Goal: Task Accomplishment & Management: Manage account settings

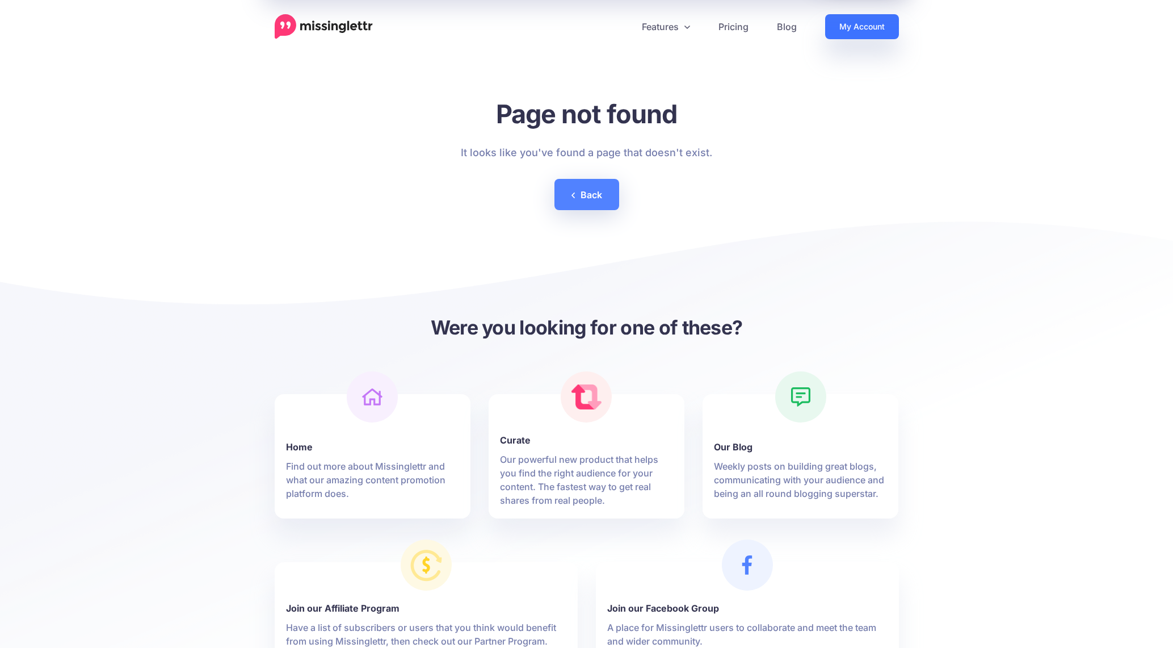
click at [842, 27] on link "My Account" at bounding box center [862, 26] width 74 height 25
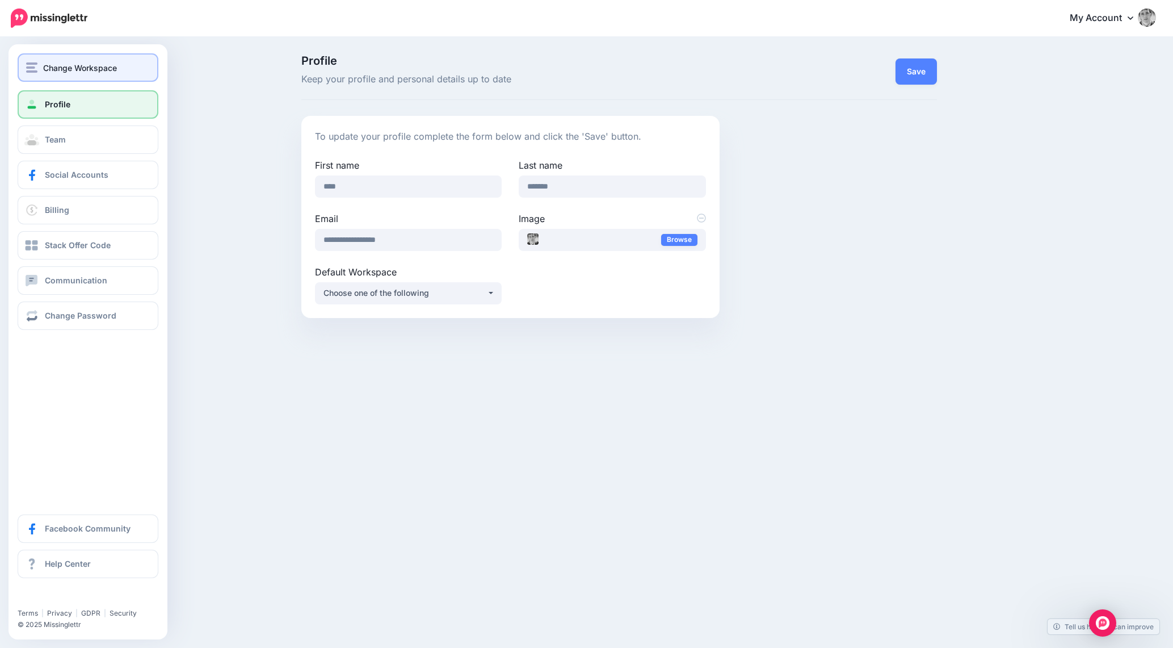
click at [32, 67] on img "button" at bounding box center [31, 67] width 11 height 10
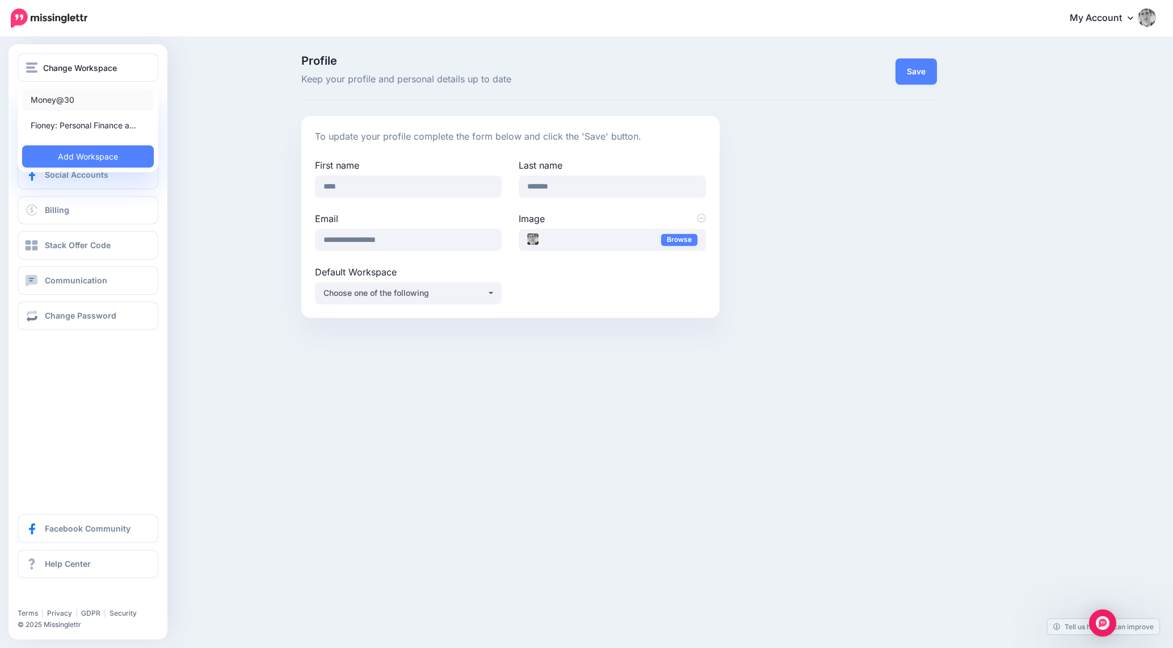
click at [57, 104] on link "Money@30" at bounding box center [88, 100] width 132 height 22
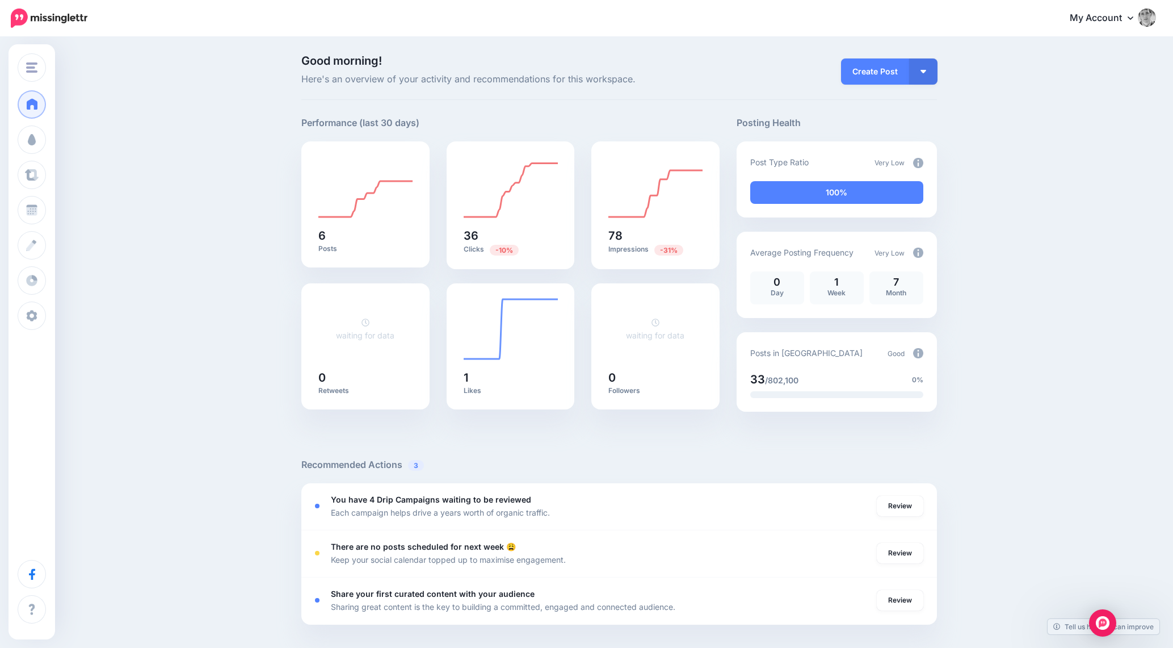
click at [1115, 13] on link "My Account" at bounding box center [1108, 19] width 98 height 28
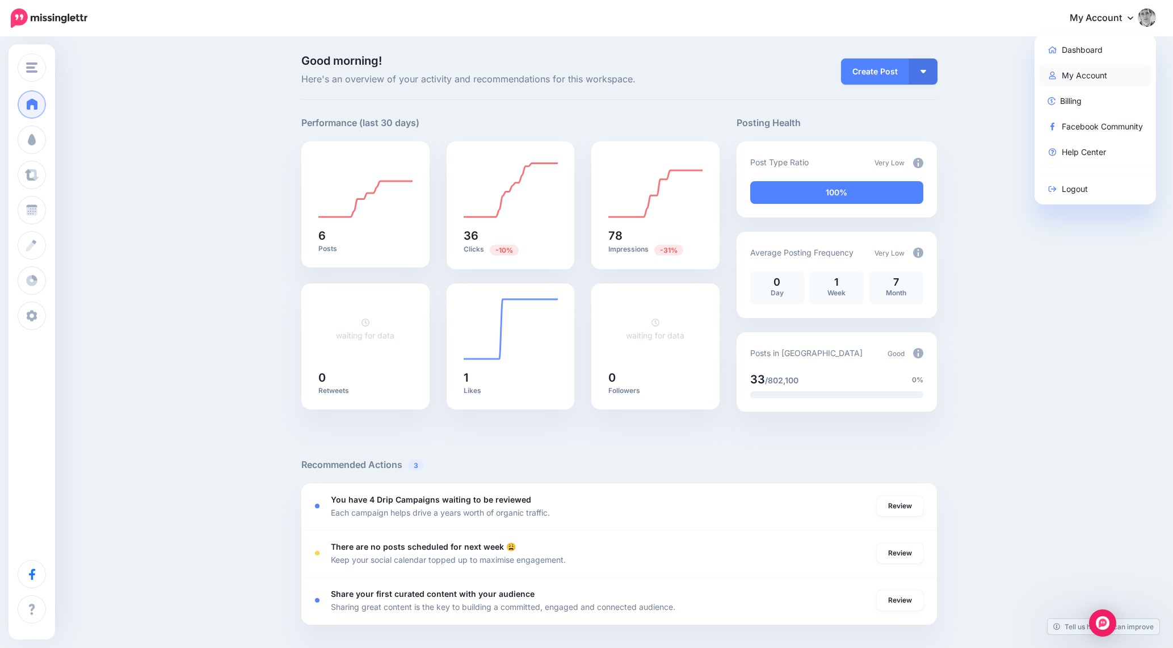
click at [1091, 72] on link "My Account" at bounding box center [1095, 75] width 113 height 22
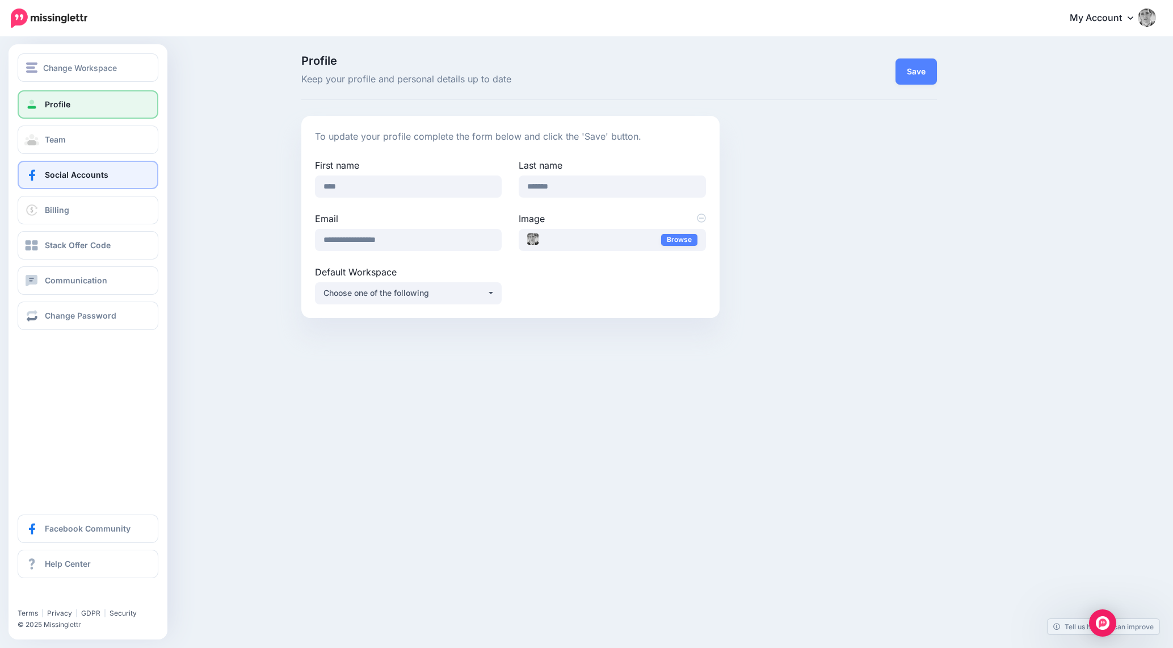
click at [66, 170] on span "Social Accounts" at bounding box center [77, 175] width 64 height 10
click at [82, 94] on link "Profile" at bounding box center [88, 104] width 141 height 28
click at [37, 77] on button "Change Workspace" at bounding box center [88, 67] width 141 height 28
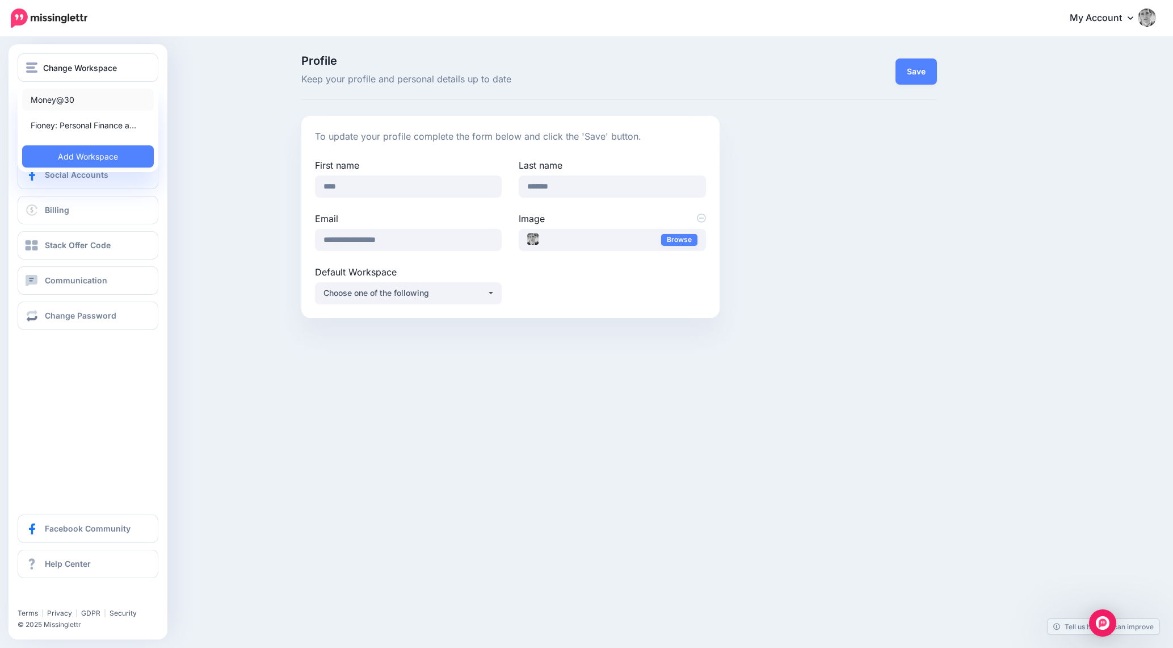
click at [44, 102] on link "Money@30" at bounding box center [88, 100] width 132 height 22
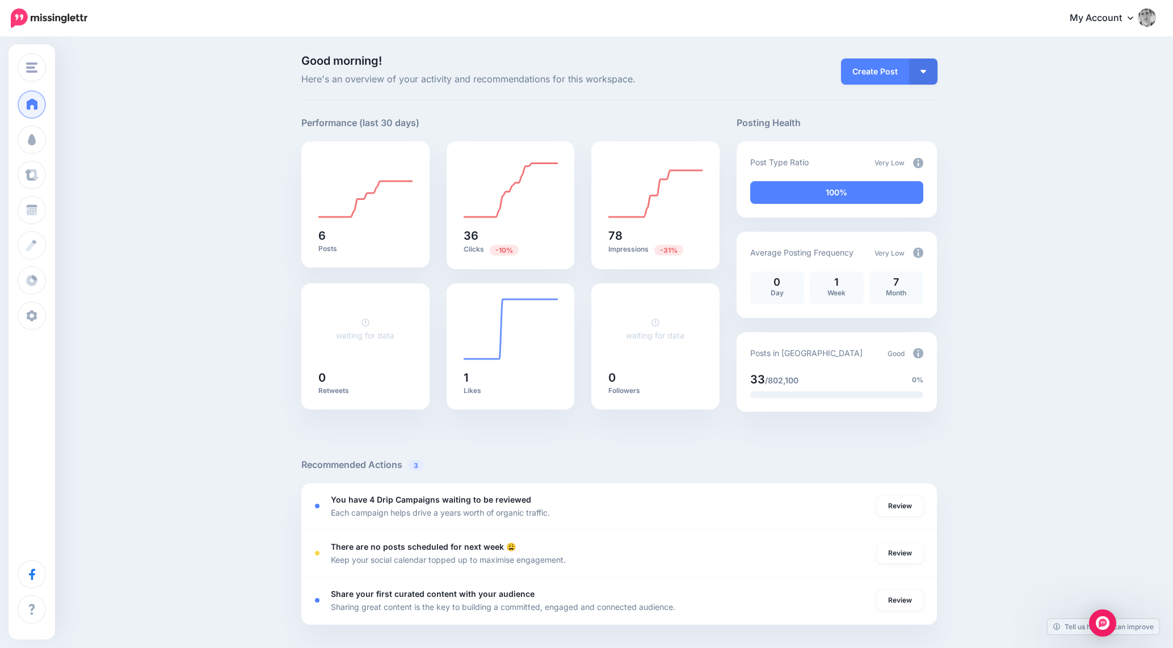
click at [1104, 14] on link "My Account" at bounding box center [1108, 19] width 98 height 28
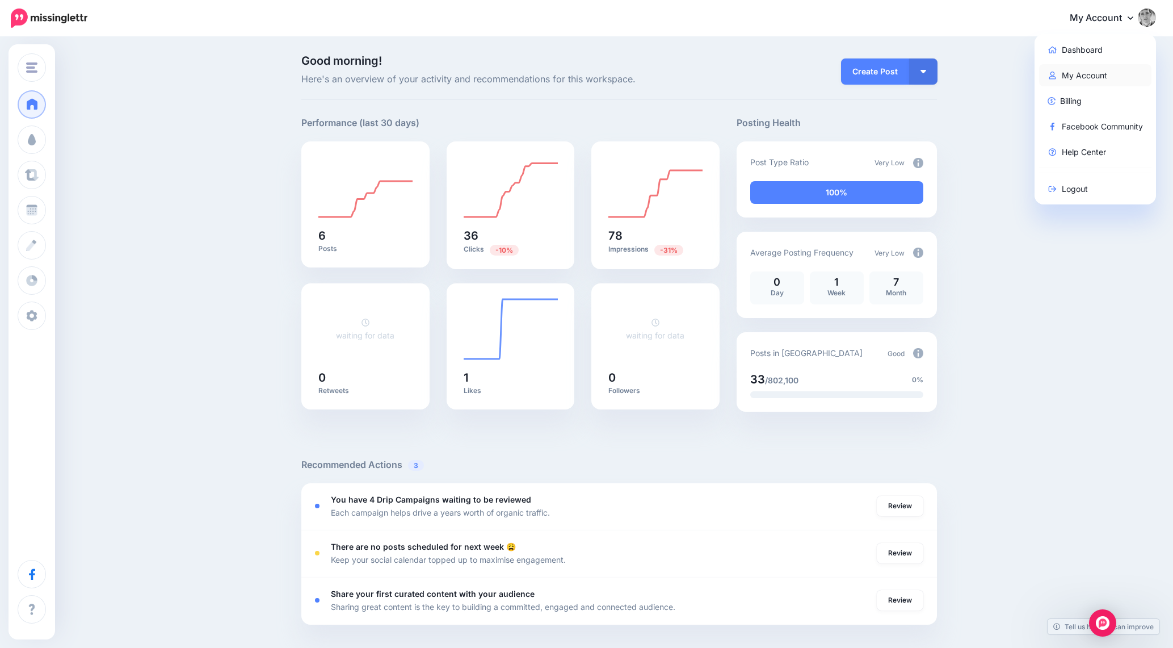
click at [1067, 70] on link "My Account" at bounding box center [1095, 75] width 113 height 22
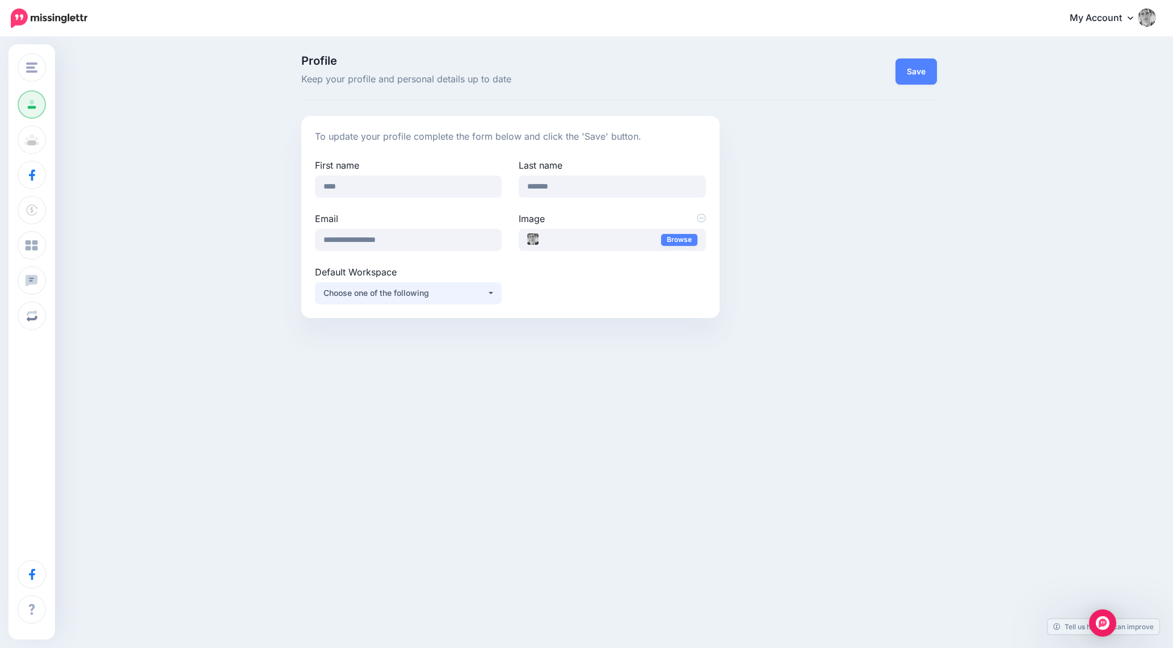
click at [336, 293] on div "Choose one of the following" at bounding box center [405, 293] width 163 height 14
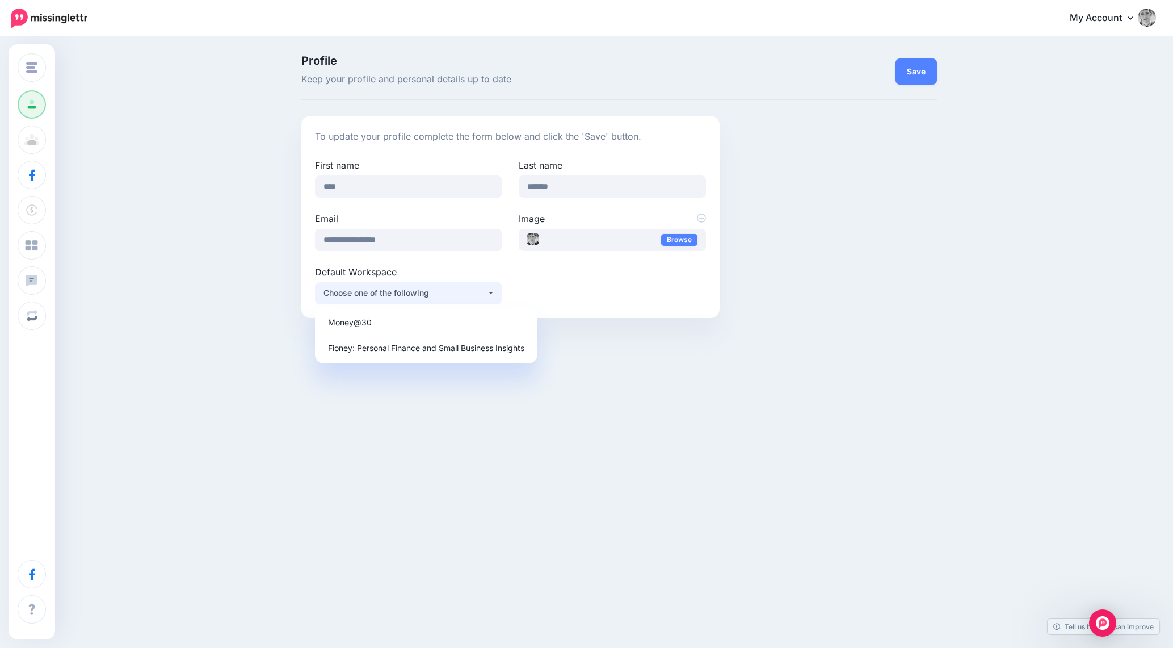
click at [271, 264] on div "Profile Keep your profile and personal details up to date Save To update your p…" at bounding box center [586, 190] width 1173 height 305
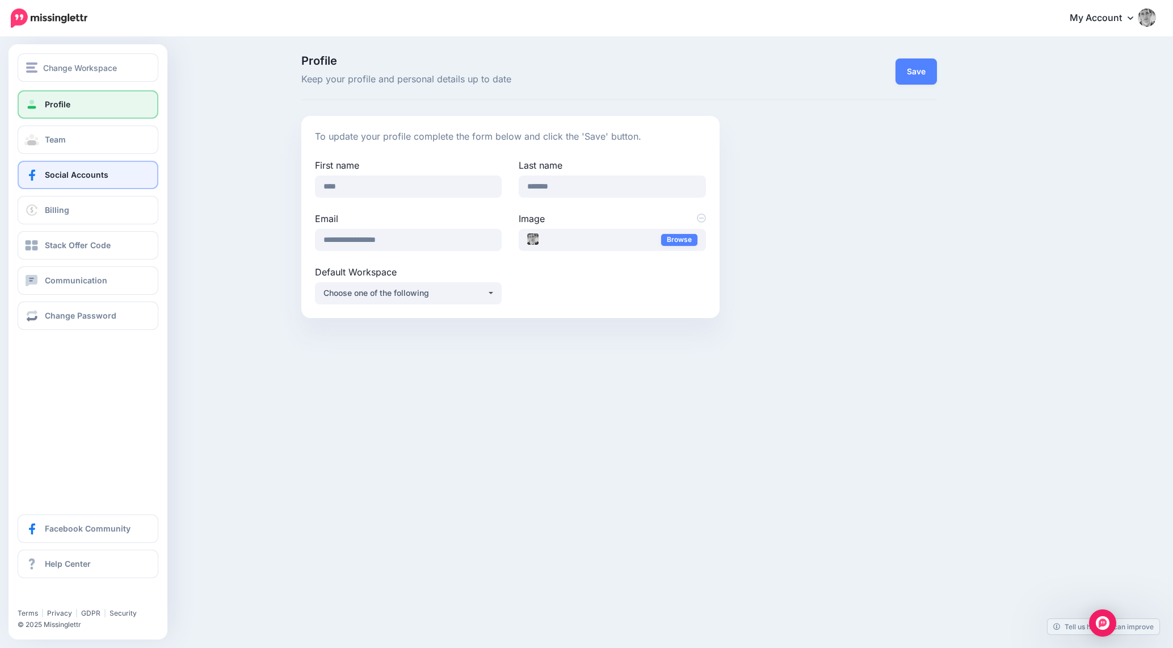
click at [43, 166] on link "Social Accounts" at bounding box center [88, 175] width 141 height 28
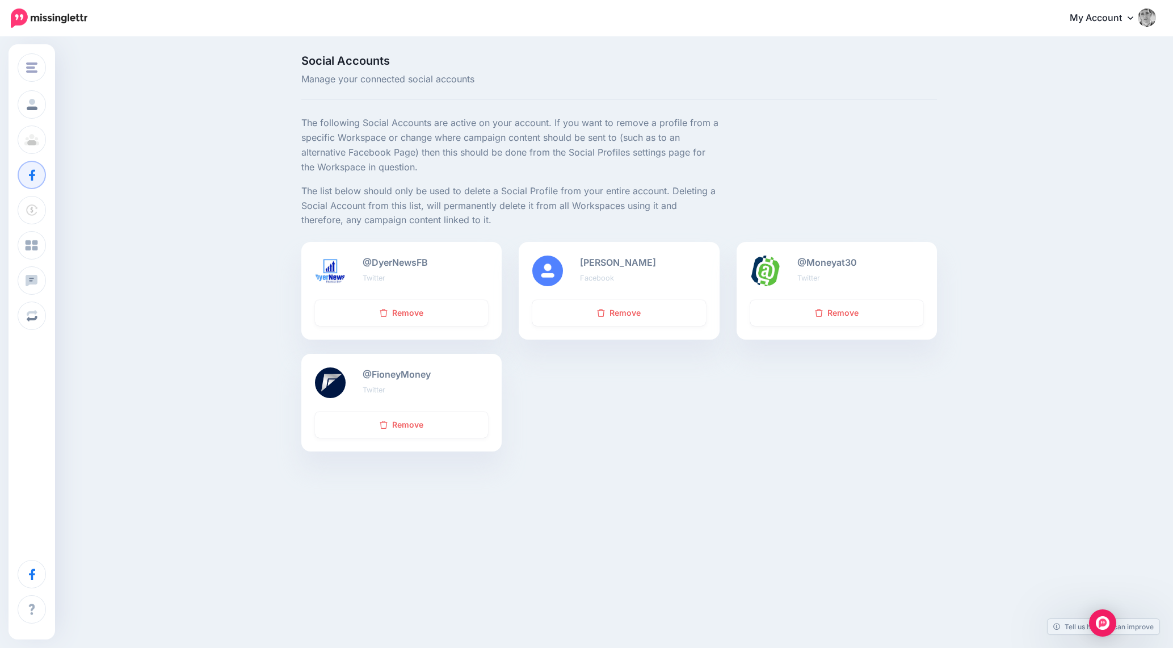
click at [1107, 14] on link "My Account" at bounding box center [1108, 19] width 98 height 28
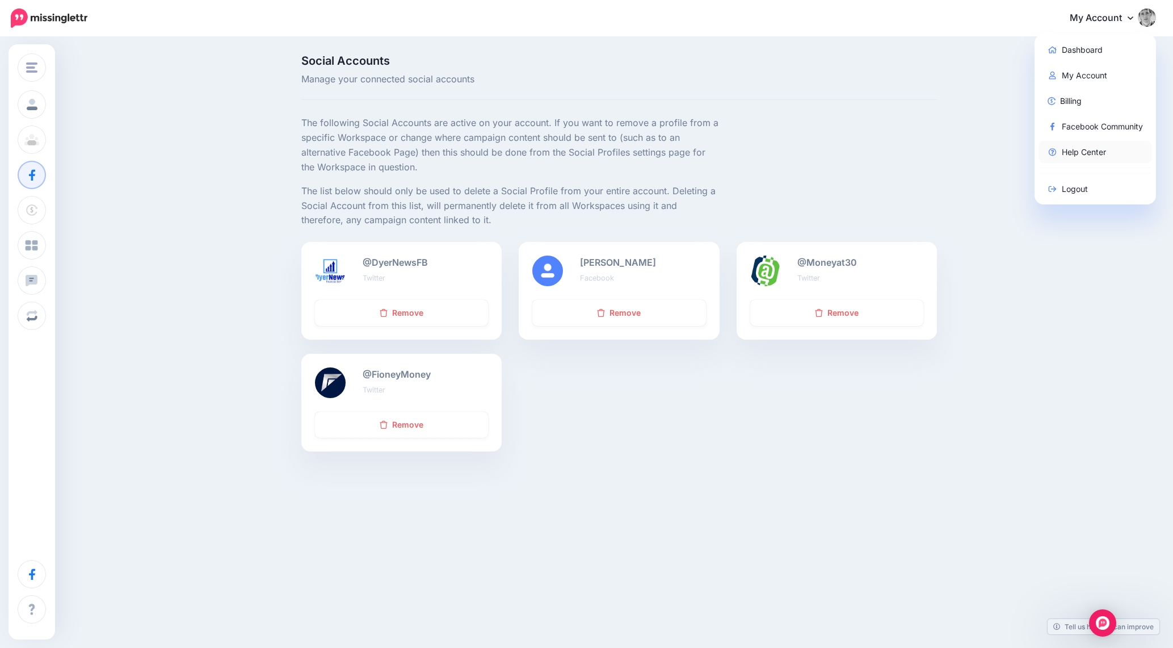
click at [1074, 154] on link "Help Center" at bounding box center [1095, 152] width 113 height 22
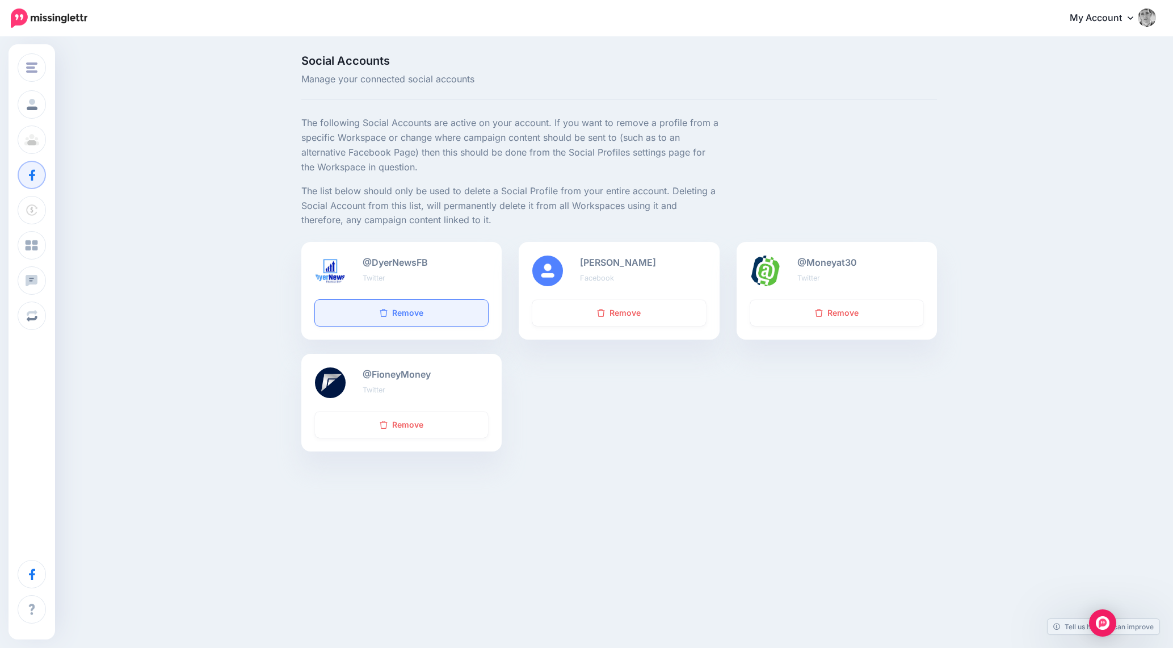
click at [383, 311] on icon at bounding box center [384, 313] width 8 height 8
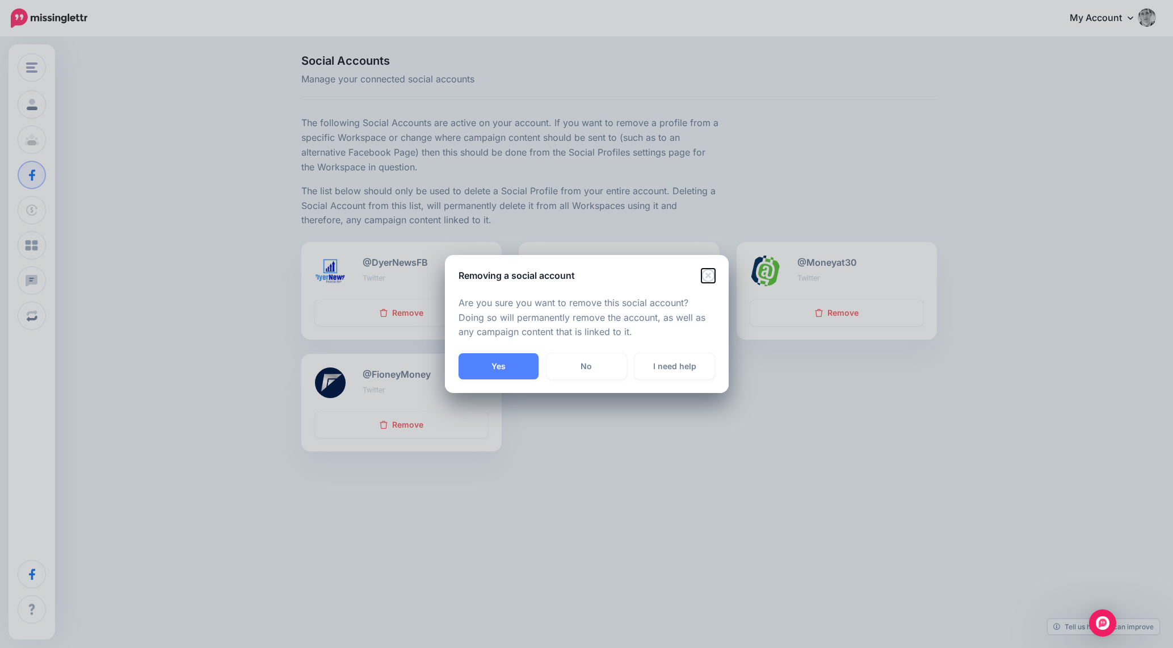
click at [706, 278] on icon "Close" at bounding box center [709, 275] width 14 height 14
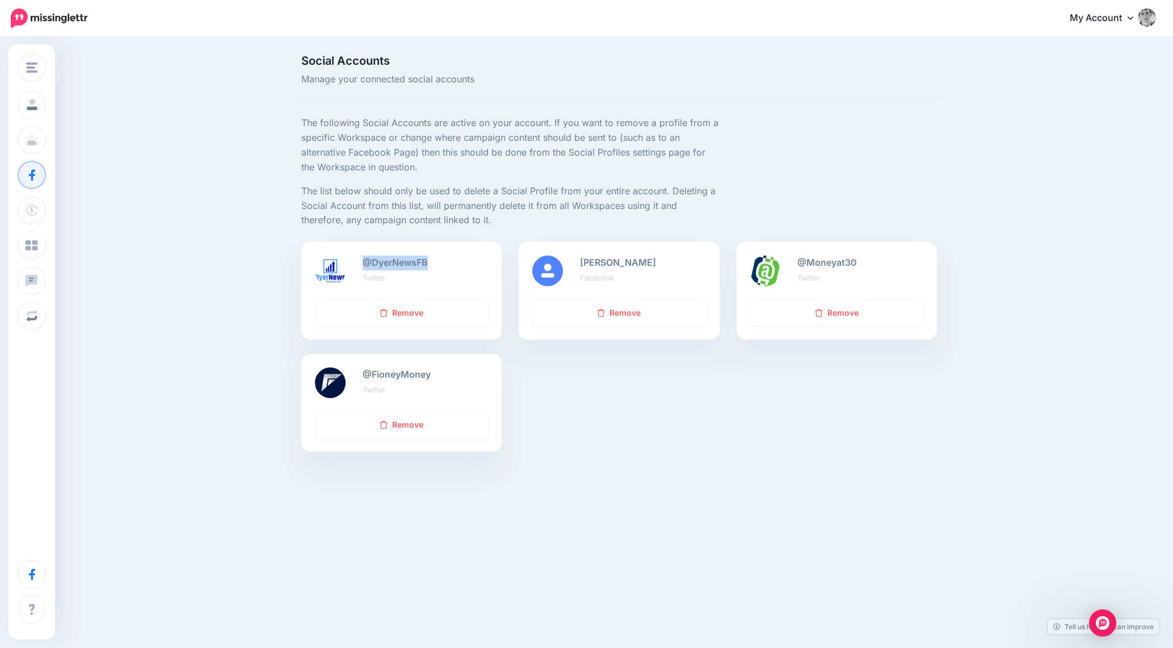
drag, startPoint x: 442, startPoint y: 259, endPoint x: 366, endPoint y: 264, distance: 76.2
click at [366, 264] on div "@DyerNewsFB Twitter" at bounding box center [425, 270] width 142 height 31
copy b "@DyerNewsFB"
click at [393, 304] on link "Remove" at bounding box center [401, 313] width 173 height 26
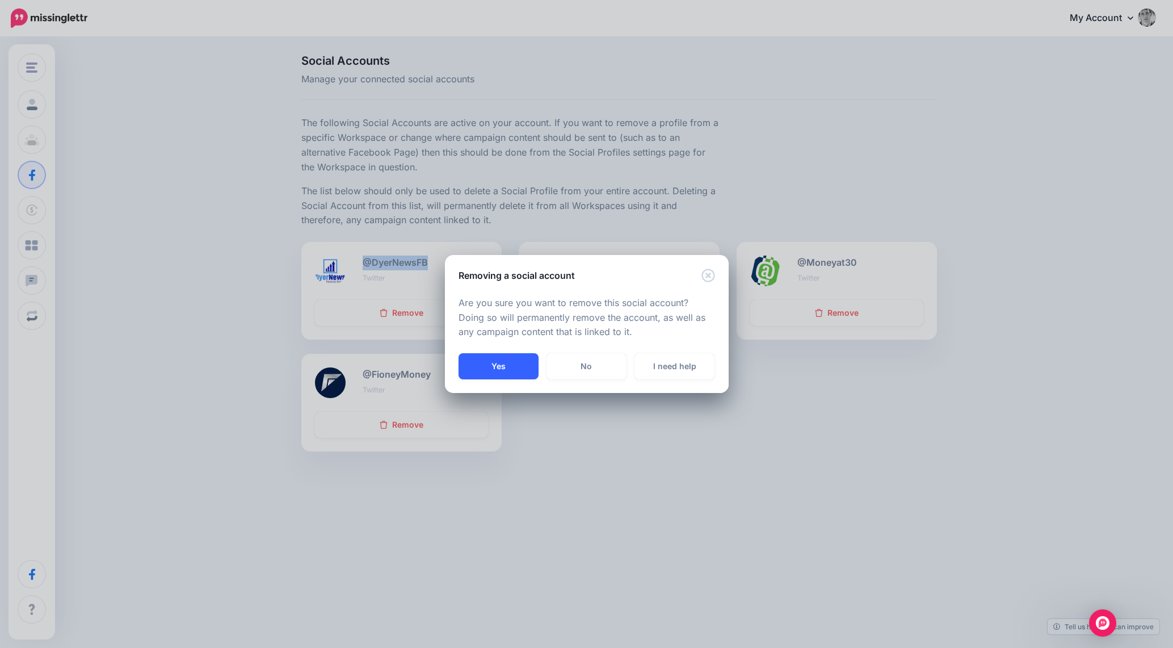
click at [519, 360] on button "Yes" at bounding box center [499, 366] width 80 height 26
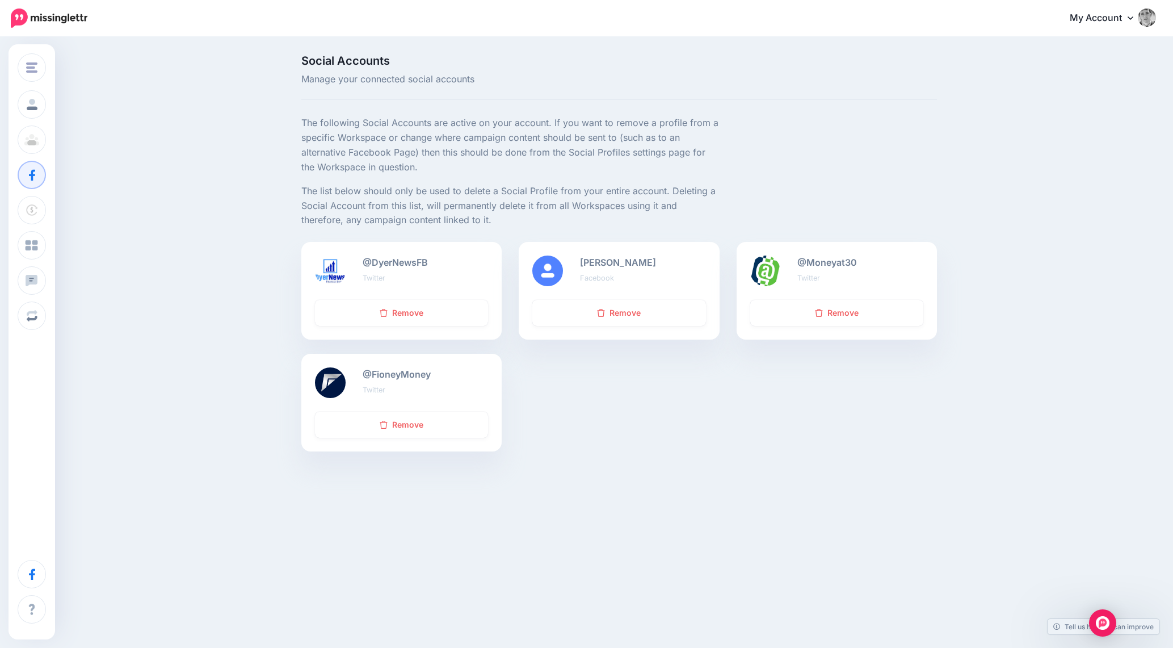
click at [1072, 19] on link "My Account" at bounding box center [1108, 19] width 98 height 28
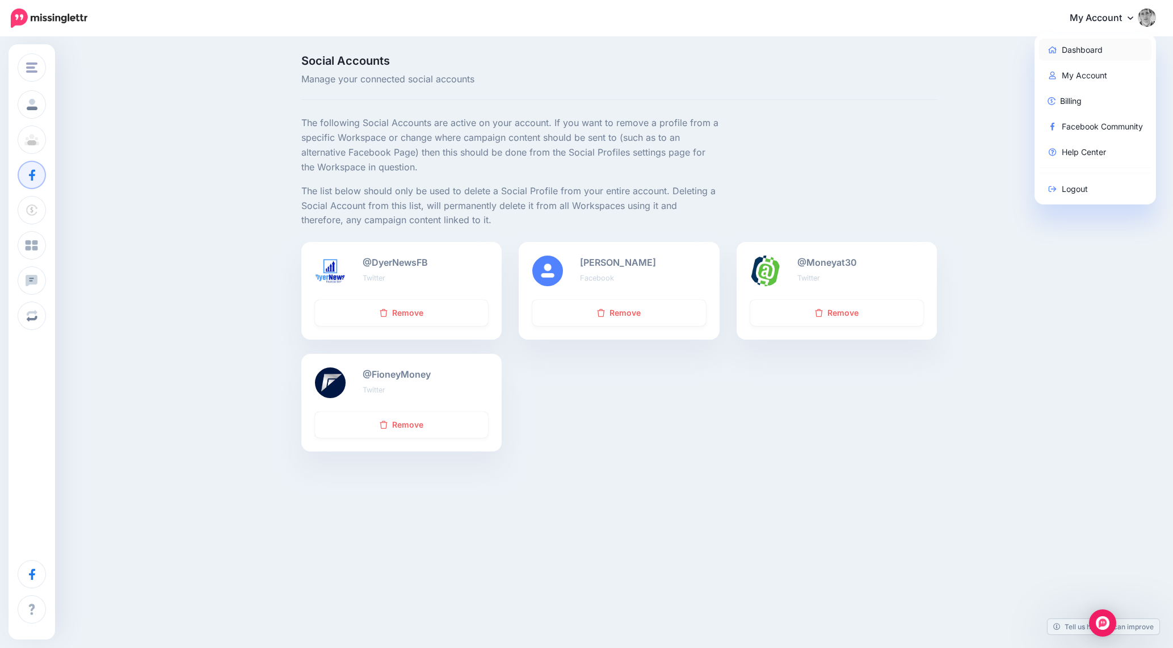
click at [1067, 44] on link "Dashboard" at bounding box center [1095, 50] width 113 height 22
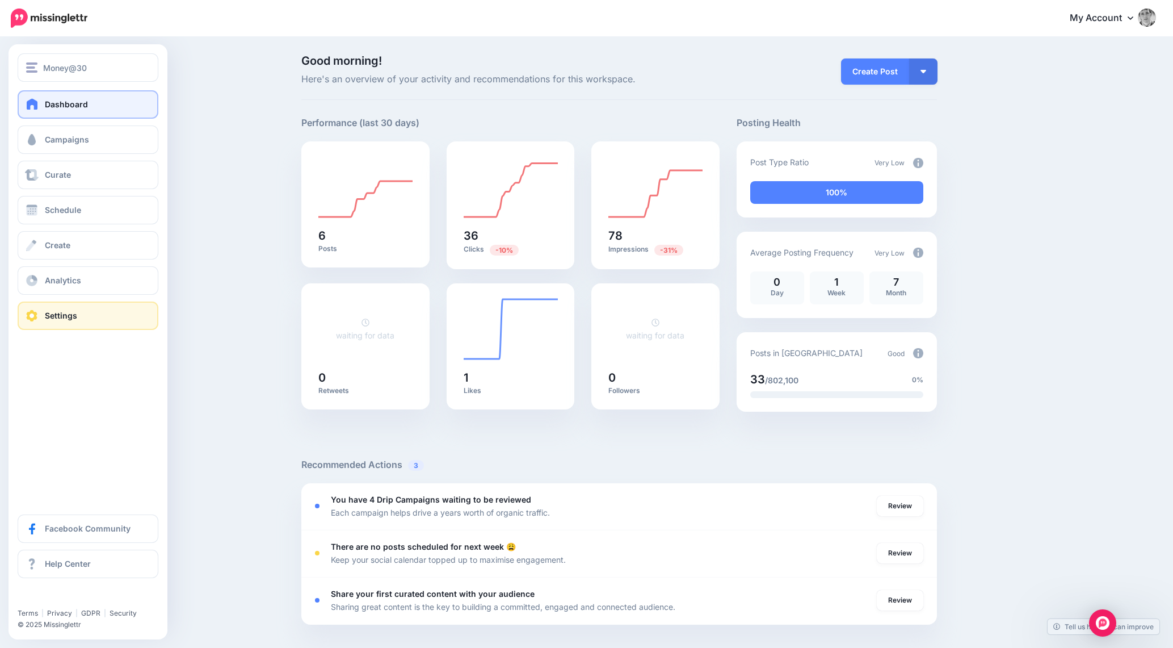
click at [69, 316] on span "Settings" at bounding box center [61, 315] width 32 height 10
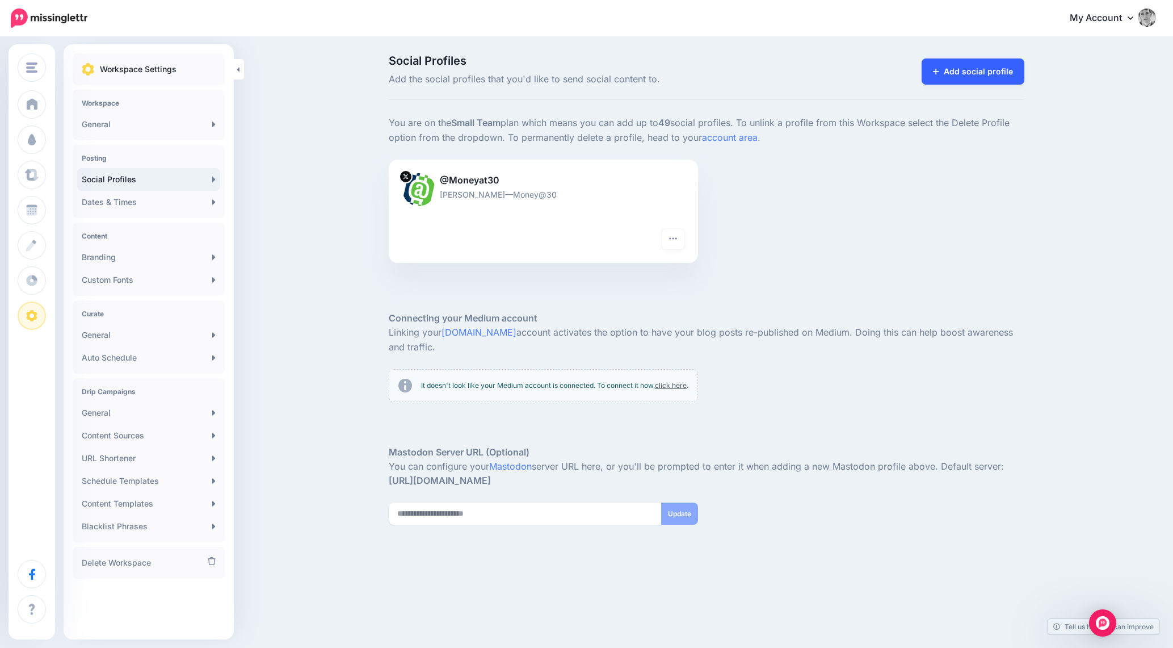
click at [955, 76] on link "Add social profile" at bounding box center [973, 71] width 103 height 26
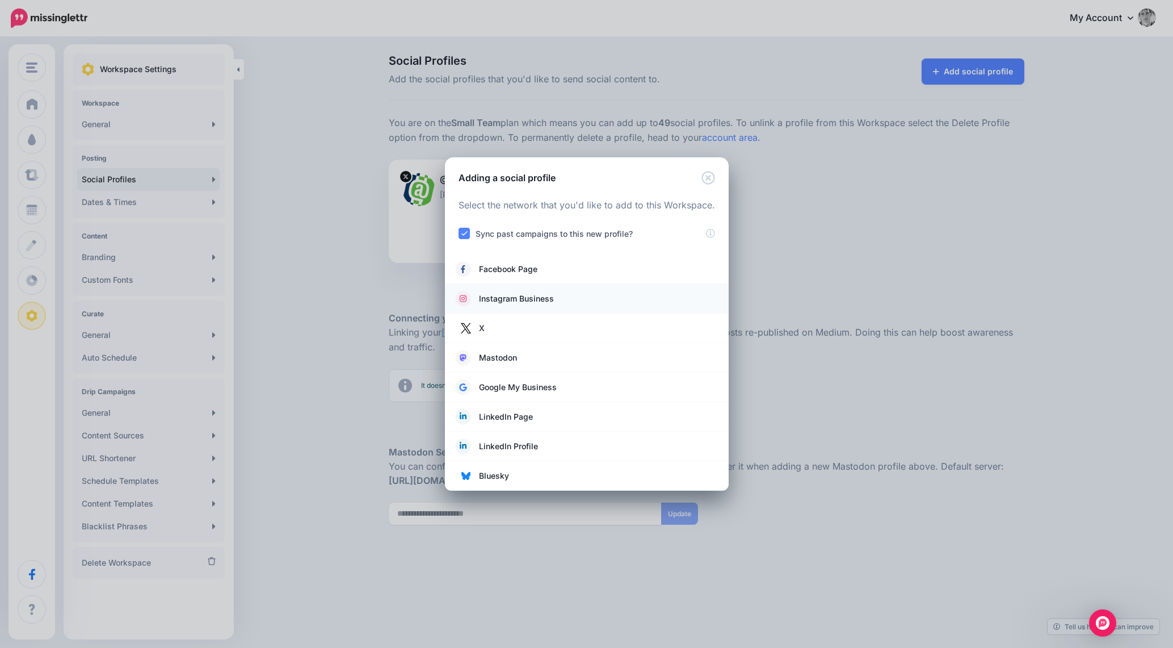
click at [520, 296] on span "Instagram Business" at bounding box center [516, 299] width 75 height 14
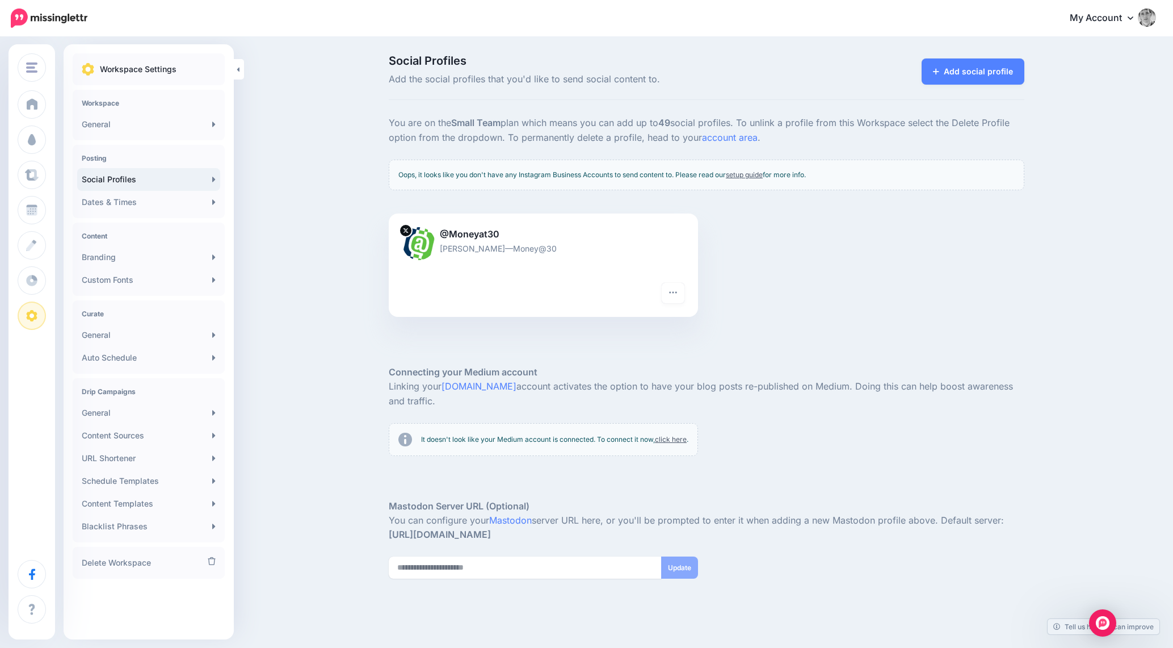
click at [751, 243] on div "@Moneyat30 [PERSON_NAME]—Money@30 Turn hashtags off Reconnect Pause sending Del…" at bounding box center [706, 271] width 653 height 117
click at [679, 296] on button "button" at bounding box center [673, 293] width 23 height 20
click at [718, 285] on div "@Moneyat30 Kyle Burbank—Money@30 Turn hashtags off Reconnect Pause sending Dele…" at bounding box center [706, 271] width 653 height 117
click at [936, 73] on icon at bounding box center [936, 72] width 6 height 8
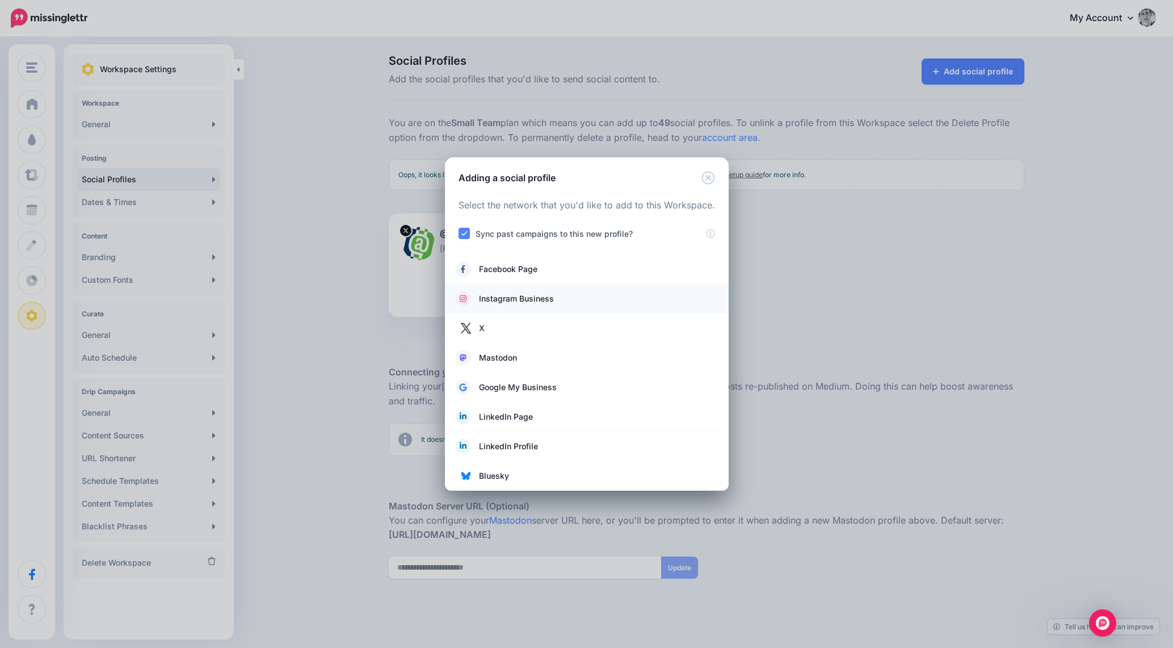
click at [558, 304] on link "Instagram Business" at bounding box center [586, 299] width 261 height 16
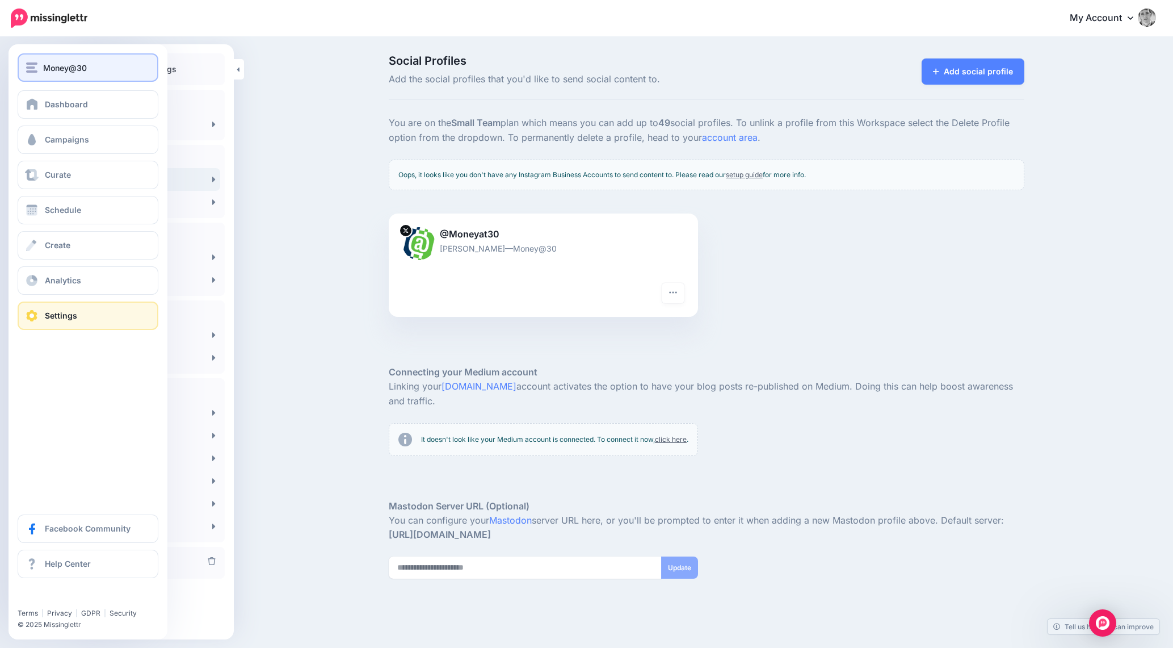
click at [33, 65] on img "button" at bounding box center [31, 67] width 11 height 10
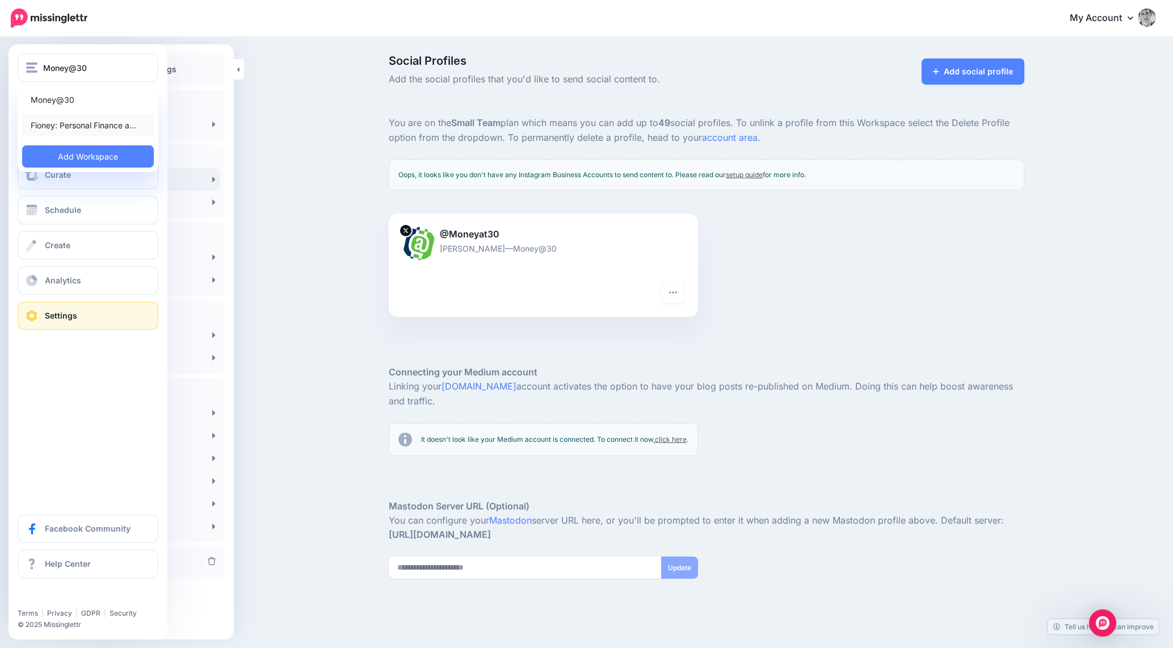
click at [67, 126] on link "Fioney: Personal Finance a…" at bounding box center [88, 125] width 132 height 22
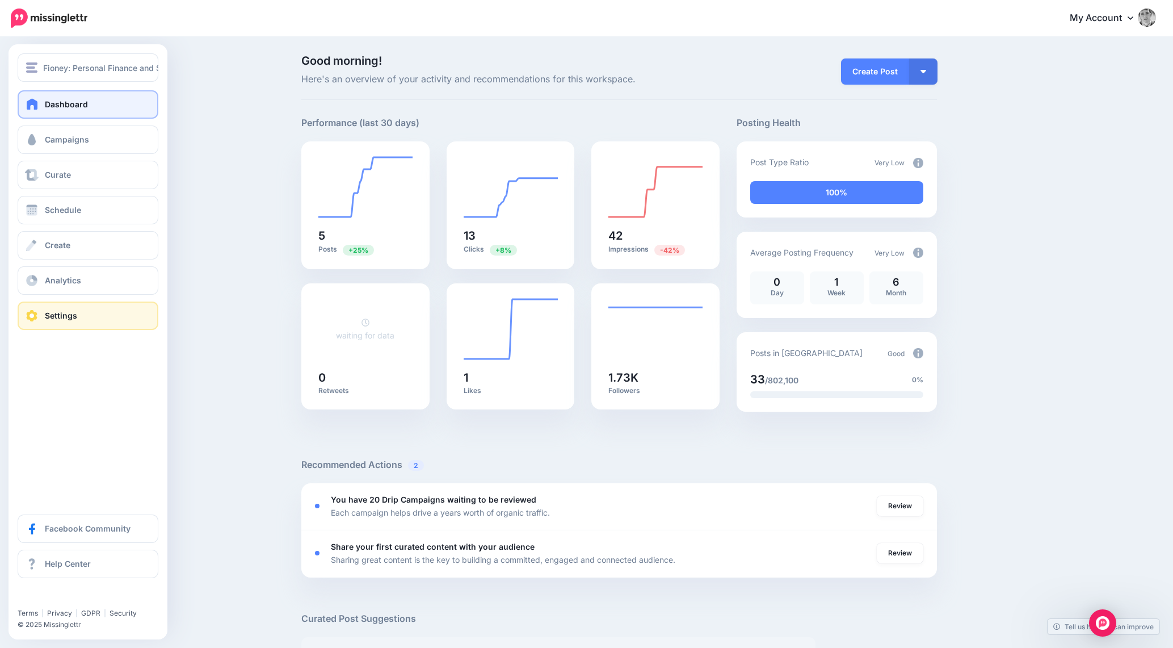
click at [85, 311] on link "Settings" at bounding box center [88, 315] width 141 height 28
click at [85, 310] on link "Settings" at bounding box center [88, 315] width 141 height 28
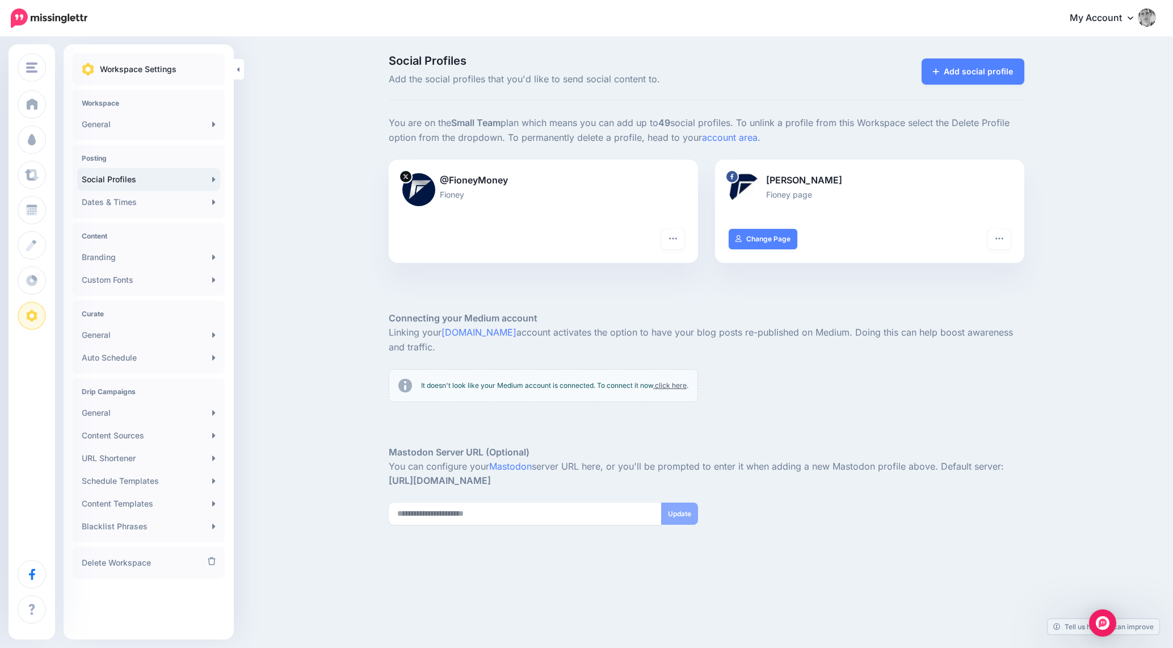
click at [561, 331] on p "Linking your [DOMAIN_NAME] account activates the option to have your blog posts…" at bounding box center [707, 340] width 636 height 30
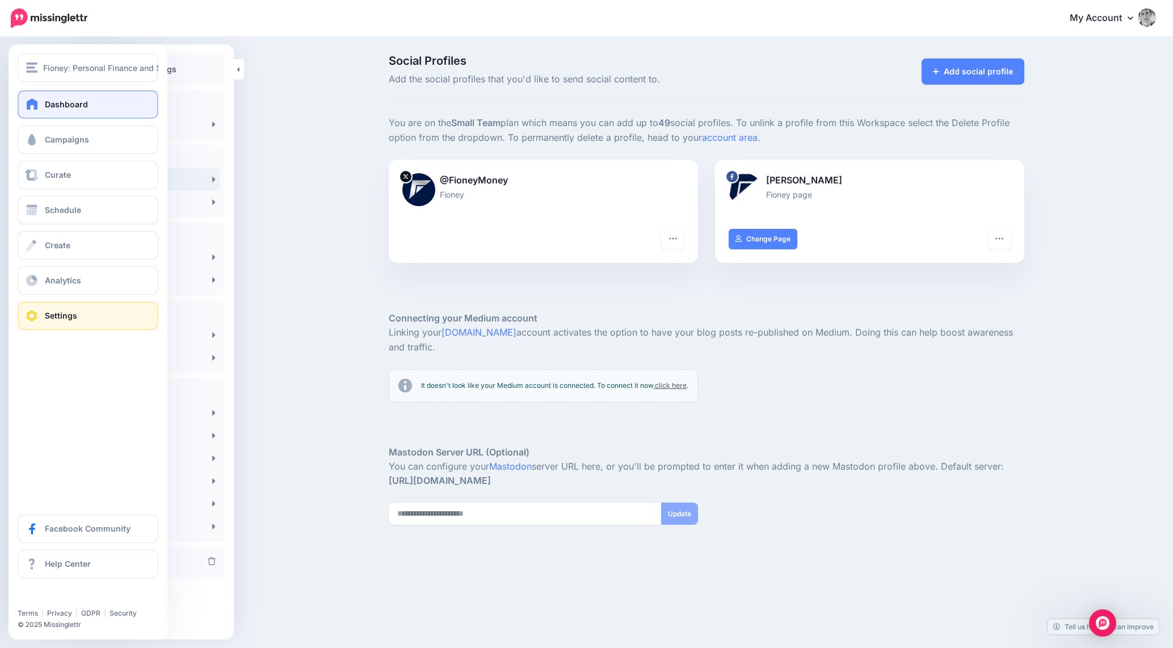
click at [53, 97] on link "Dashboard" at bounding box center [88, 104] width 141 height 28
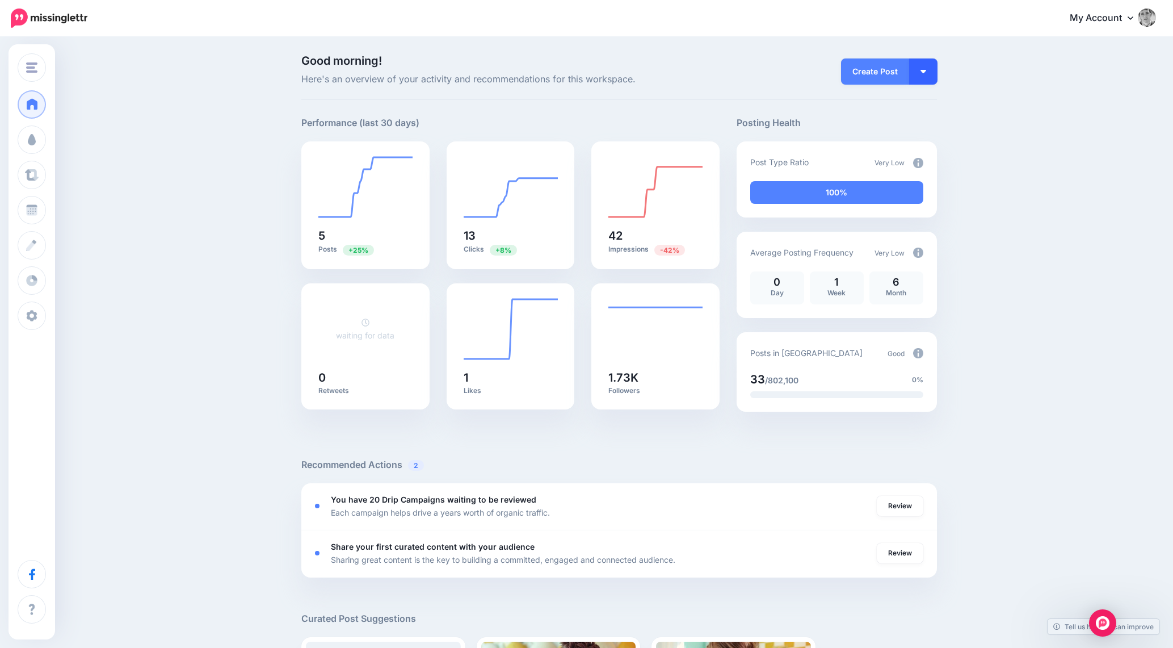
click at [918, 73] on button "button" at bounding box center [923, 71] width 28 height 26
click at [984, 95] on div "Good morning! Here's an overview of your activity and recommendations for this …" at bounding box center [586, 476] width 1173 height 877
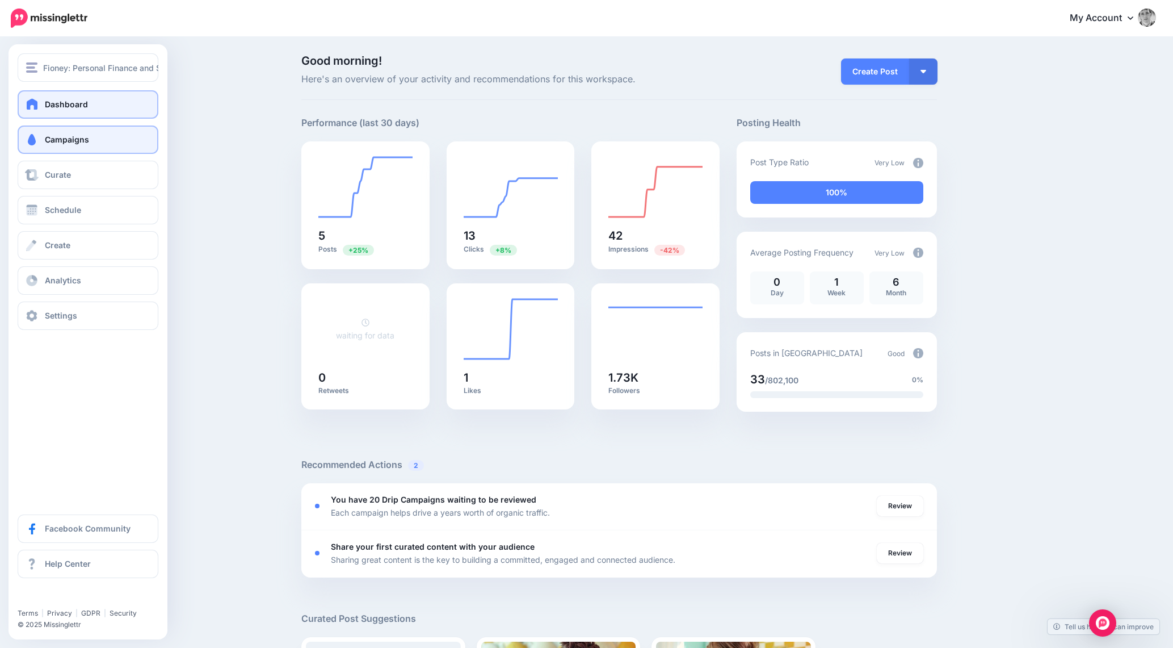
click at [47, 151] on link "Campaigns" at bounding box center [88, 139] width 141 height 28
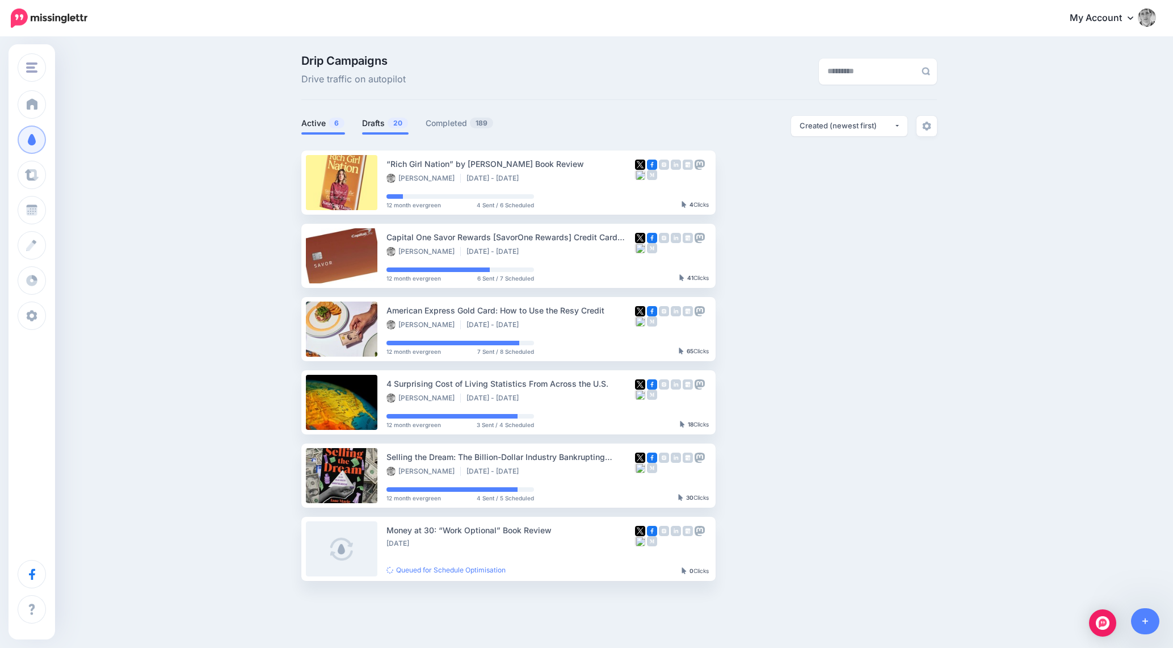
click at [396, 127] on span "20" at bounding box center [398, 122] width 20 height 11
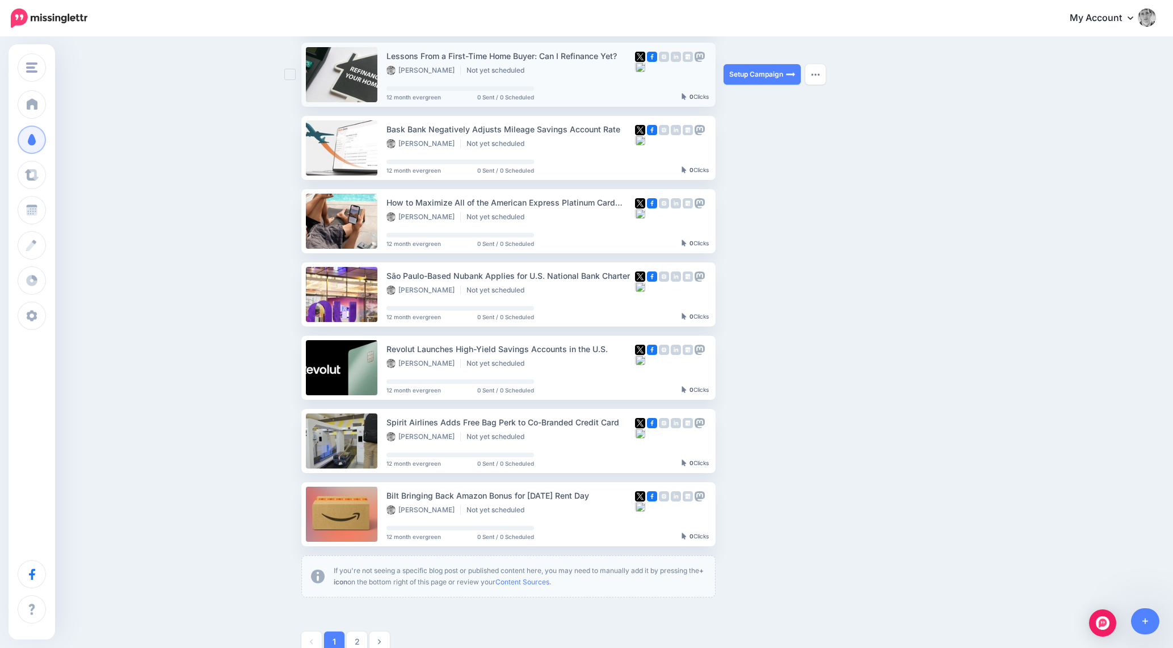
scroll to position [326, 0]
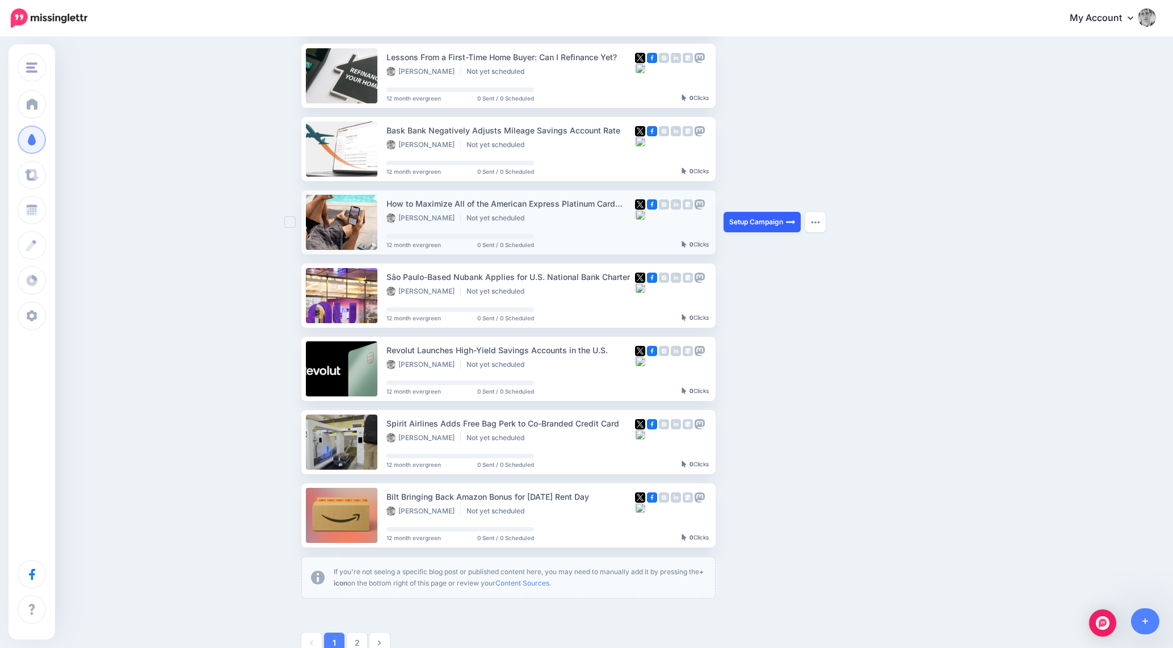
click at [732, 217] on link "Setup Campaign" at bounding box center [762, 222] width 77 height 20
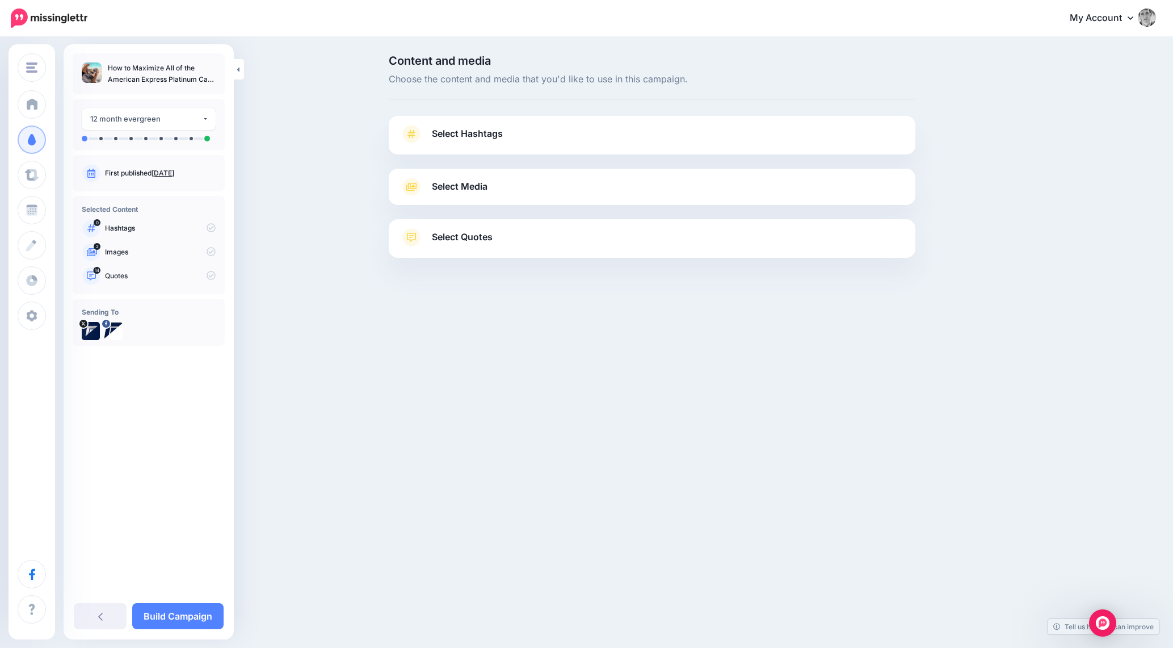
click at [560, 142] on link "Select Hashtags" at bounding box center [652, 140] width 504 height 30
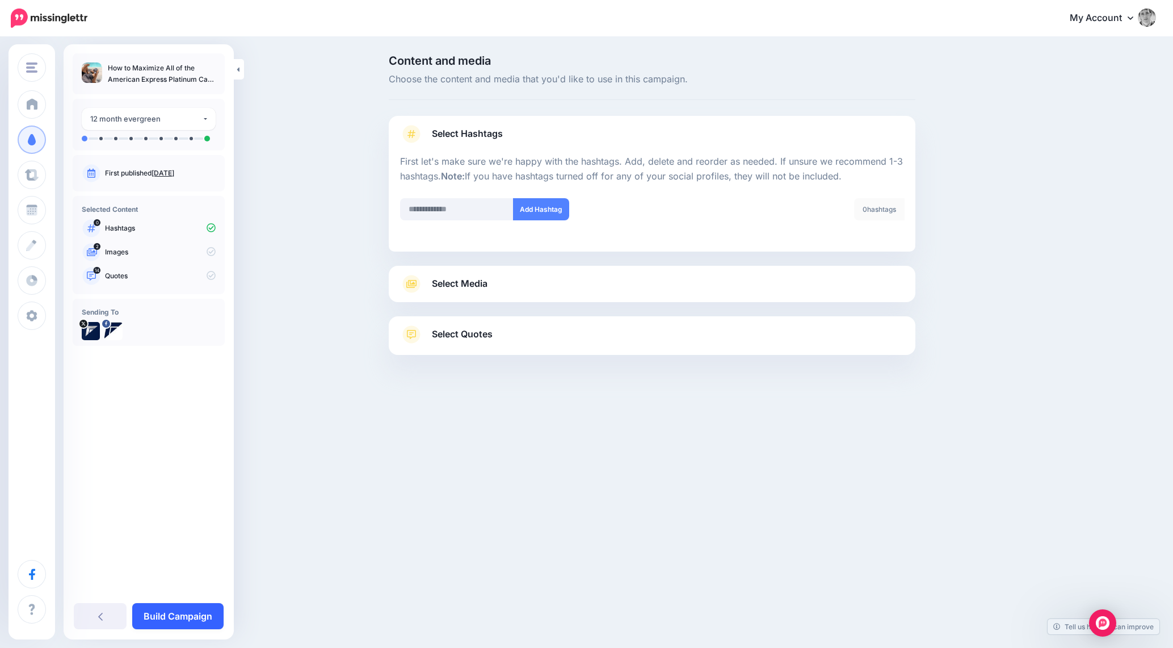
click at [212, 619] on link "Build Campaign" at bounding box center [177, 616] width 91 height 26
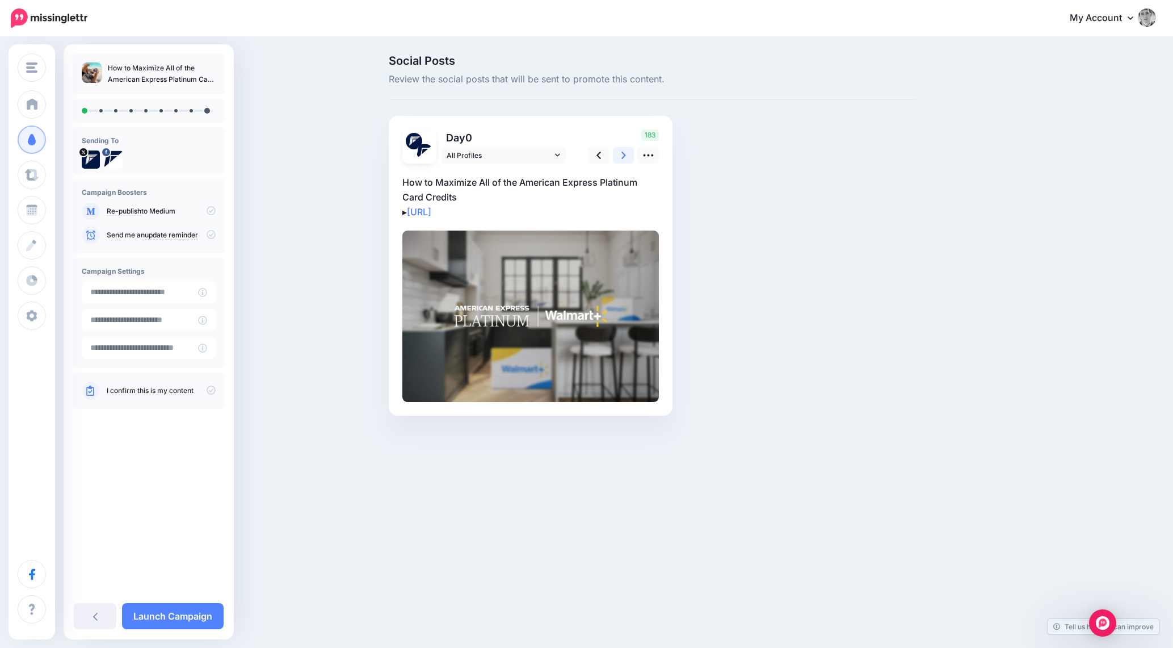
click at [619, 156] on link at bounding box center [624, 155] width 22 height 16
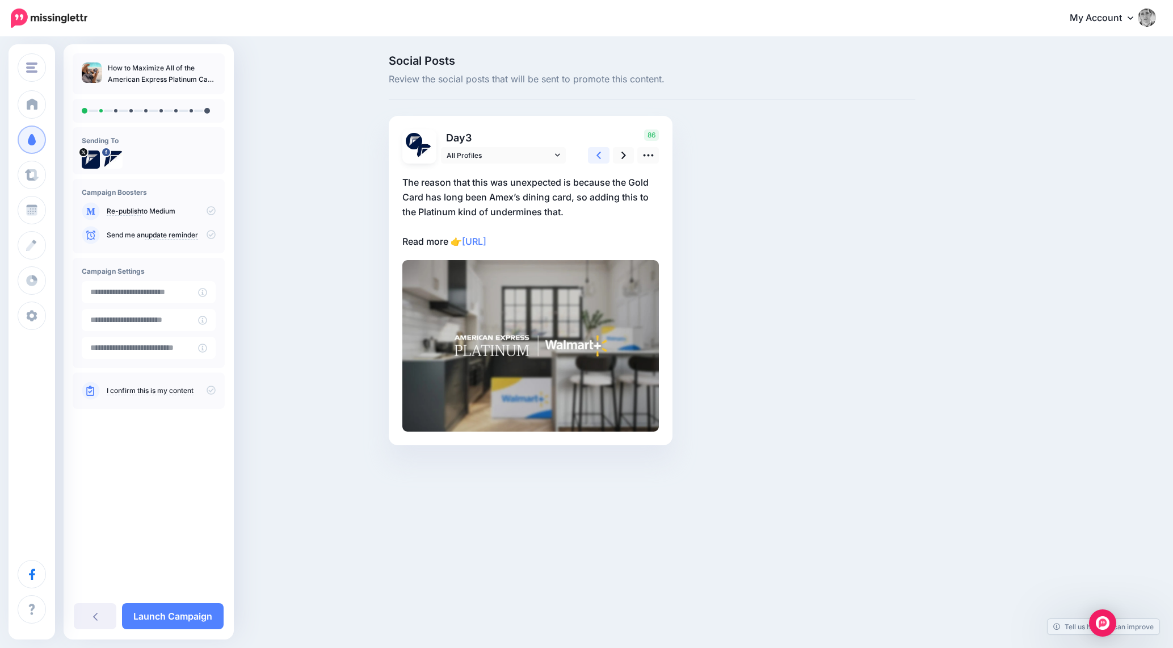
click at [602, 157] on link at bounding box center [599, 155] width 22 height 16
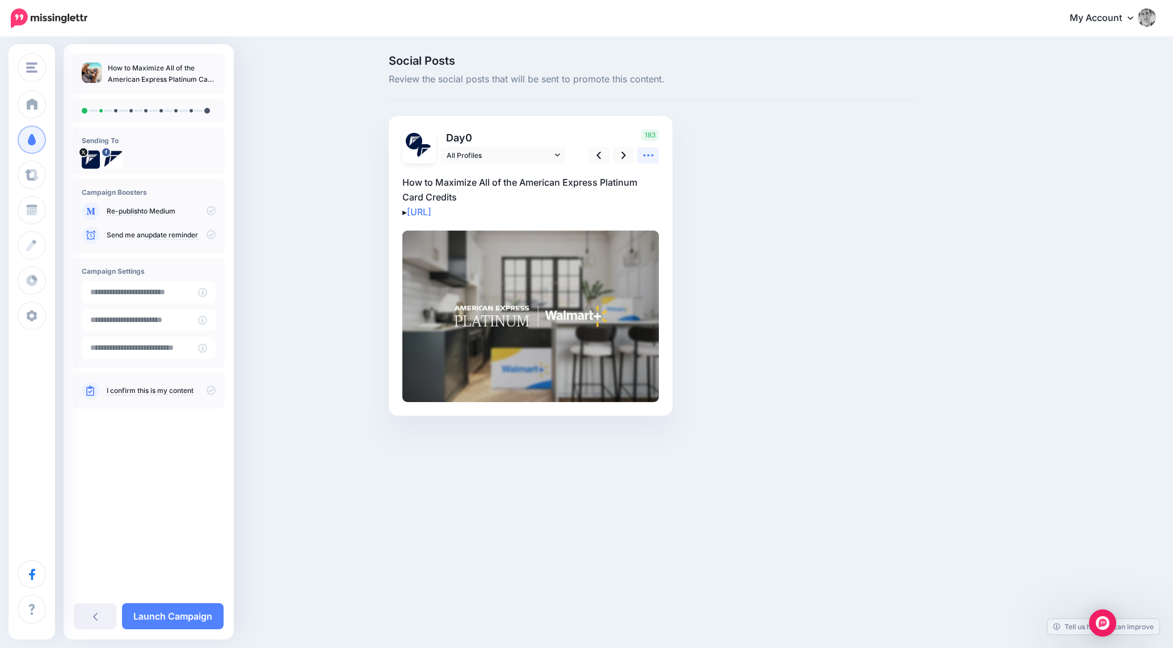
click at [652, 158] on icon at bounding box center [648, 155] width 12 height 12
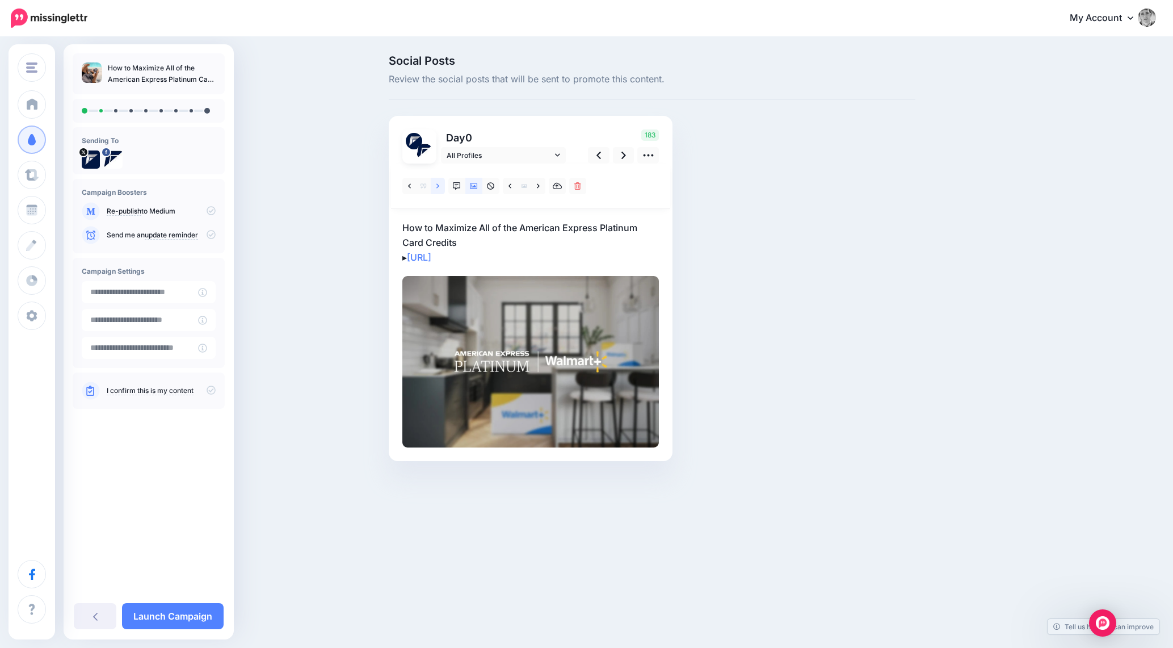
click at [440, 186] on link at bounding box center [438, 186] width 14 height 16
click at [410, 189] on icon at bounding box center [409, 186] width 3 height 8
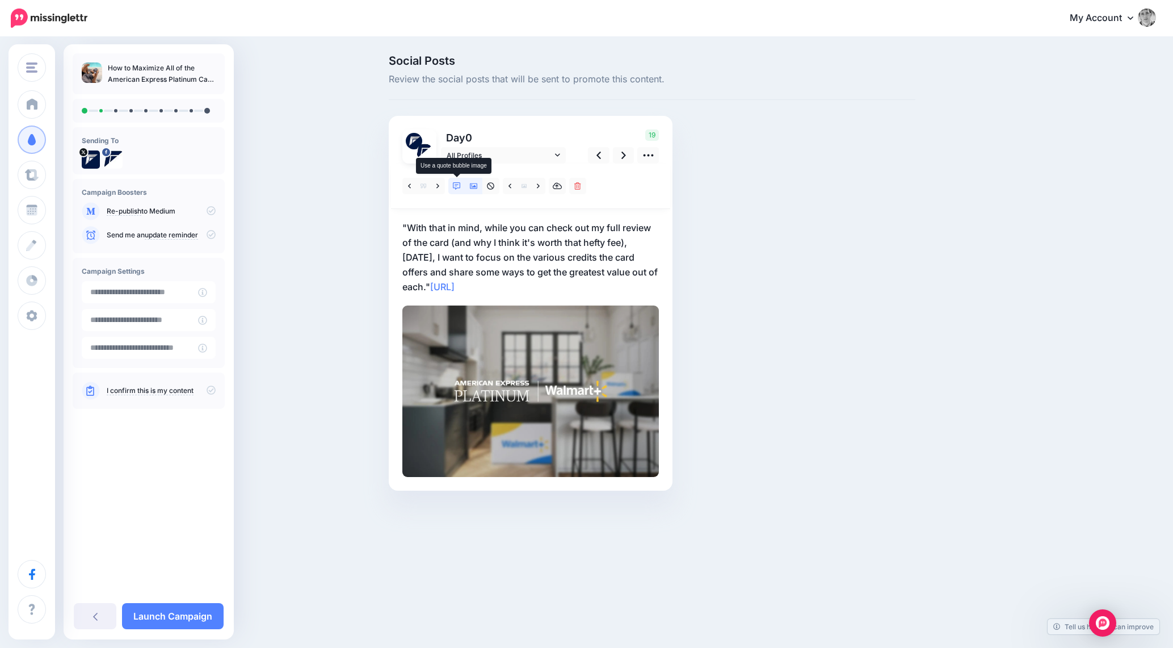
click at [458, 186] on icon at bounding box center [457, 186] width 8 height 8
click at [436, 188] on link at bounding box center [438, 186] width 14 height 16
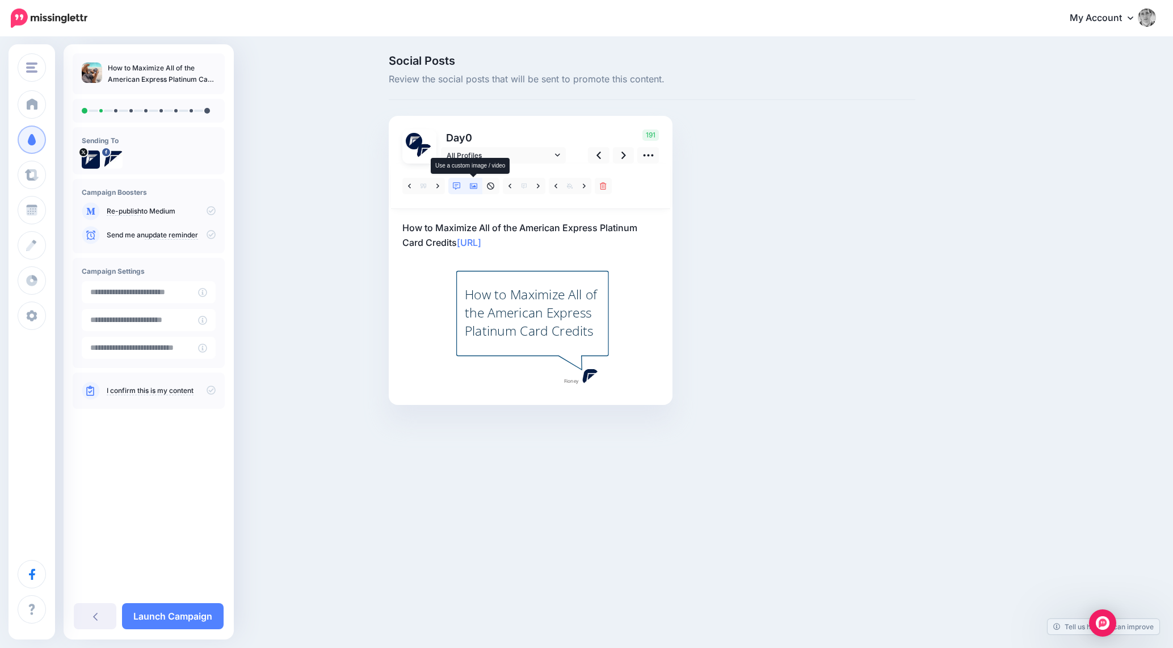
click at [473, 184] on icon at bounding box center [474, 186] width 8 height 8
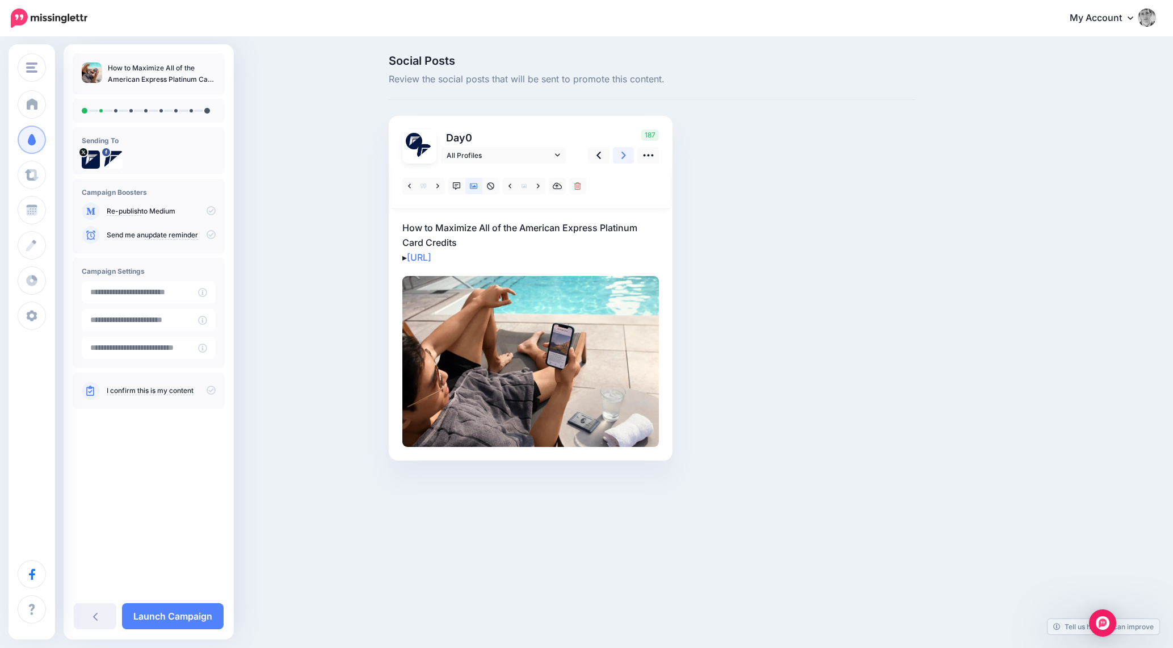
click at [626, 150] on link at bounding box center [624, 155] width 22 height 16
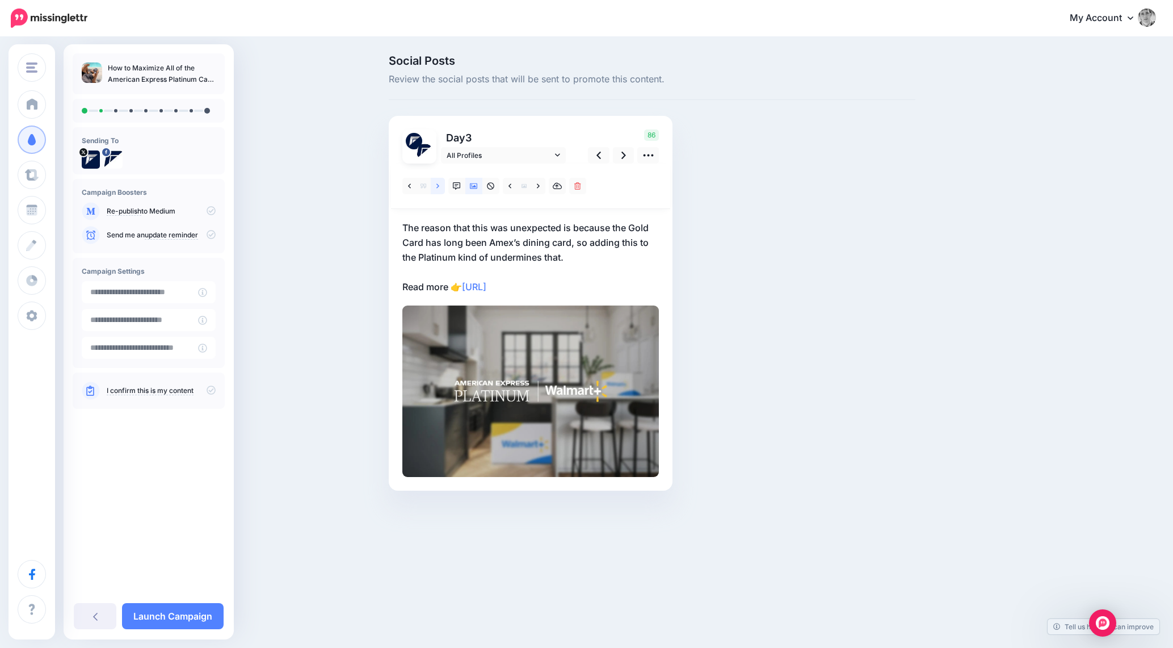
click at [437, 184] on icon at bounding box center [437, 185] width 3 height 5
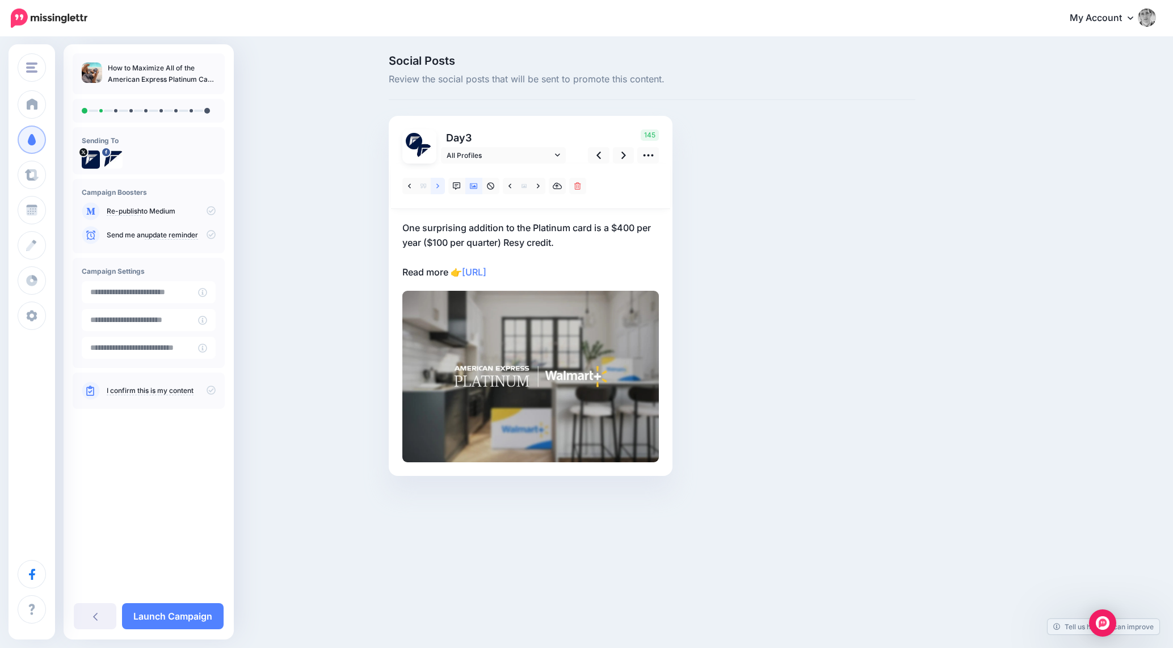
click at [440, 188] on link at bounding box center [438, 186] width 14 height 16
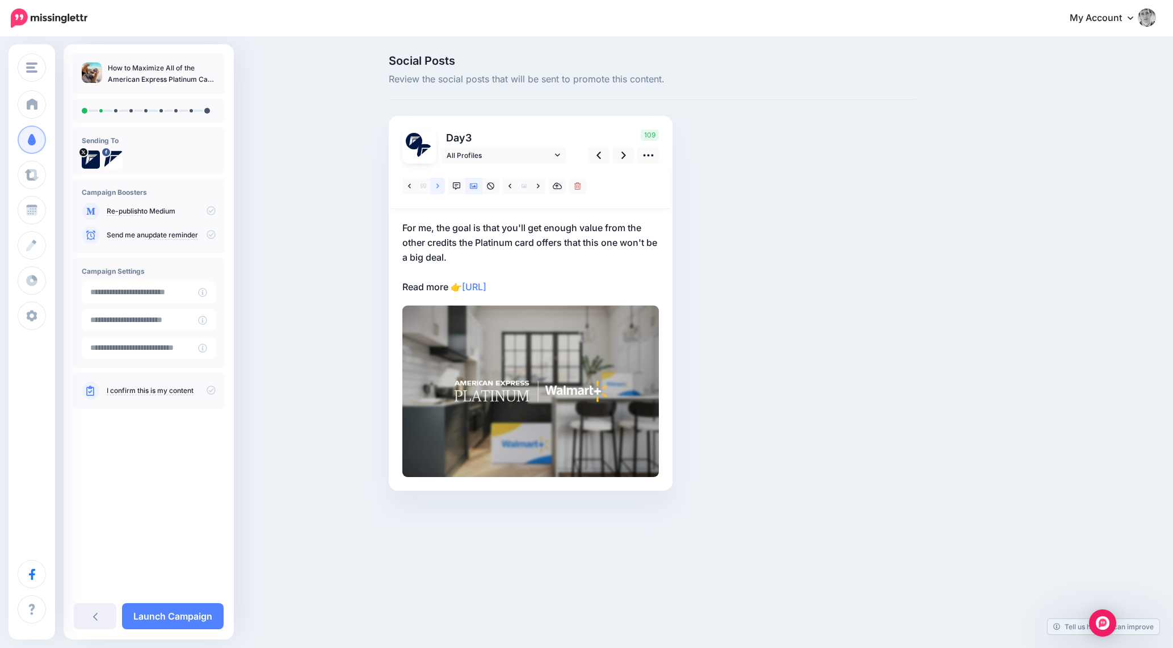
click at [440, 188] on link at bounding box center [438, 186] width 14 height 16
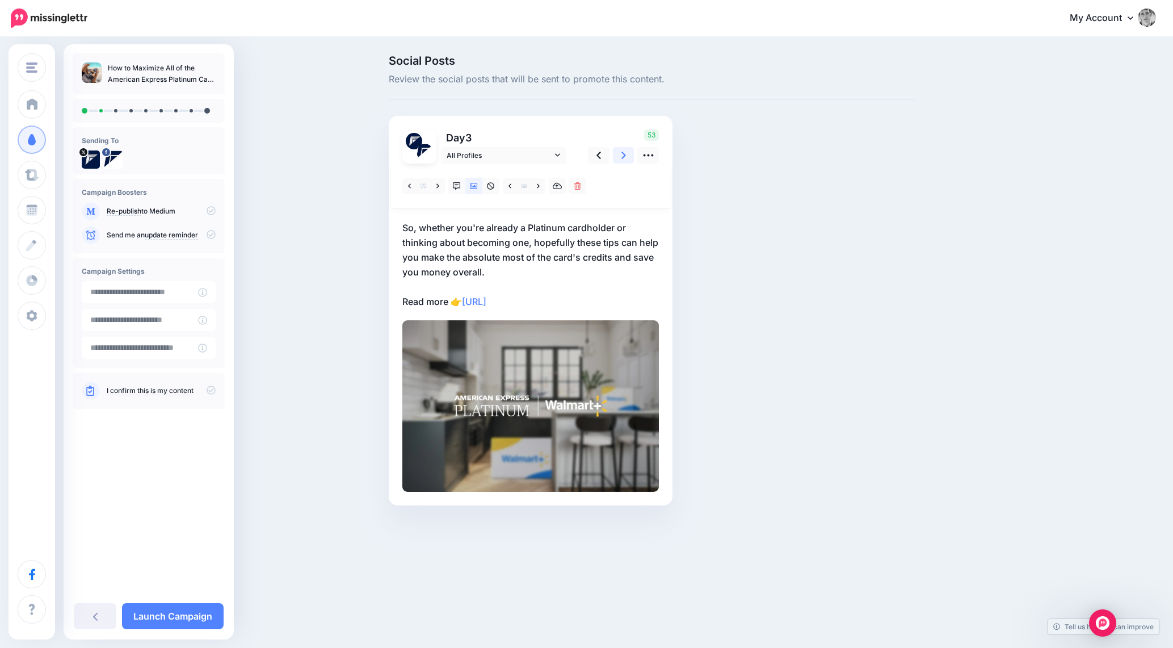
click at [620, 154] on link at bounding box center [624, 155] width 22 height 16
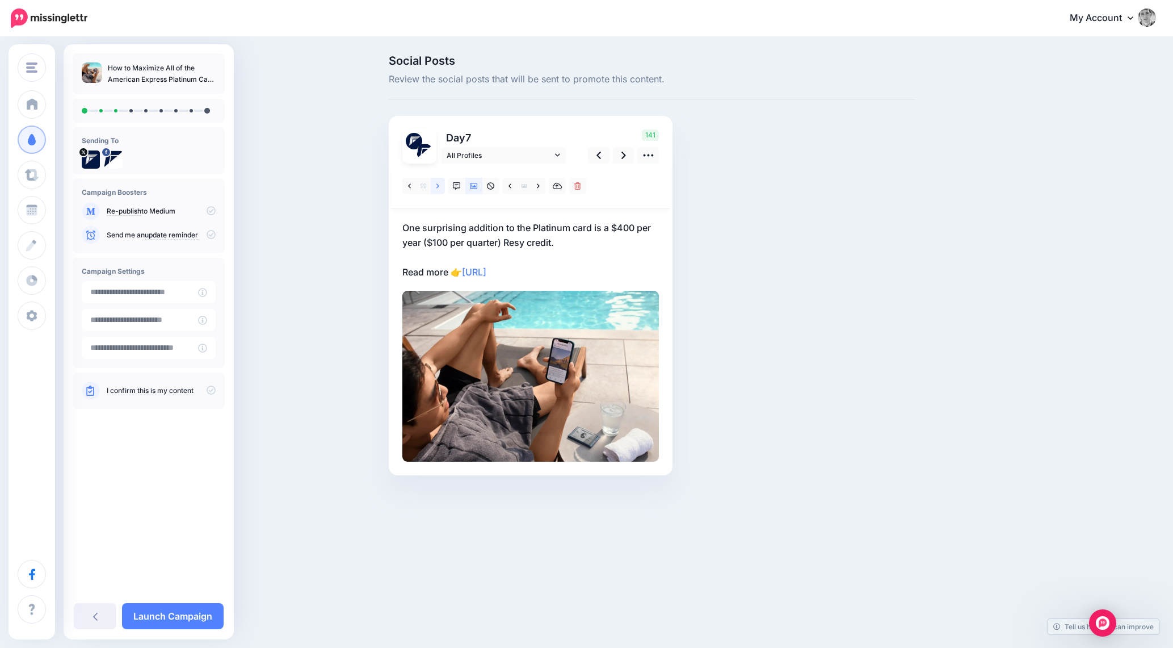
click at [442, 187] on link at bounding box center [438, 186] width 14 height 16
click at [441, 187] on link at bounding box center [438, 186] width 14 height 16
click at [624, 159] on icon at bounding box center [623, 155] width 5 height 12
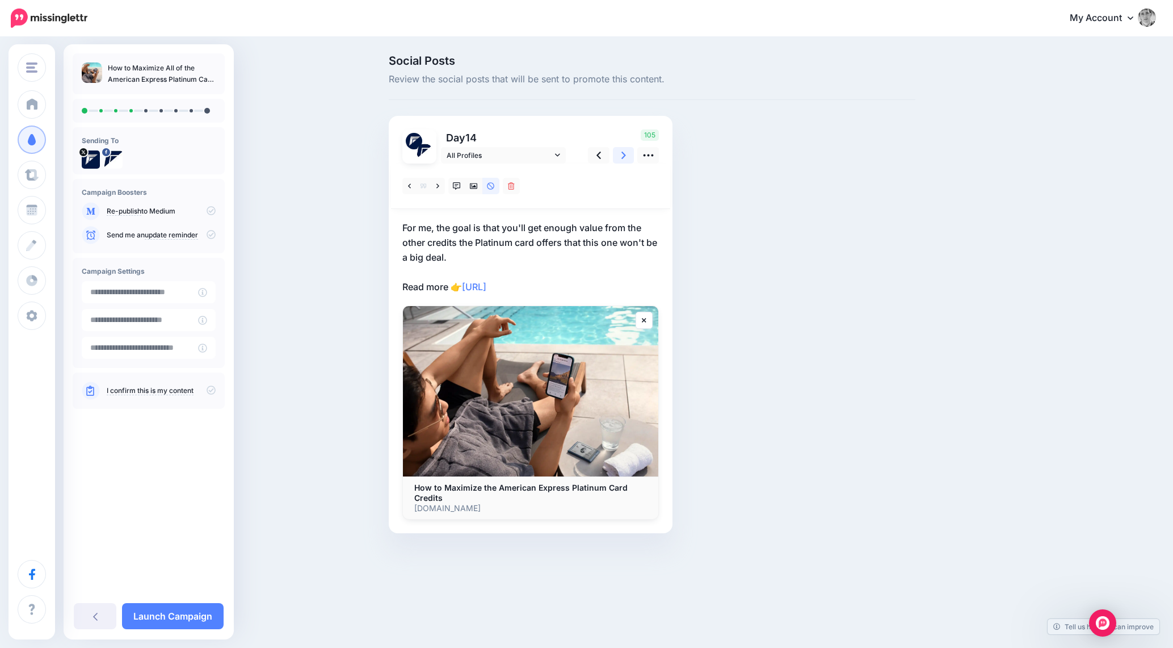
click at [621, 153] on icon at bounding box center [623, 155] width 5 height 12
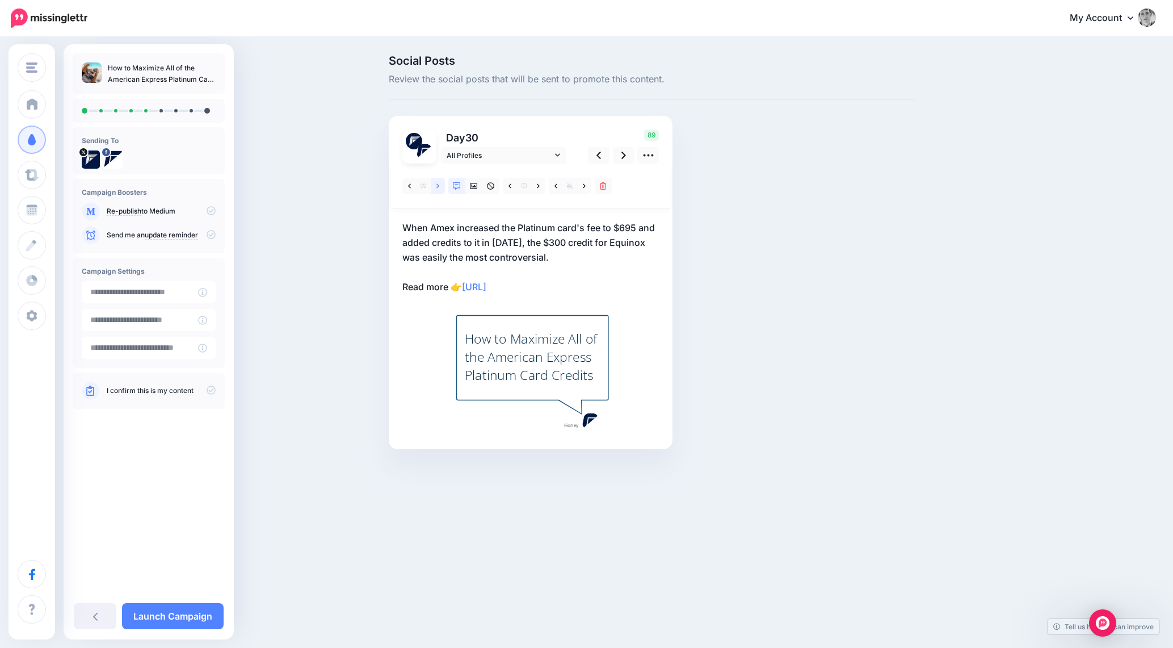
click at [439, 191] on link at bounding box center [438, 186] width 14 height 16
click at [439, 190] on link at bounding box center [438, 186] width 14 height 16
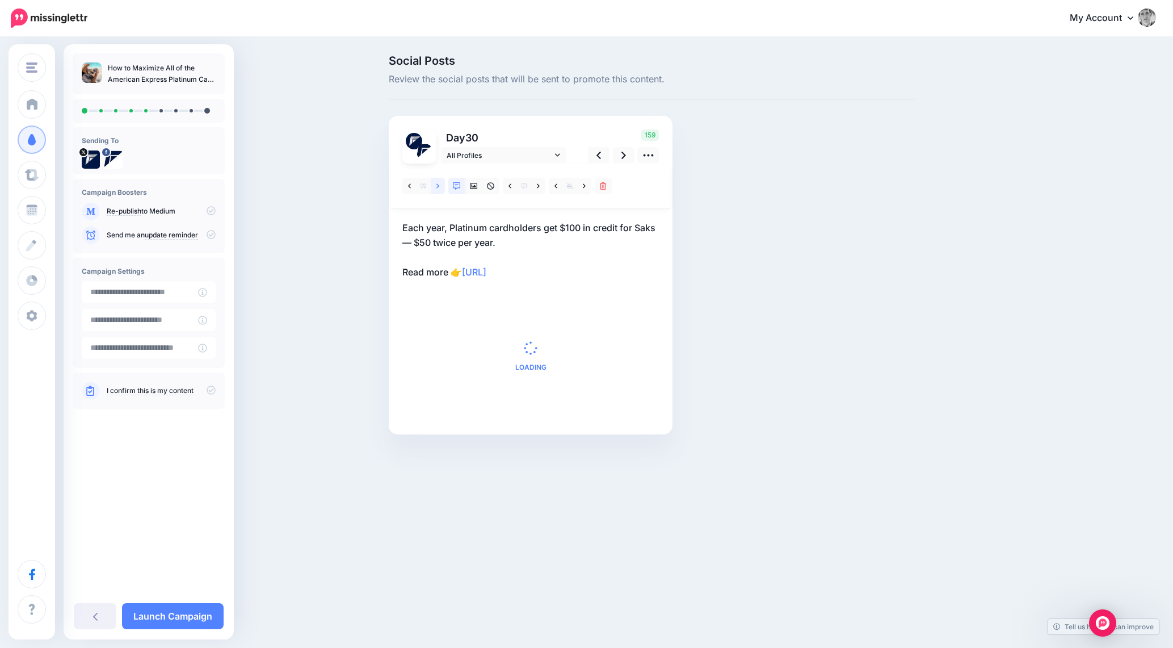
click at [439, 190] on link at bounding box center [438, 186] width 14 height 16
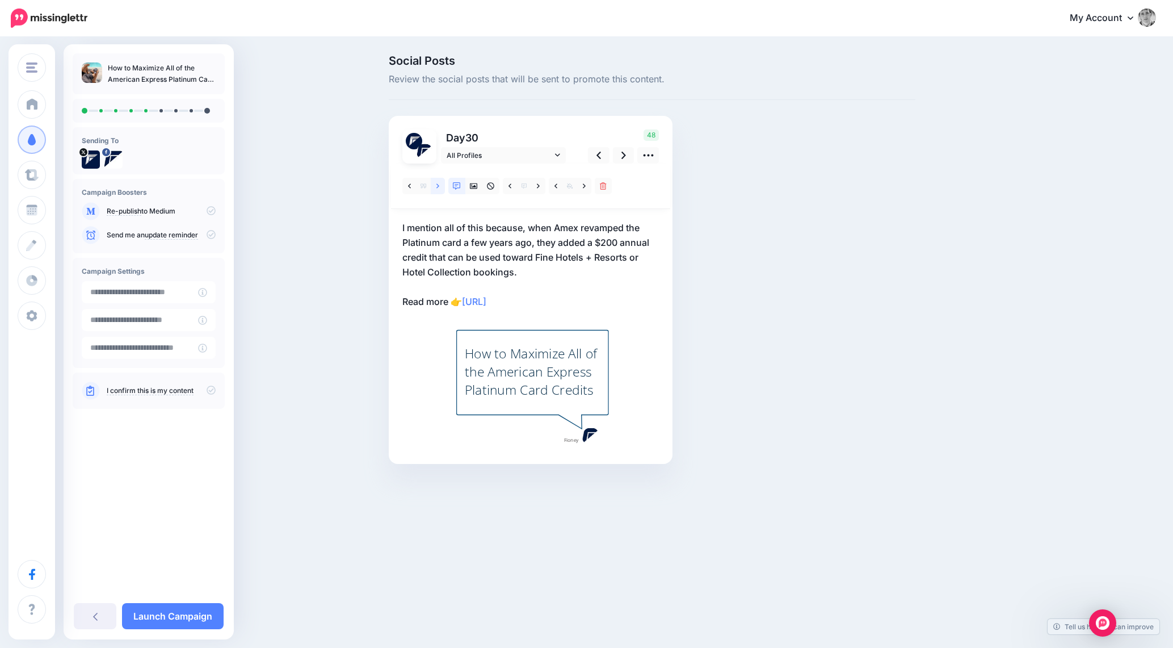
click at [439, 190] on link at bounding box center [438, 186] width 14 height 16
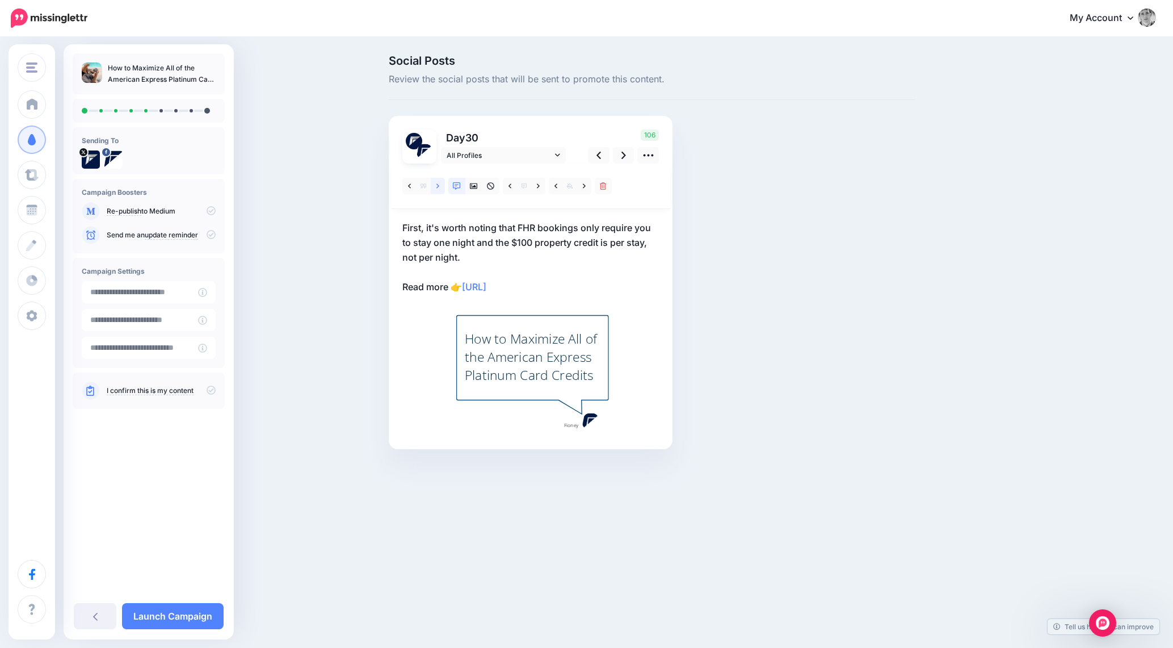
click at [439, 191] on link at bounding box center [438, 186] width 14 height 16
click at [619, 156] on link at bounding box center [624, 155] width 22 height 16
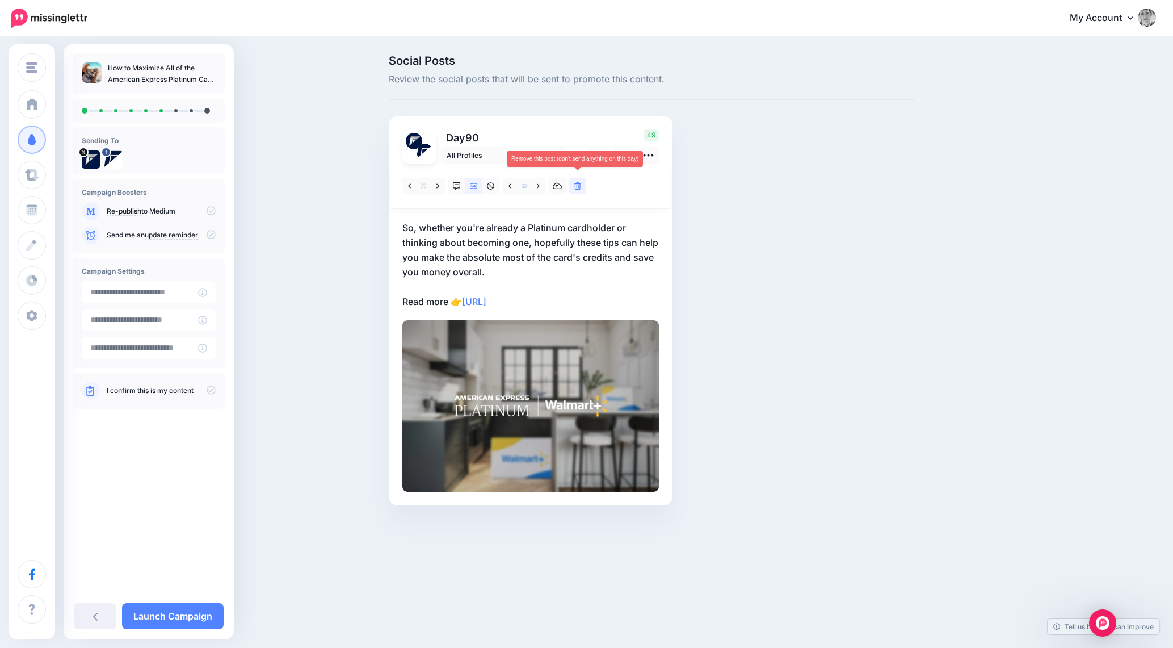
click at [582, 188] on link at bounding box center [577, 186] width 17 height 16
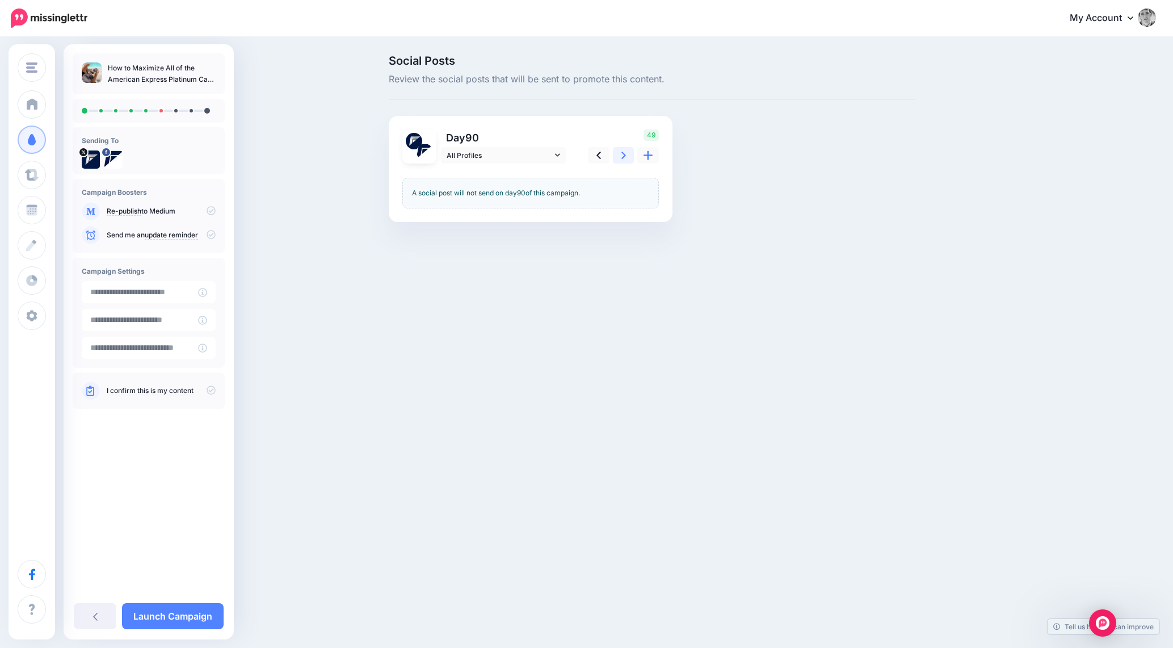
click at [625, 158] on icon at bounding box center [623, 155] width 5 height 12
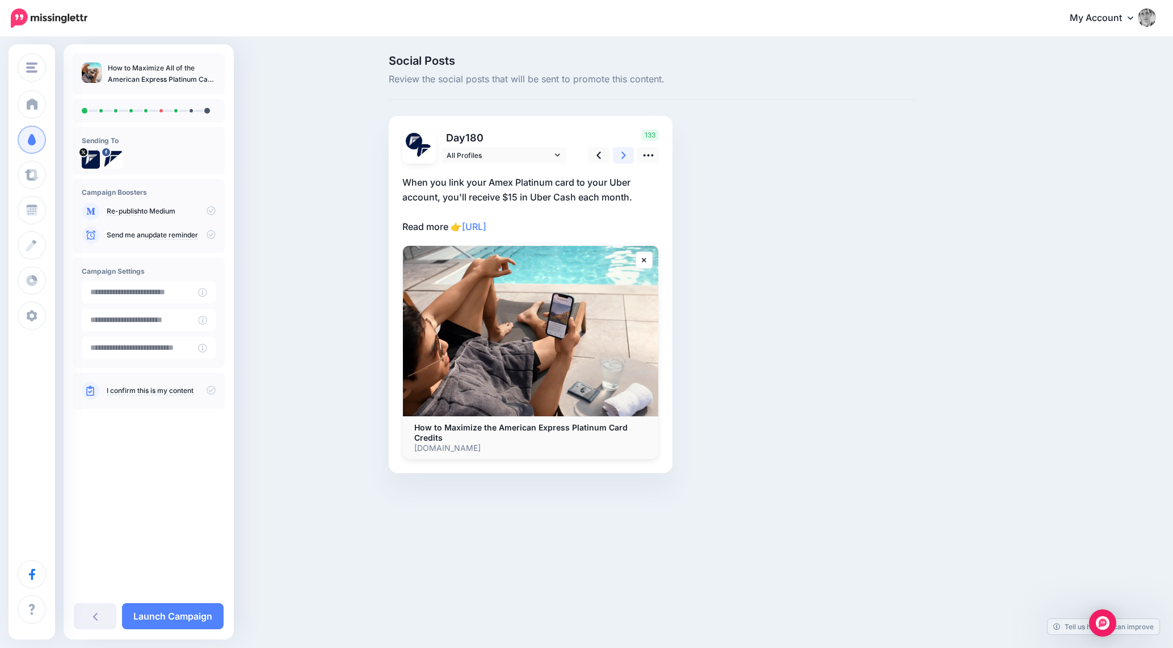
click at [625, 158] on icon at bounding box center [623, 155] width 5 height 12
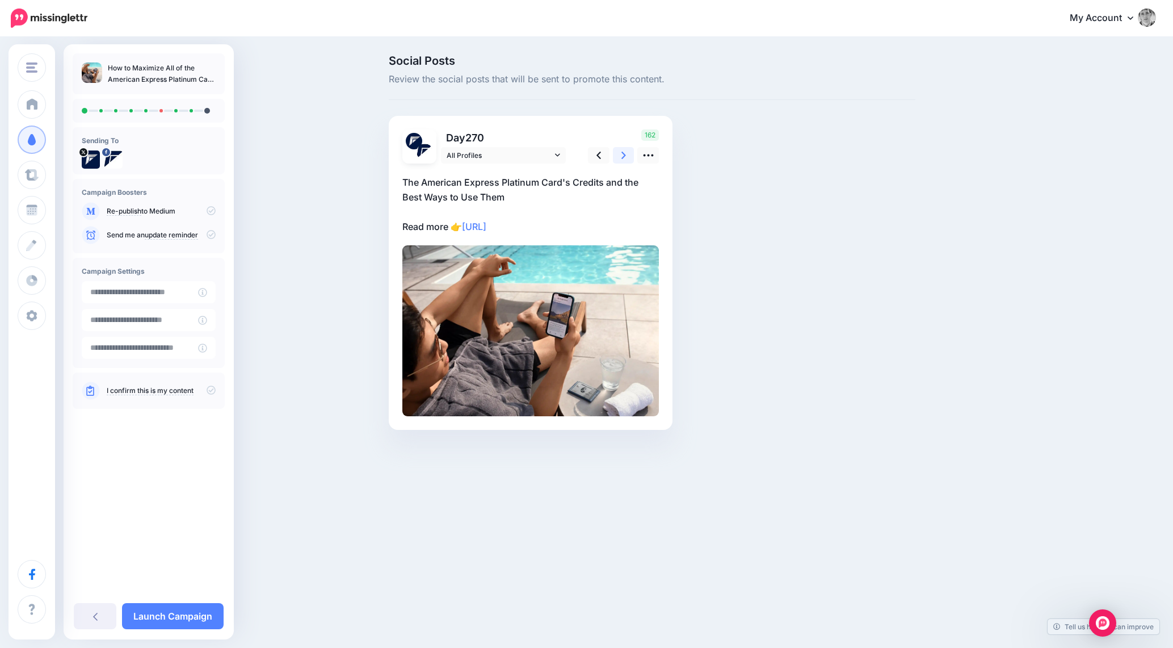
click at [625, 158] on icon at bounding box center [623, 155] width 5 height 12
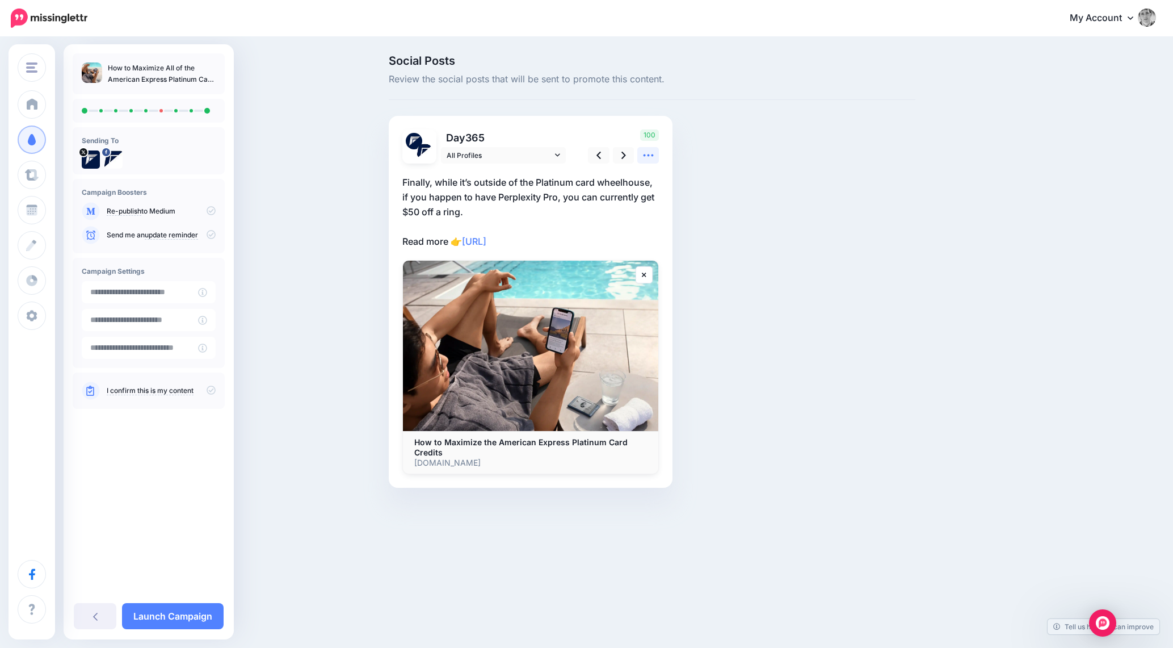
click at [653, 152] on icon at bounding box center [648, 155] width 12 height 12
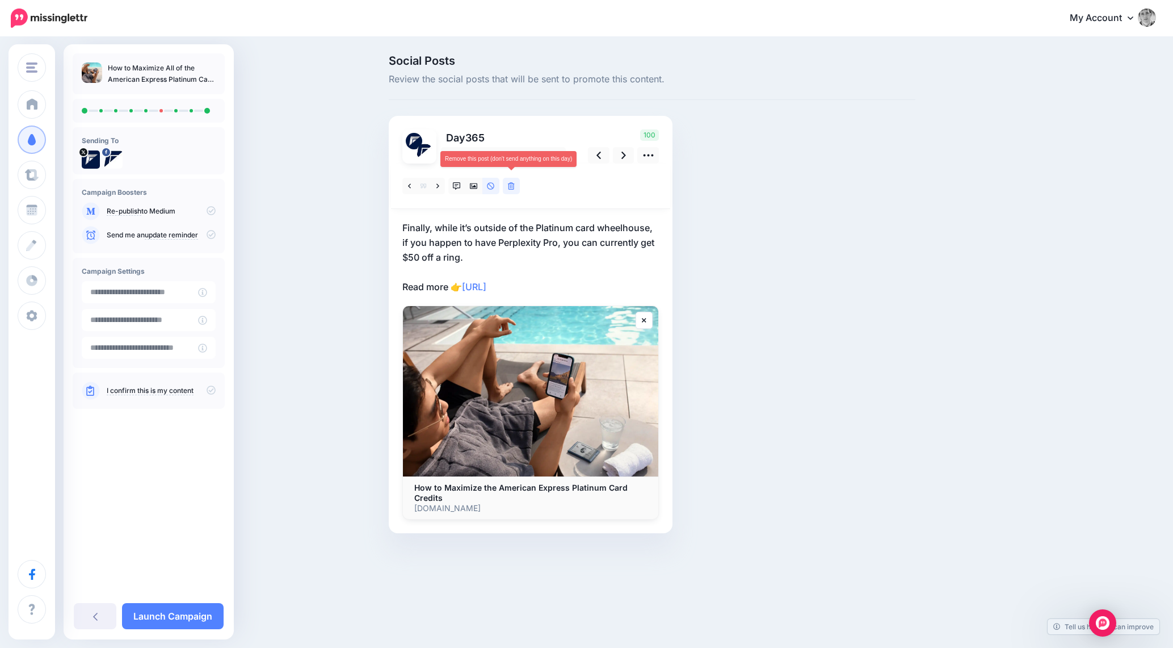
click at [506, 191] on link at bounding box center [511, 186] width 17 height 16
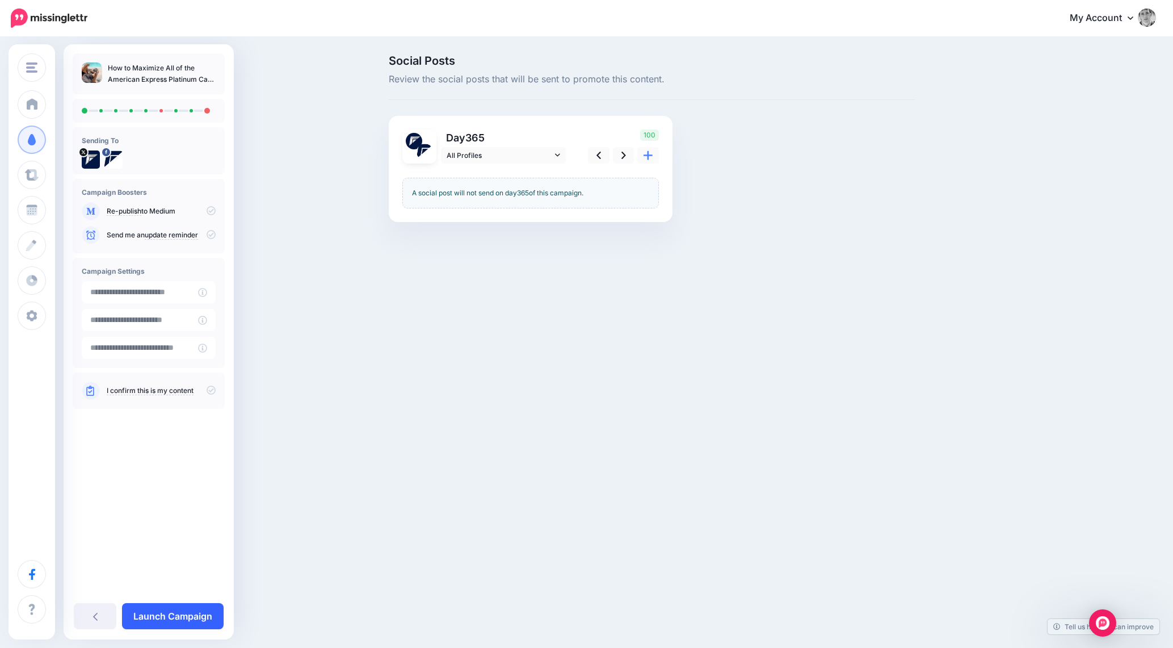
click at [181, 610] on link "Launch Campaign" at bounding box center [173, 616] width 102 height 26
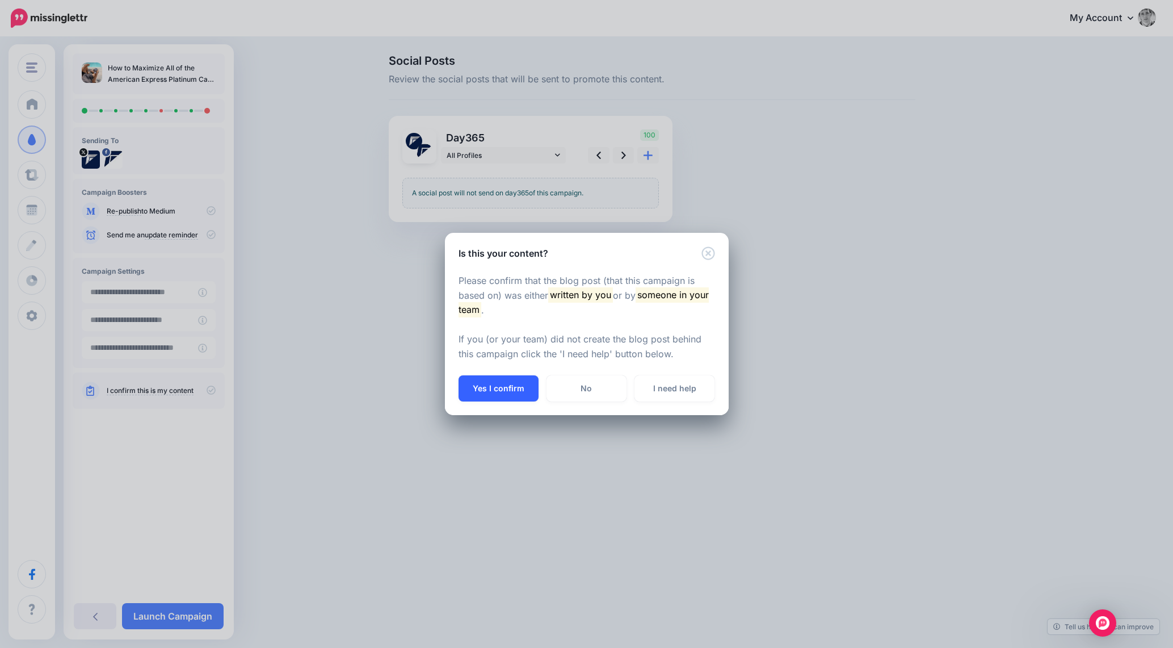
click at [504, 392] on button "Yes I confirm" at bounding box center [499, 388] width 80 height 26
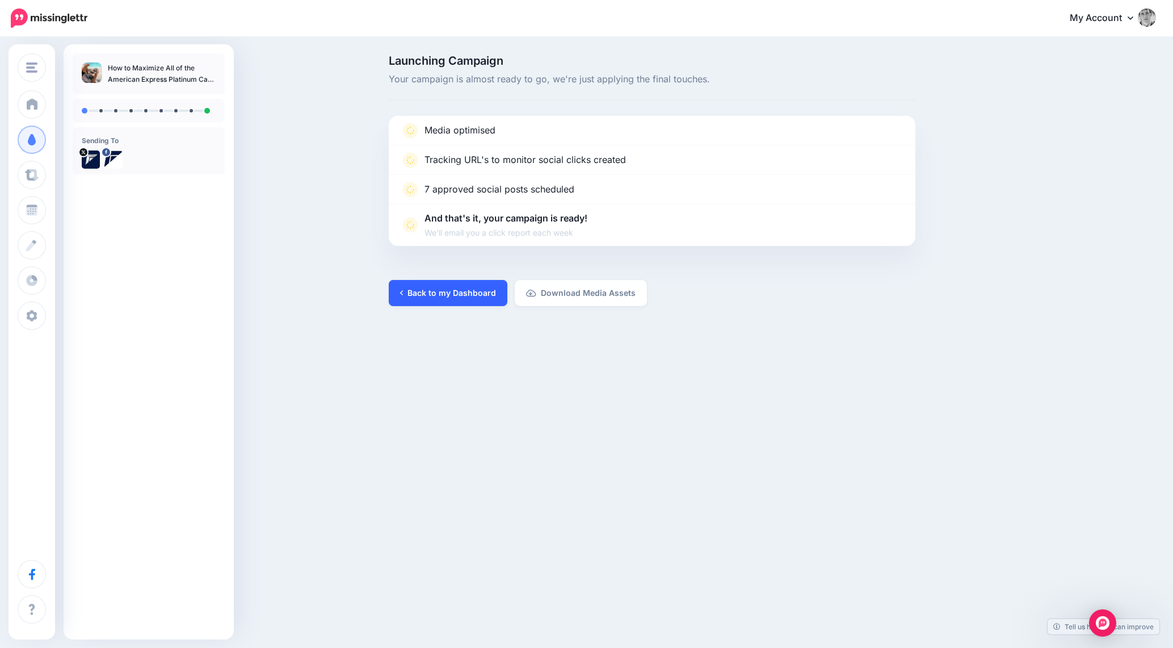
click at [438, 290] on link "Back to my Dashboard" at bounding box center [448, 293] width 119 height 26
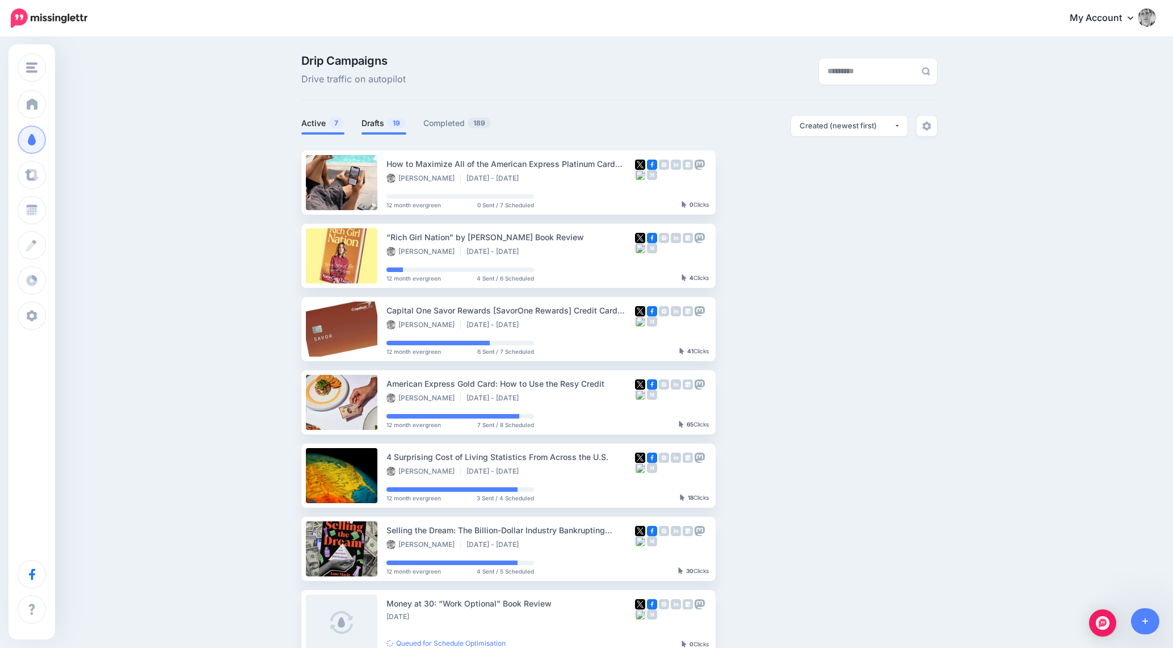
click at [397, 124] on span "19" at bounding box center [396, 122] width 19 height 11
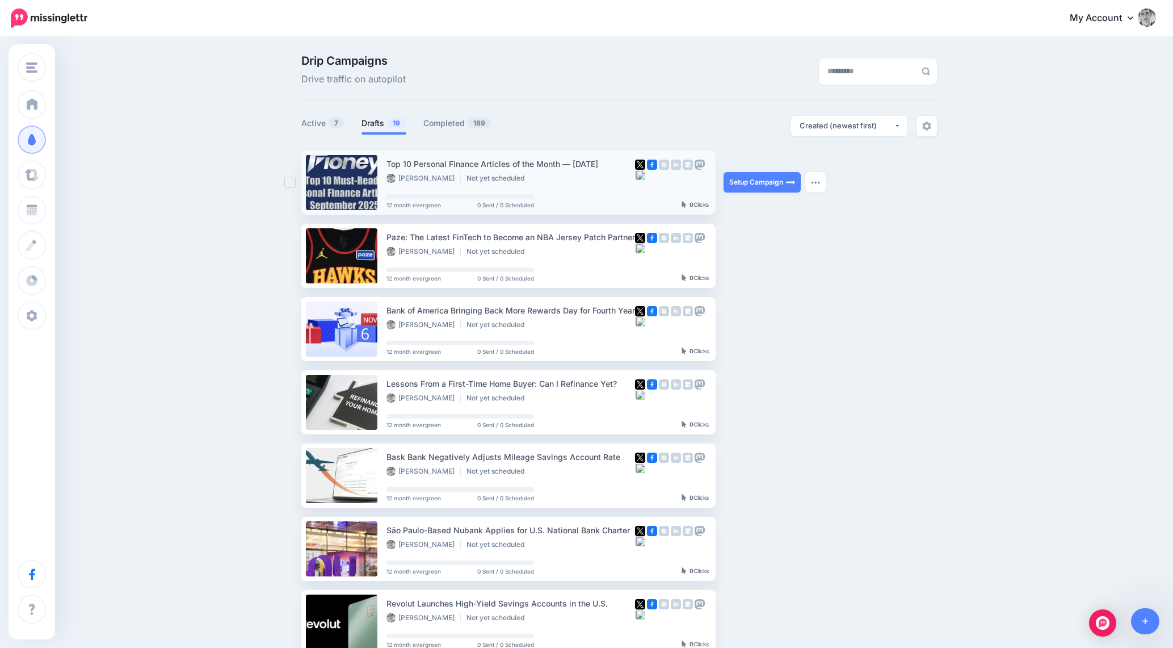
click at [292, 182] on ins at bounding box center [289, 182] width 11 height 11
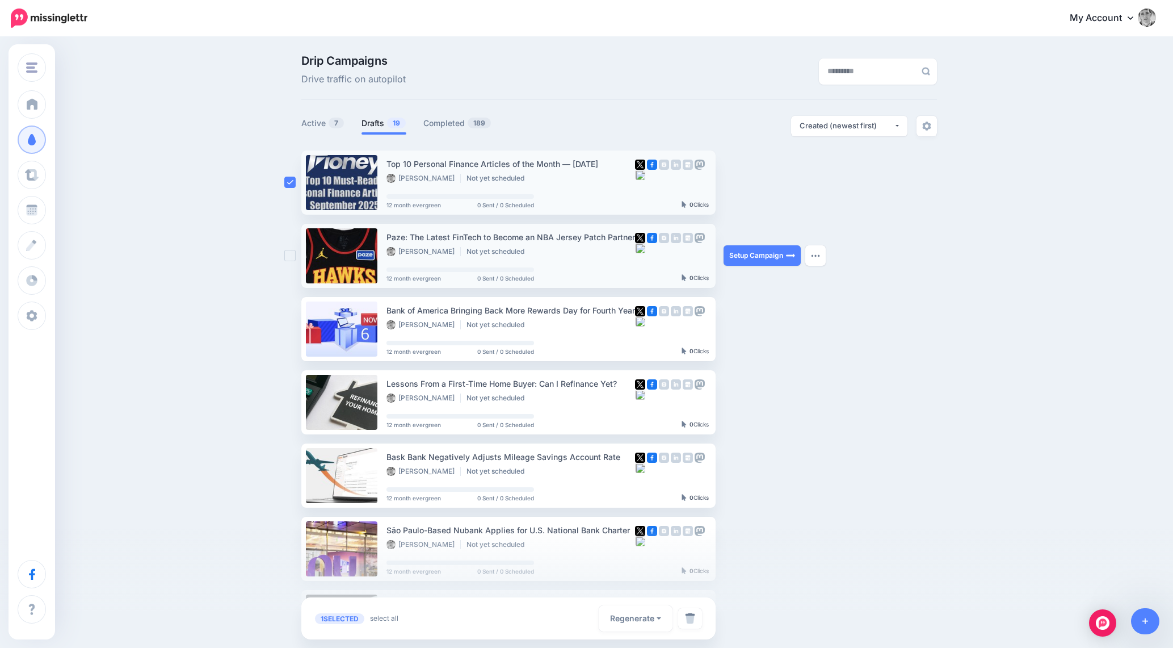
click at [288, 253] on ins at bounding box center [289, 255] width 11 height 11
click at [294, 310] on div at bounding box center [292, 329] width 17 height 64
click at [295, 326] on ins at bounding box center [289, 328] width 11 height 11
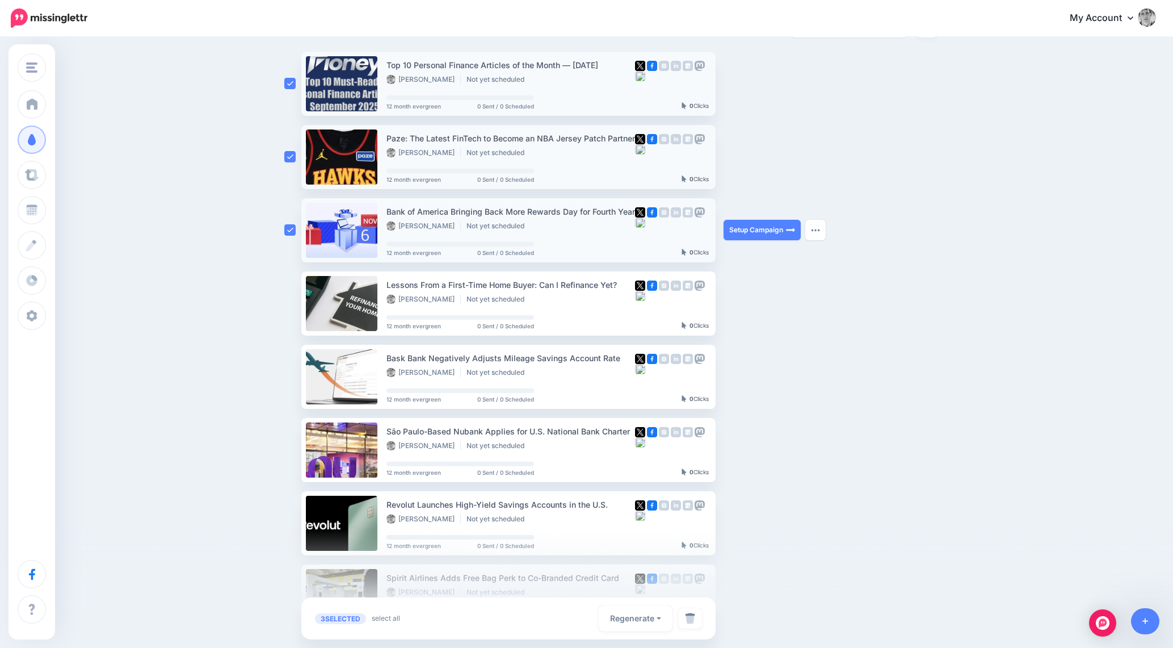
scroll to position [112, 0]
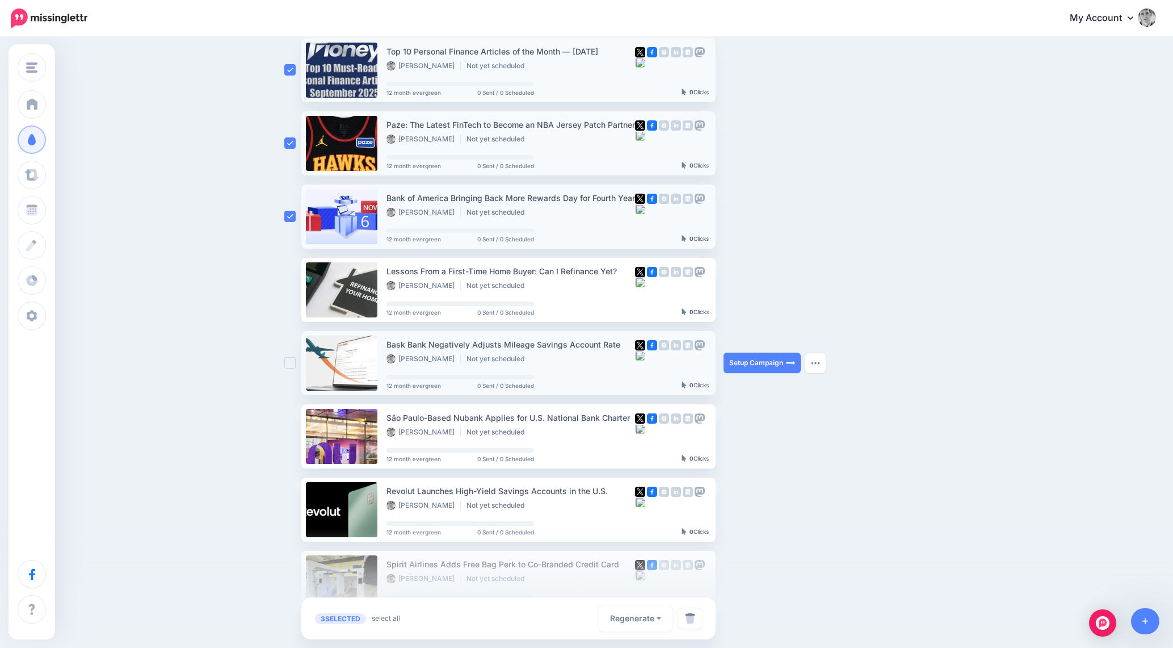
click at [288, 360] on ins at bounding box center [289, 362] width 11 height 11
click at [288, 304] on div at bounding box center [292, 290] width 17 height 64
click at [286, 289] on ins at bounding box center [289, 289] width 11 height 11
click at [284, 435] on ins at bounding box center [289, 435] width 11 height 11
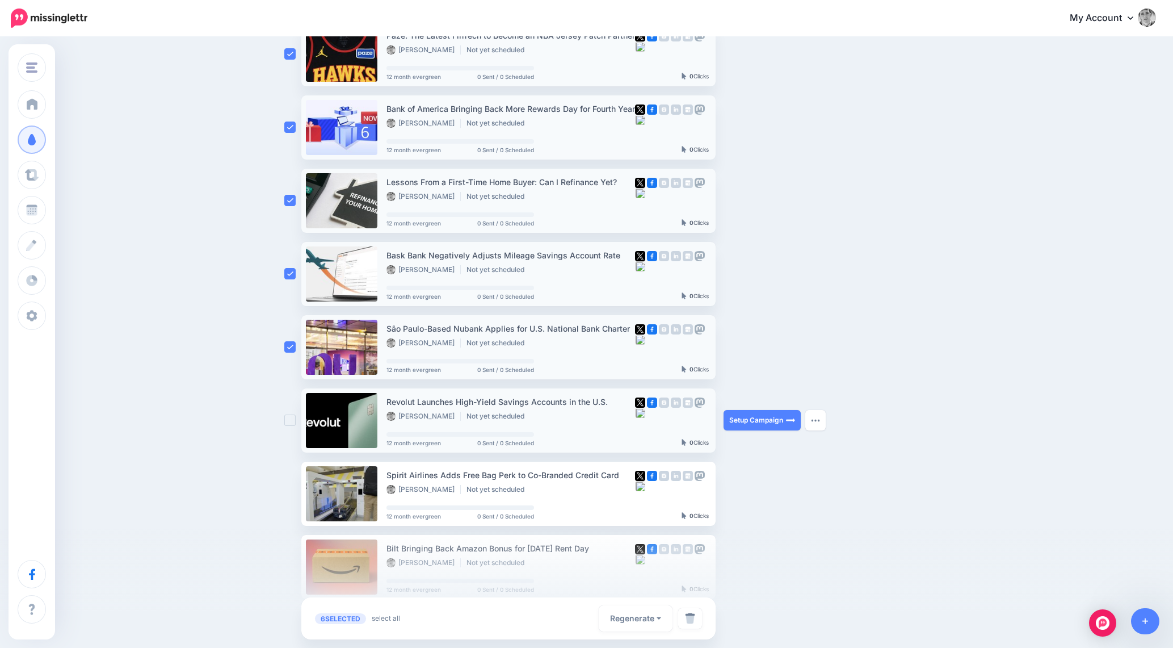
click at [288, 421] on ins at bounding box center [289, 419] width 11 height 11
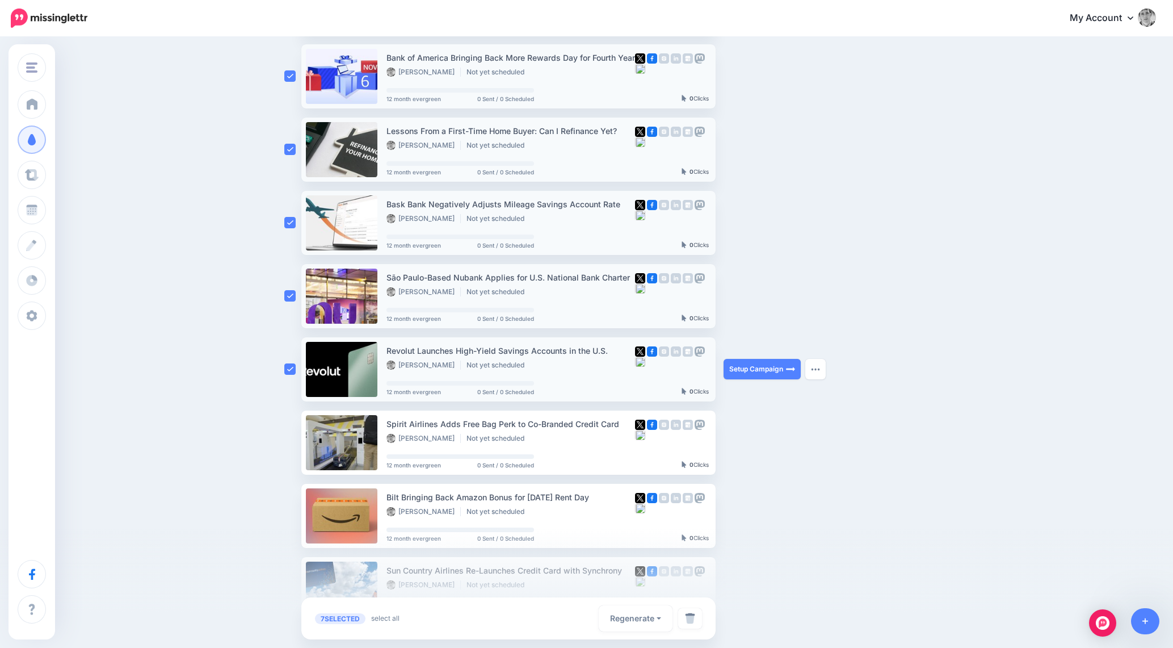
scroll to position [258, 0]
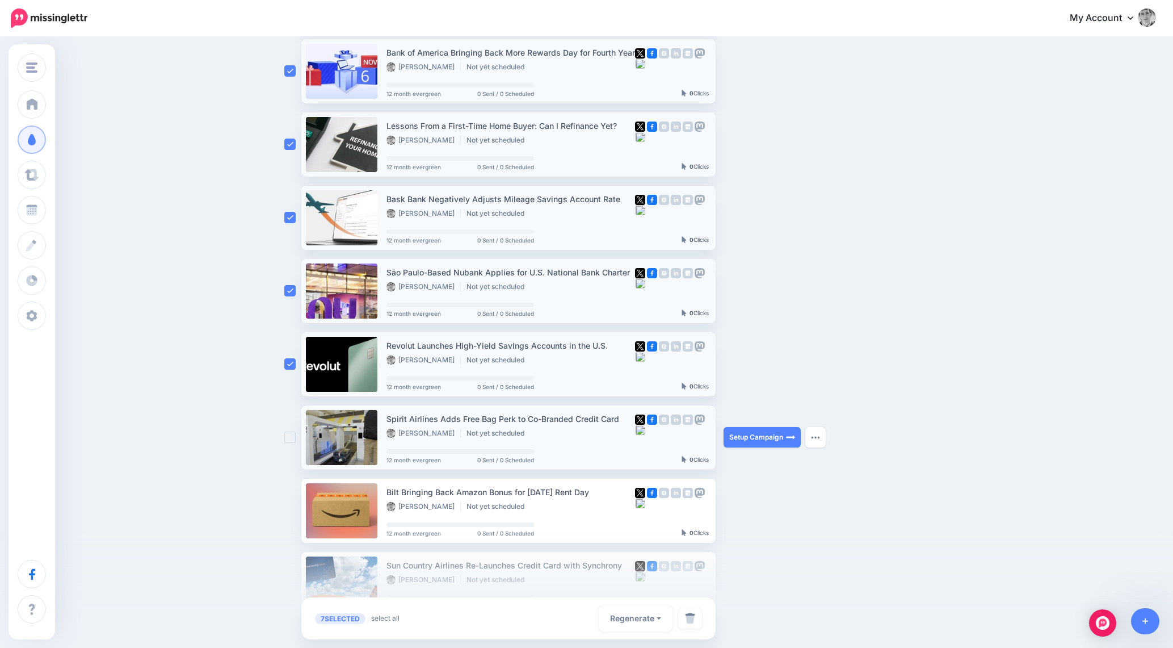
click at [292, 432] on ins at bounding box center [289, 436] width 11 height 11
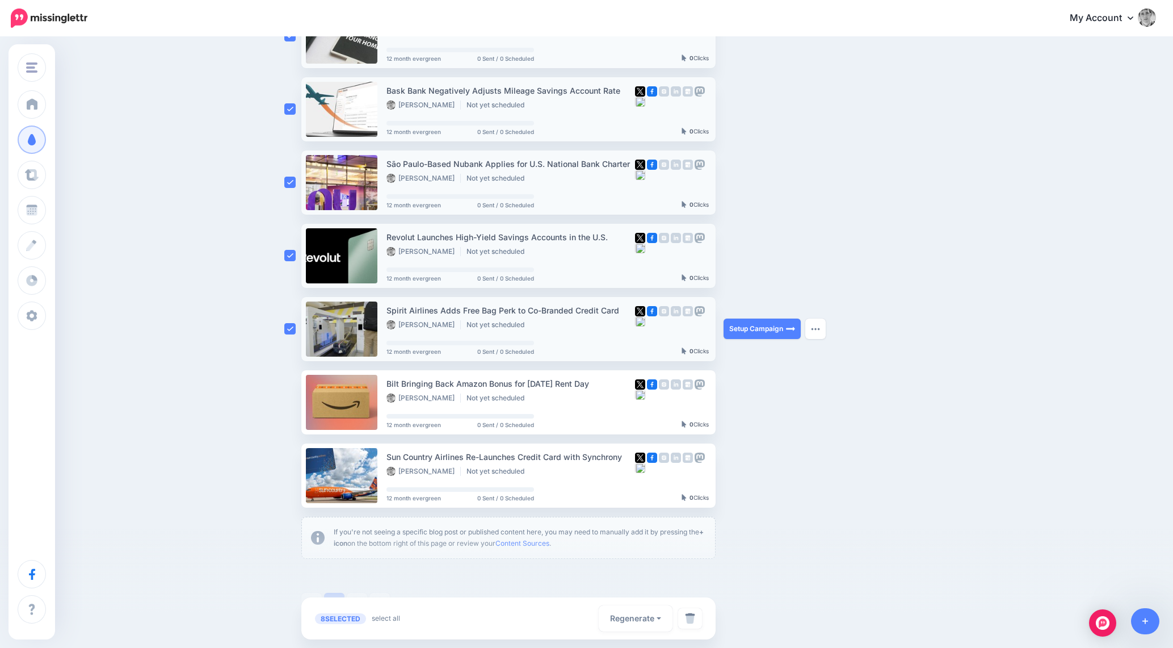
scroll to position [366, 0]
click at [298, 400] on div at bounding box center [292, 403] width 17 height 64
click at [287, 403] on ins at bounding box center [289, 402] width 11 height 11
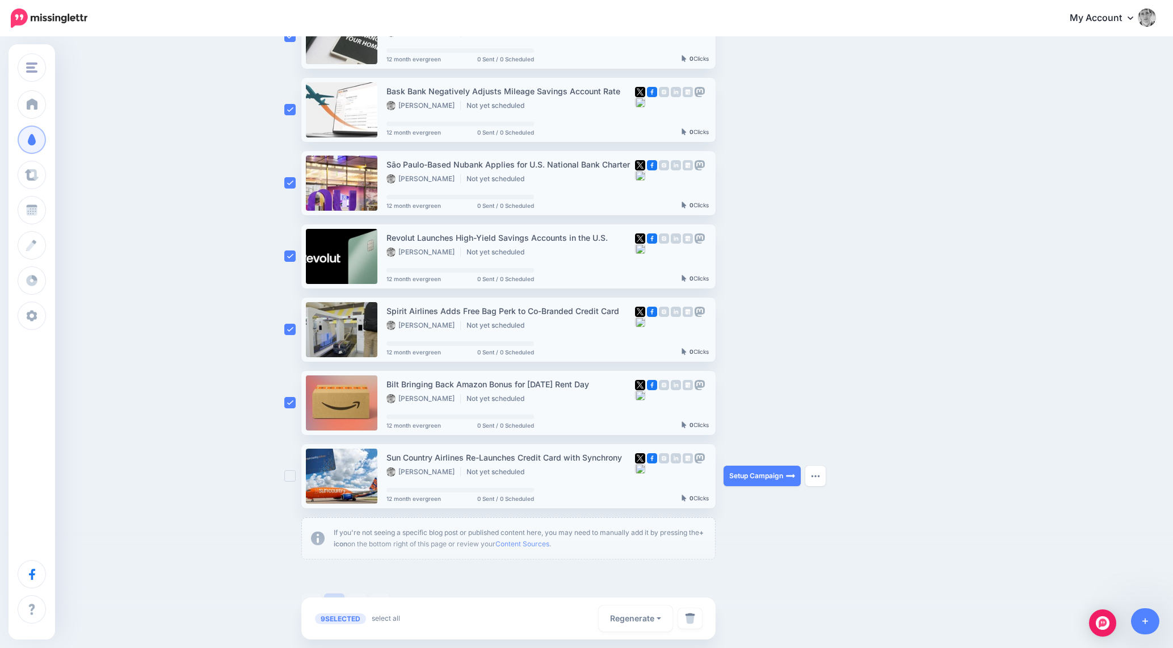
click at [287, 482] on div at bounding box center [292, 476] width 17 height 64
click at [291, 471] on ins at bounding box center [289, 475] width 11 height 11
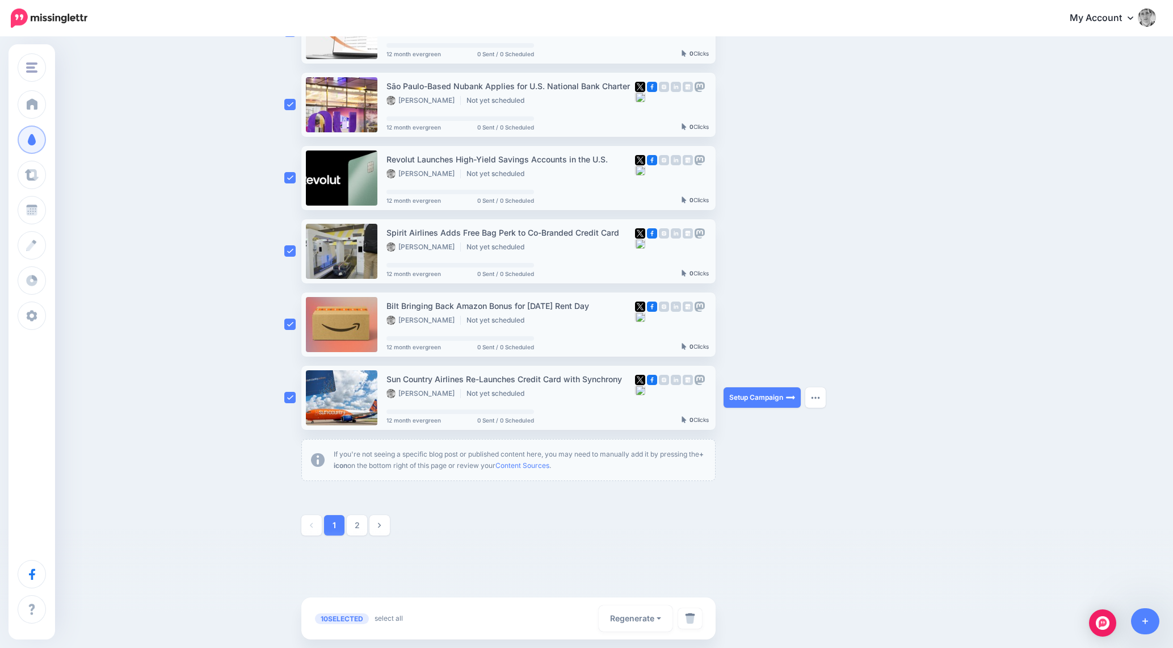
scroll to position [443, 0]
click at [691, 619] on img at bounding box center [690, 617] width 10 height 11
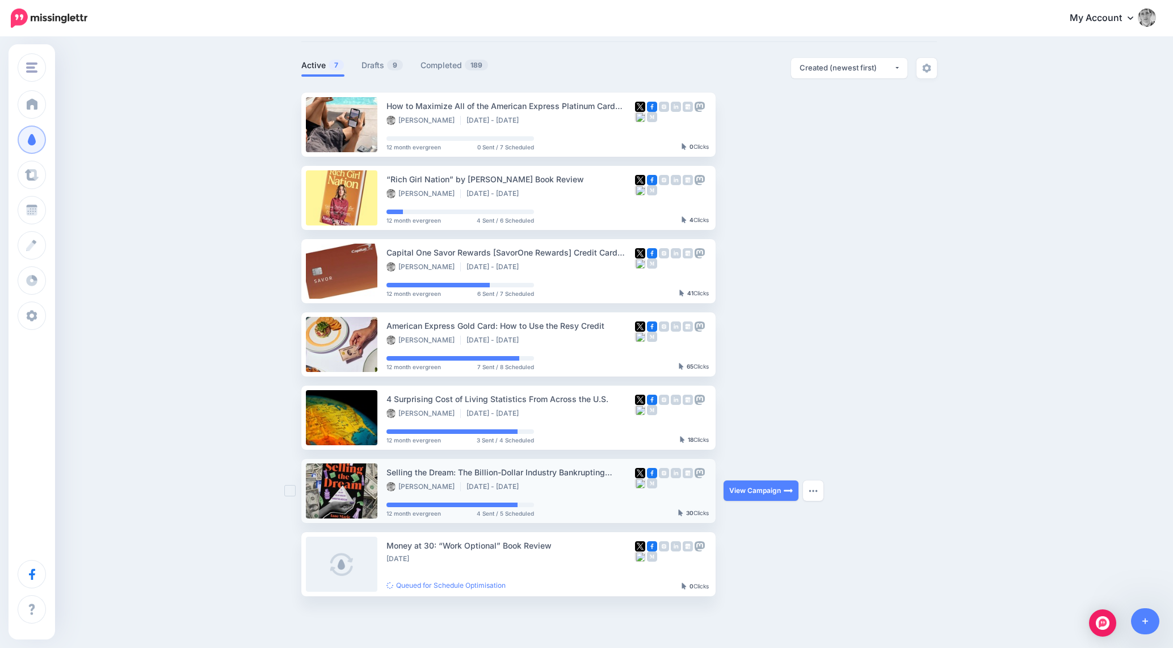
scroll to position [52, 0]
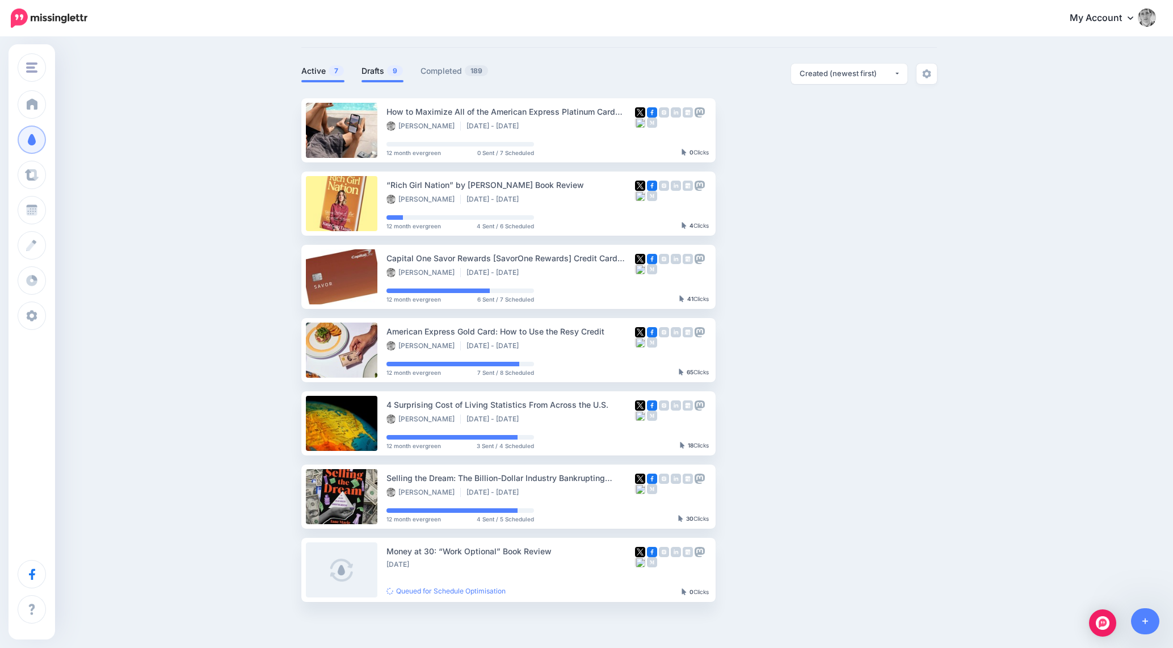
click at [380, 64] on li "Drafts 9" at bounding box center [383, 73] width 42 height 19
click at [375, 74] on link "Drafts 9" at bounding box center [383, 71] width 42 height 14
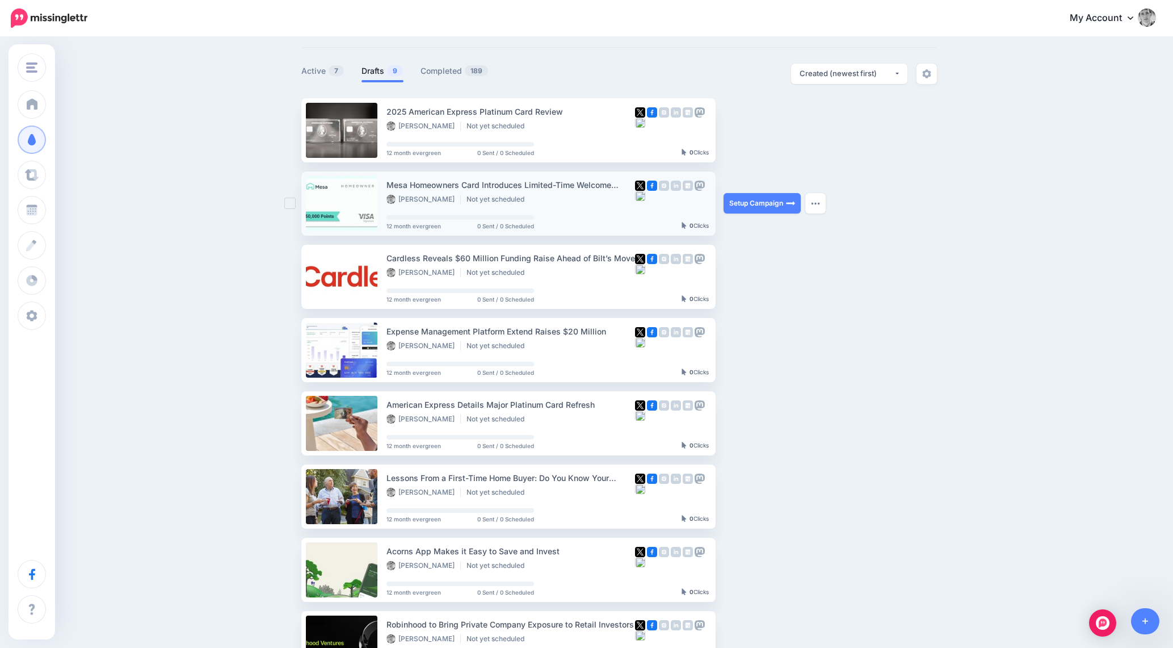
click at [290, 205] on ins at bounding box center [289, 203] width 11 height 11
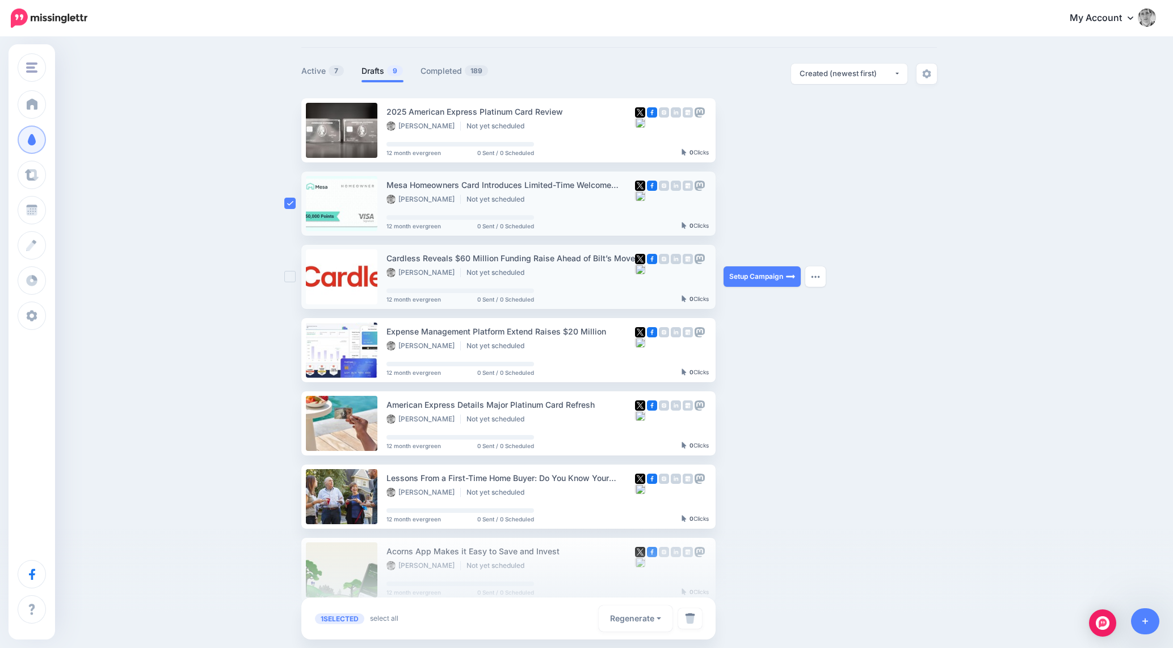
click at [288, 271] on ins at bounding box center [289, 276] width 11 height 11
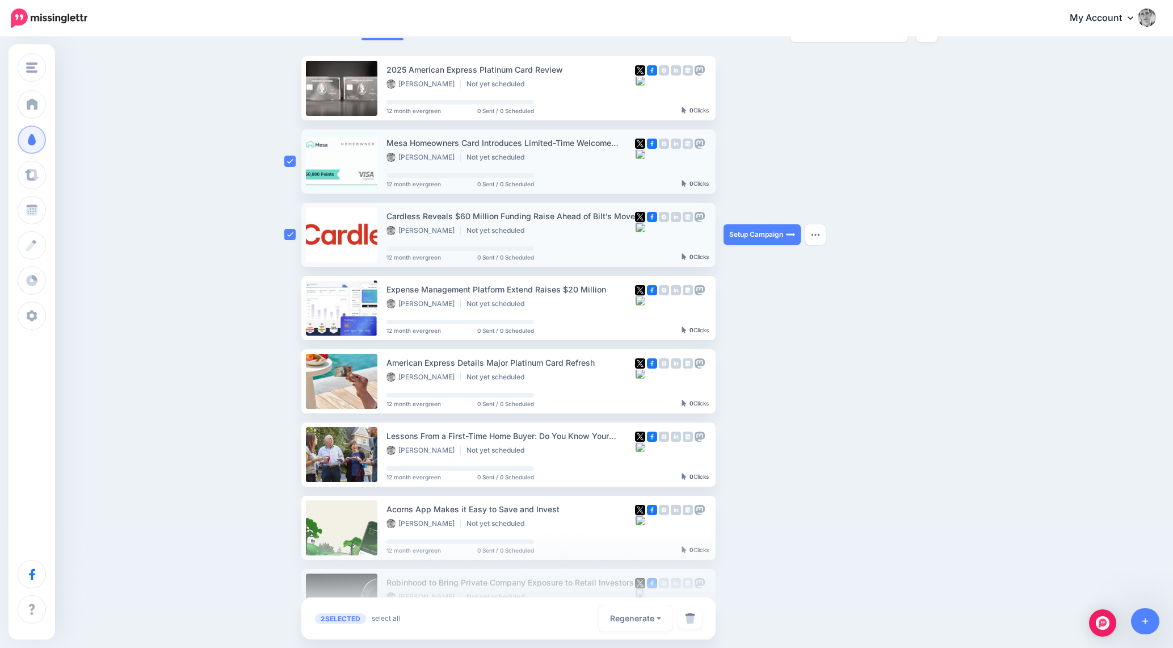
scroll to position [94, 0]
click at [288, 309] on ins at bounding box center [289, 308] width 11 height 11
click at [284, 373] on div at bounding box center [292, 382] width 17 height 64
click at [288, 394] on div at bounding box center [292, 382] width 17 height 64
click at [288, 387] on ins at bounding box center [289, 381] width 11 height 11
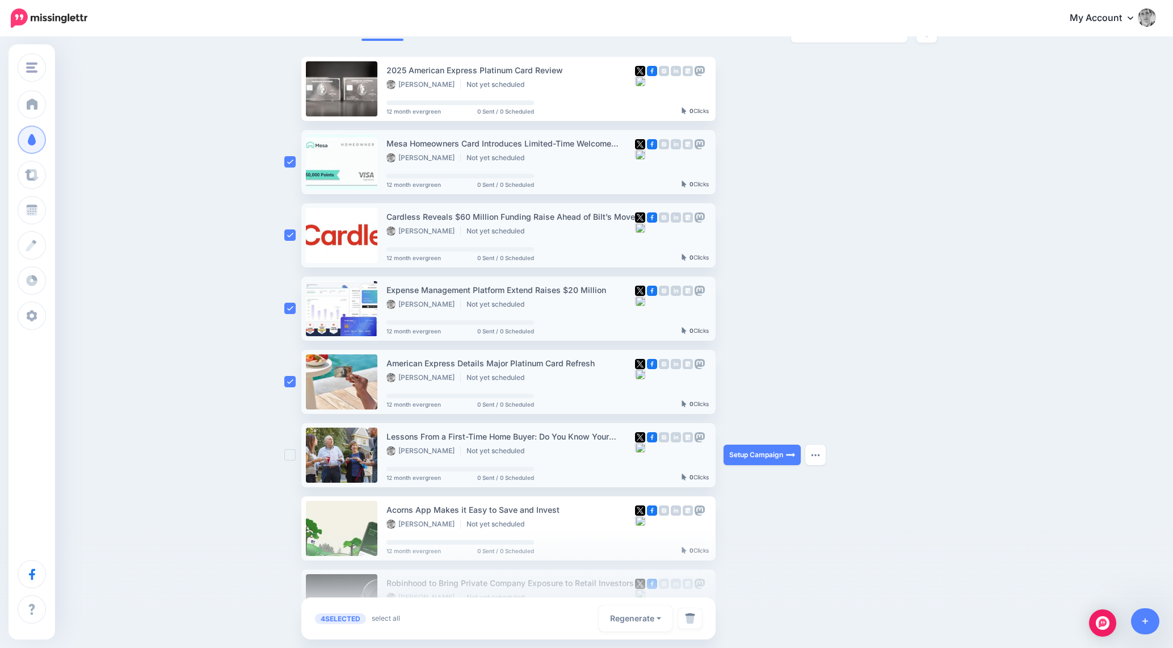
click at [292, 444] on div at bounding box center [292, 455] width 17 height 64
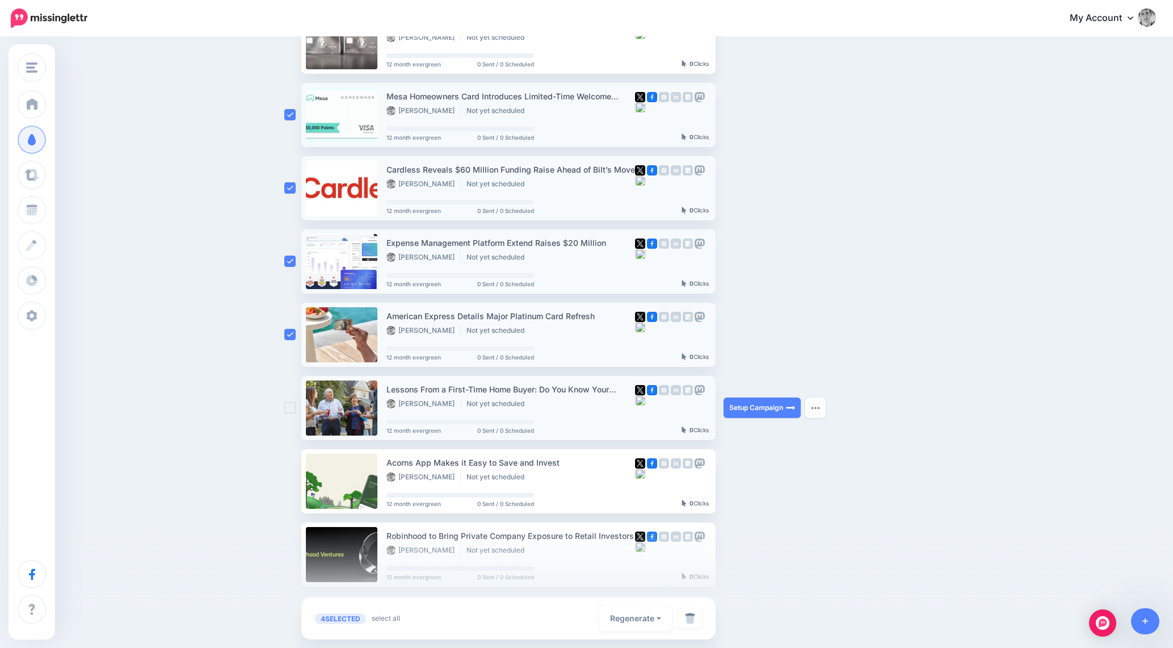
click at [293, 409] on ins at bounding box center [289, 407] width 11 height 11
click at [293, 482] on ins at bounding box center [289, 480] width 11 height 11
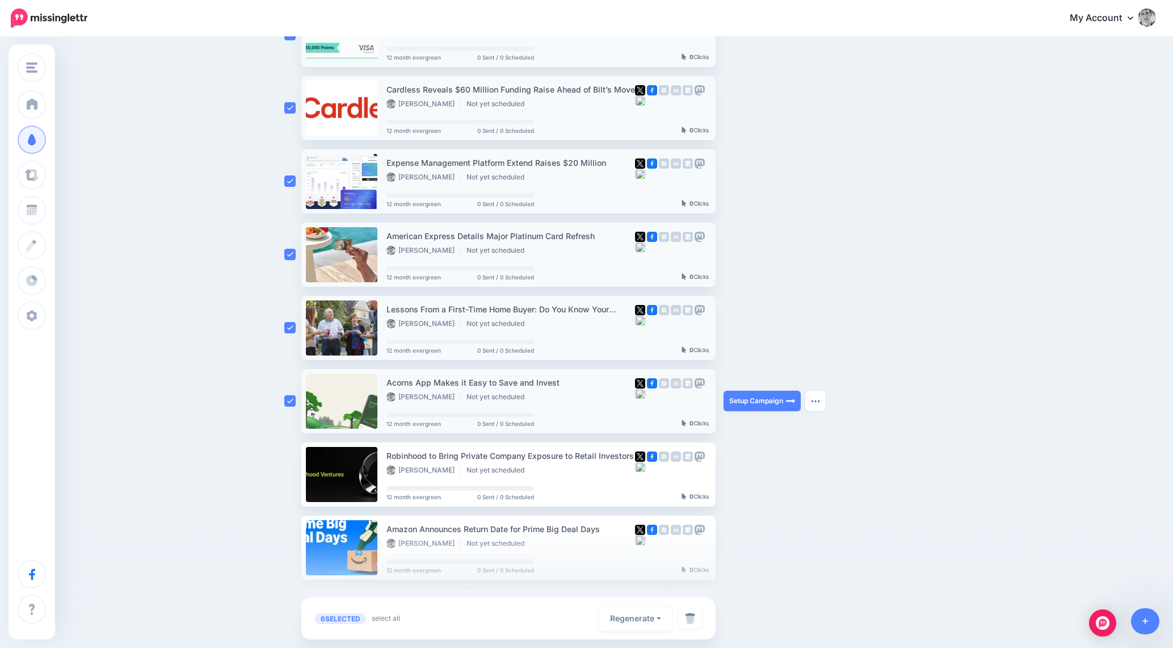
scroll to position [238, 0]
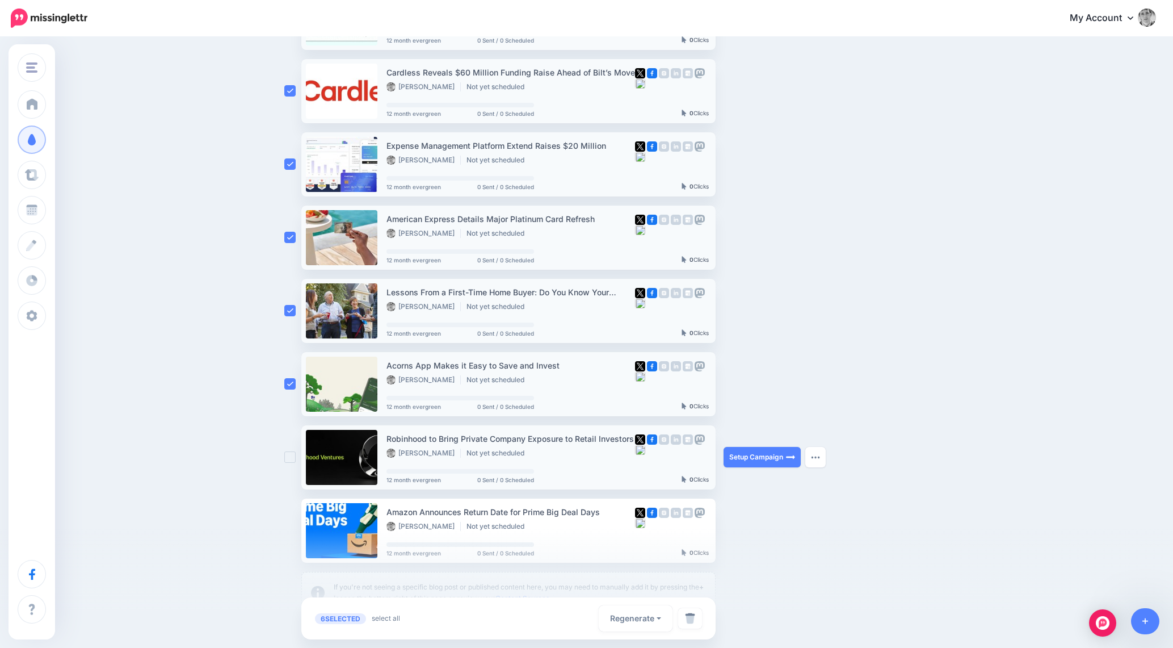
click at [292, 464] on div at bounding box center [292, 457] width 17 height 64
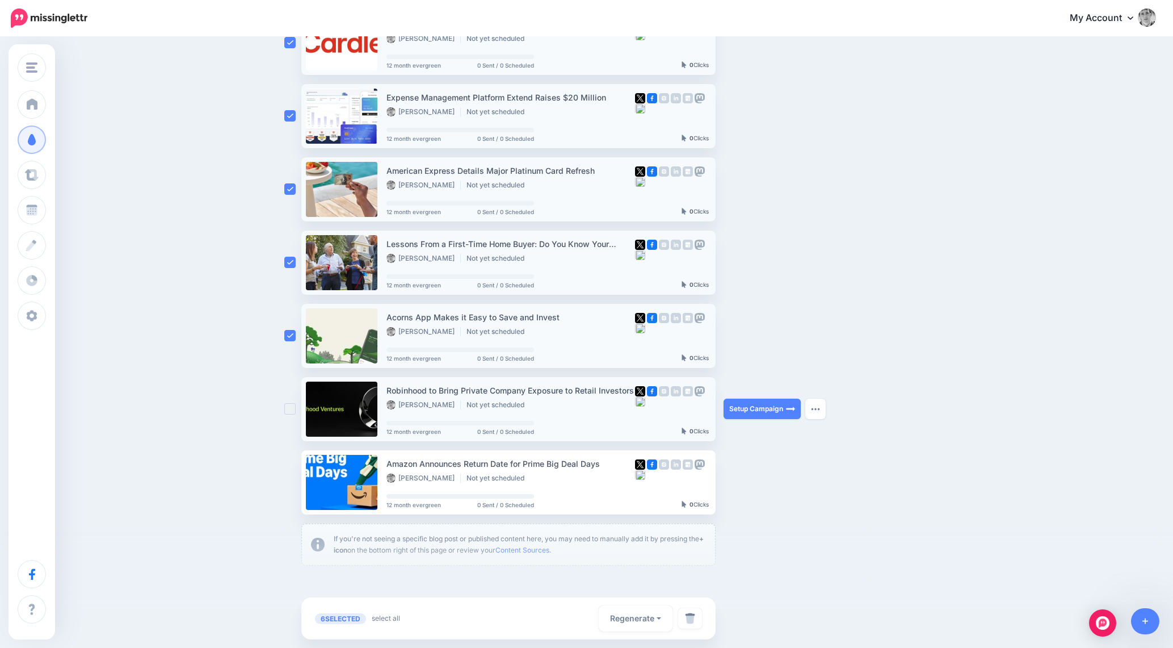
scroll to position [297, 0]
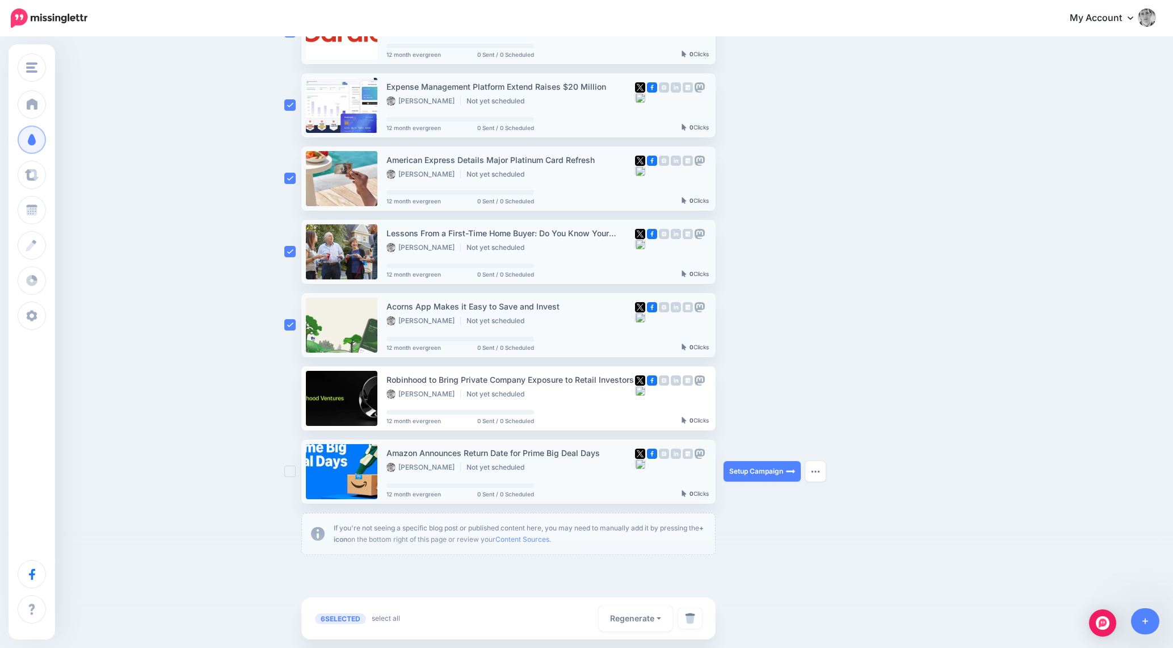
click at [292, 468] on ins at bounding box center [289, 470] width 11 height 11
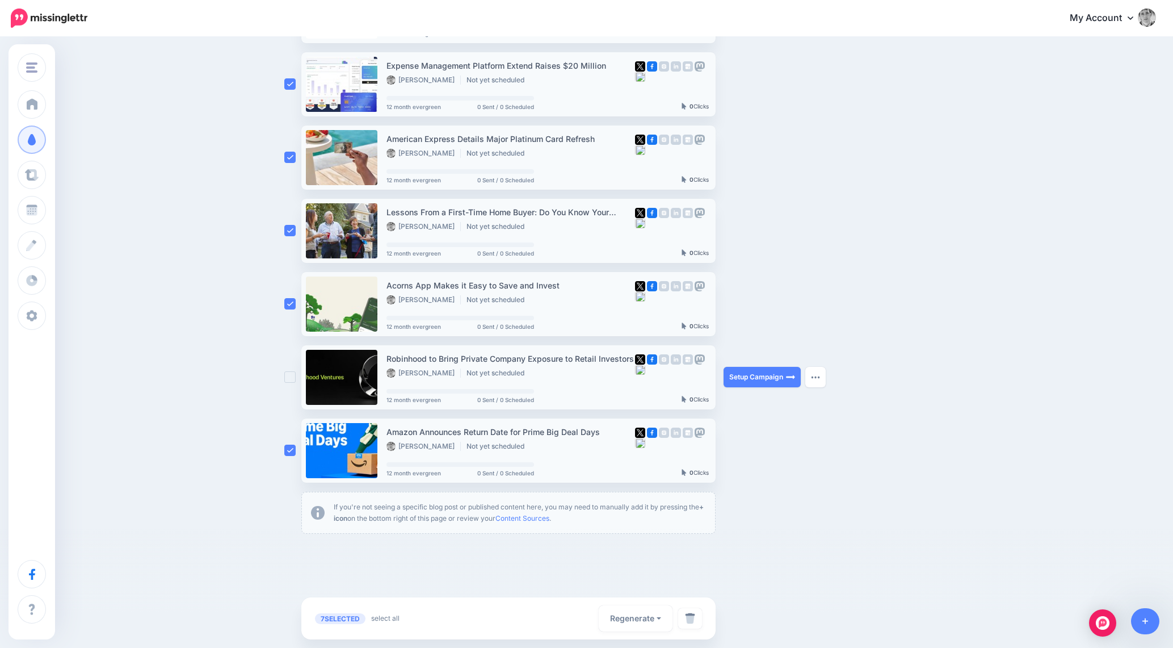
click at [289, 375] on ins at bounding box center [289, 376] width 11 height 11
click at [692, 618] on img at bounding box center [690, 617] width 10 height 11
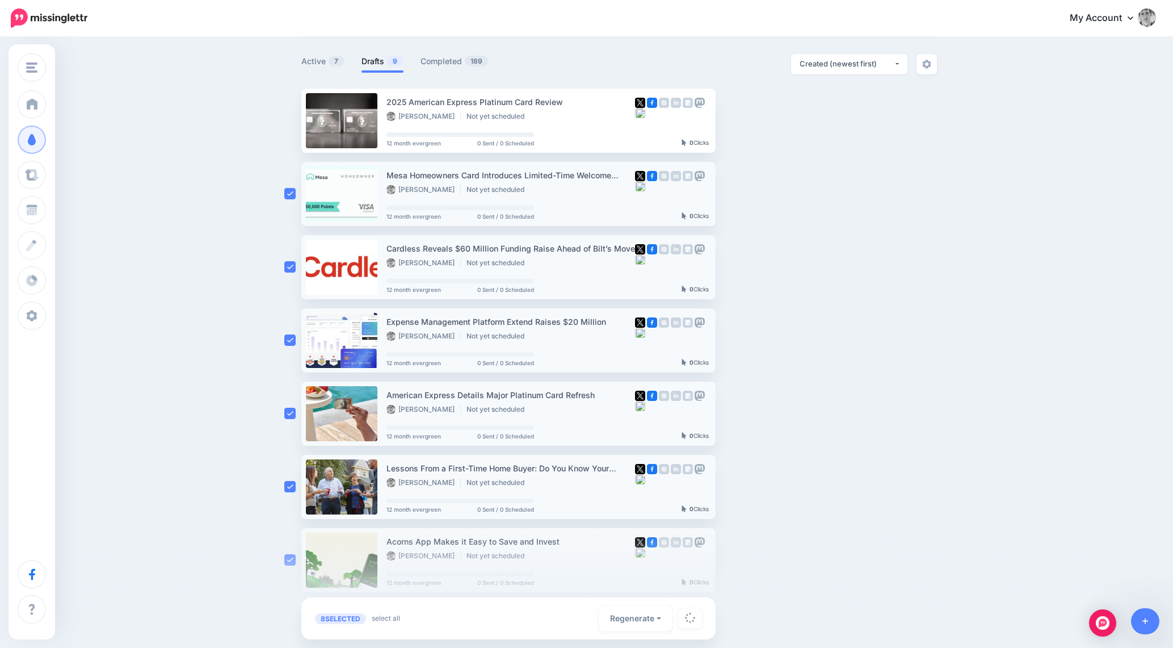
scroll to position [0, 0]
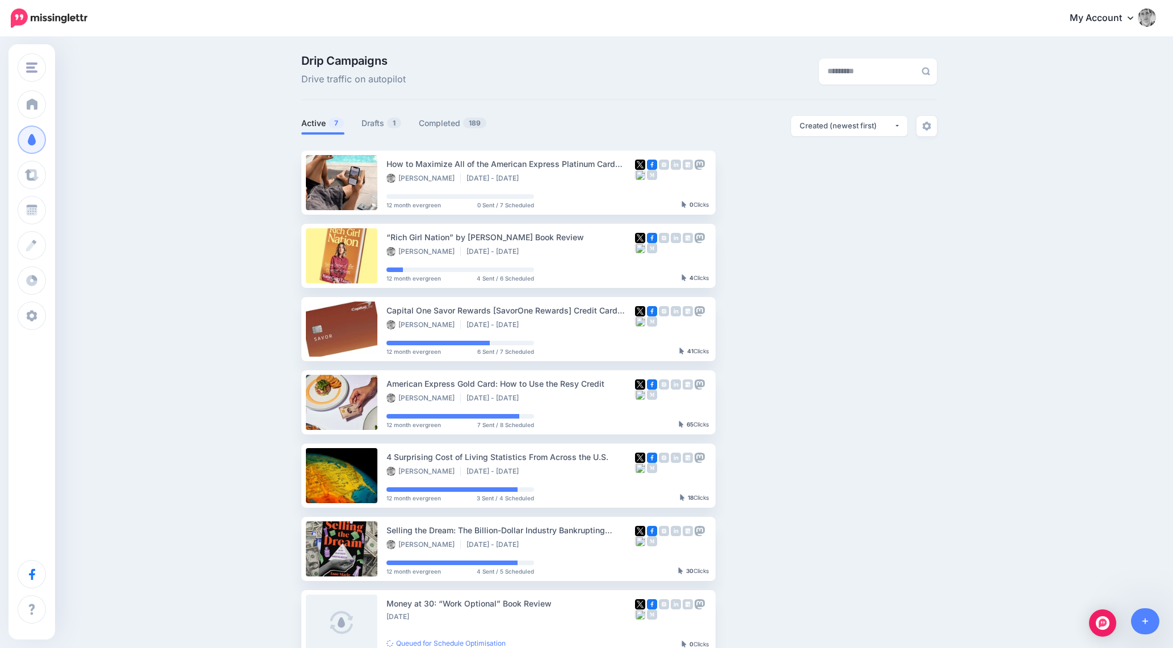
click at [766, 173] on link "View Campaign" at bounding box center [761, 182] width 75 height 20
click at [766, 178] on link "View Campaign" at bounding box center [761, 182] width 75 height 20
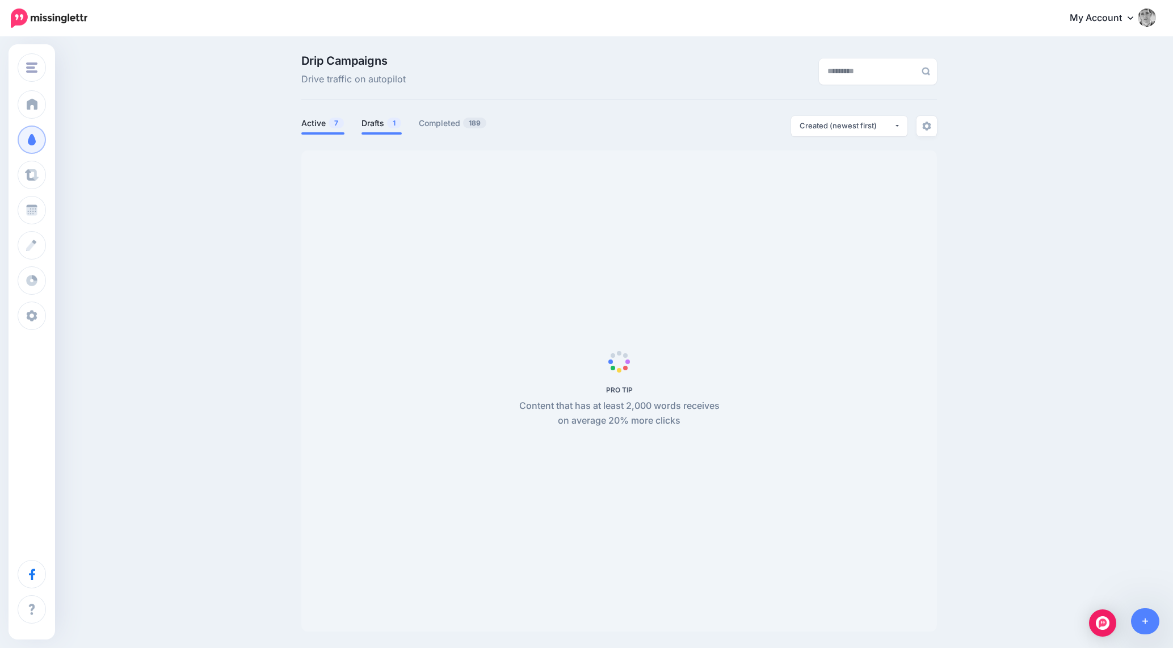
click at [372, 124] on link "Drafts 1" at bounding box center [382, 123] width 40 height 14
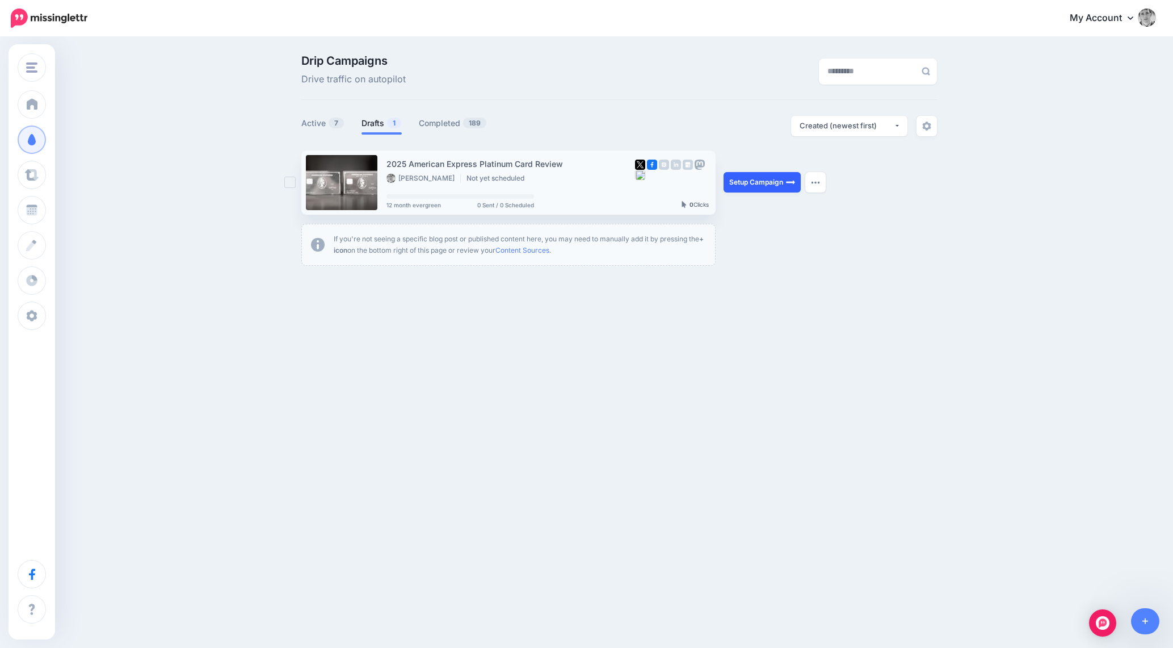
click at [781, 186] on link "Setup Campaign" at bounding box center [762, 182] width 77 height 20
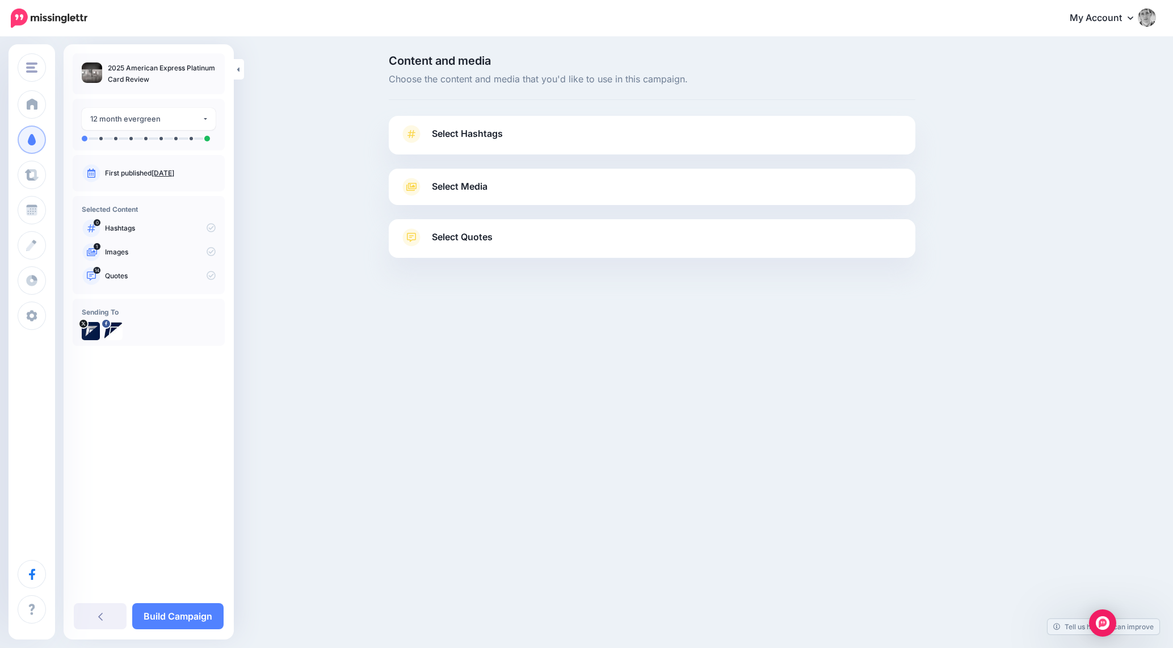
click at [436, 152] on link "Select Hashtags" at bounding box center [652, 140] width 504 height 30
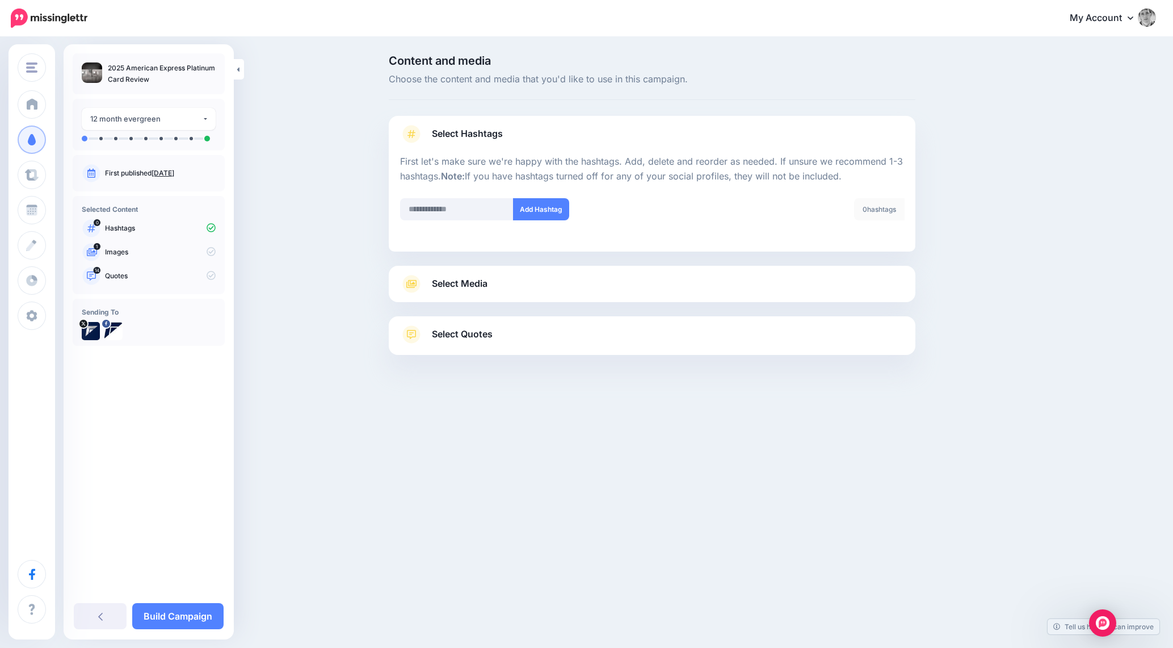
click at [434, 151] on link "Select Hashtags" at bounding box center [652, 140] width 504 height 30
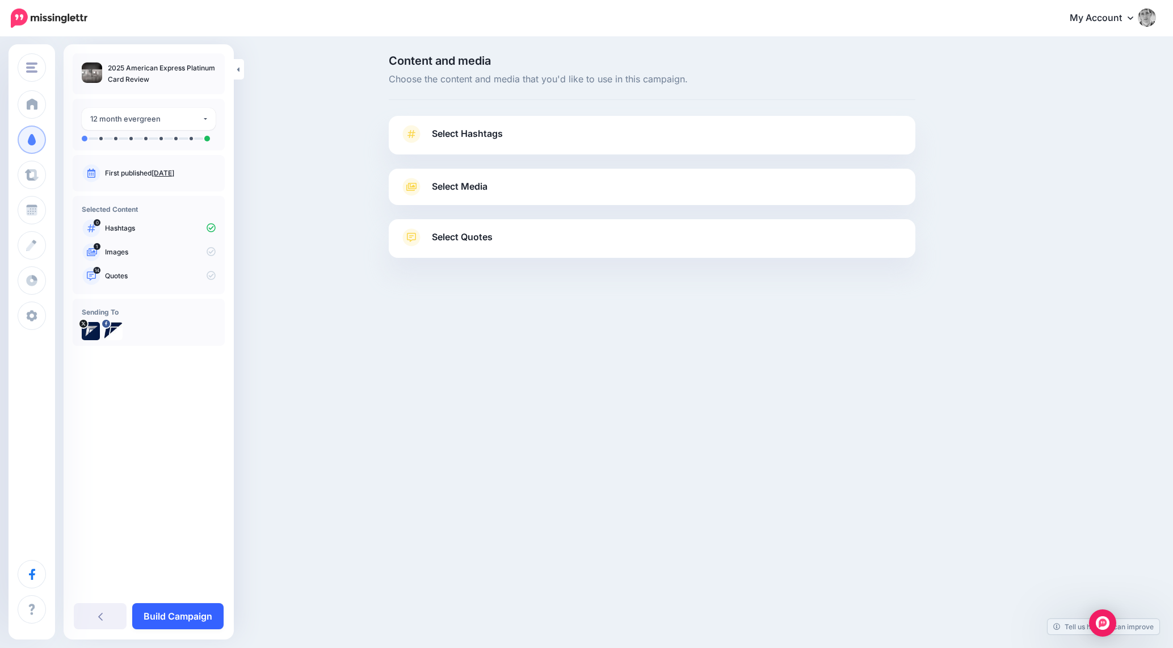
click at [205, 613] on link "Build Campaign" at bounding box center [177, 616] width 91 height 26
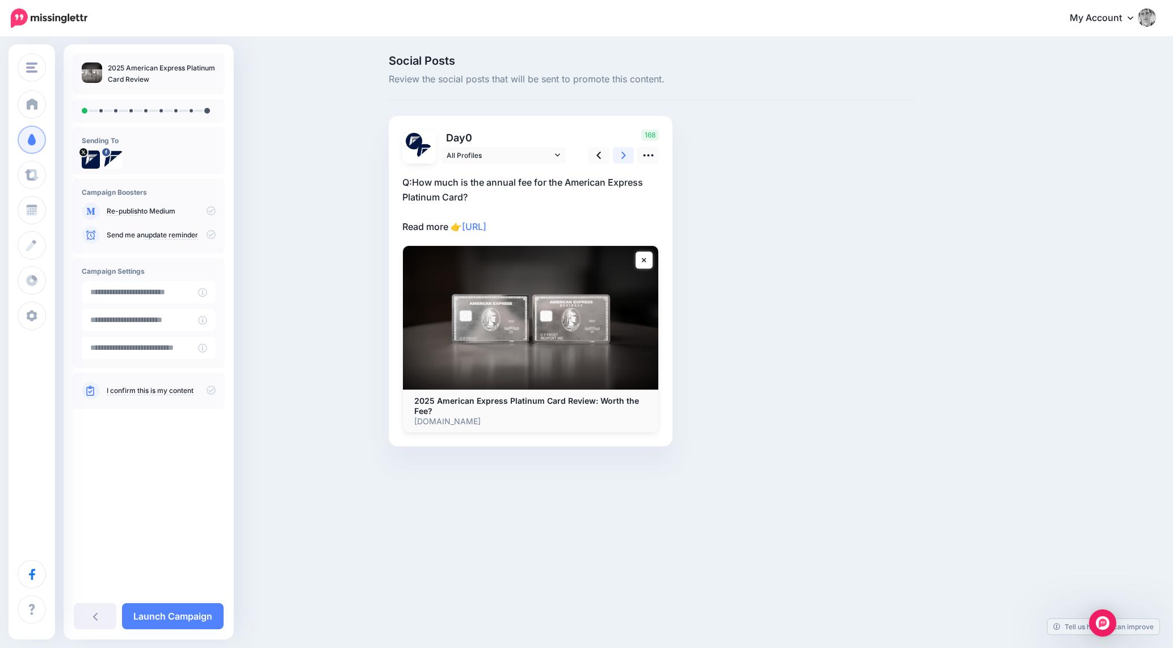
click at [623, 152] on icon at bounding box center [623, 155] width 5 height 12
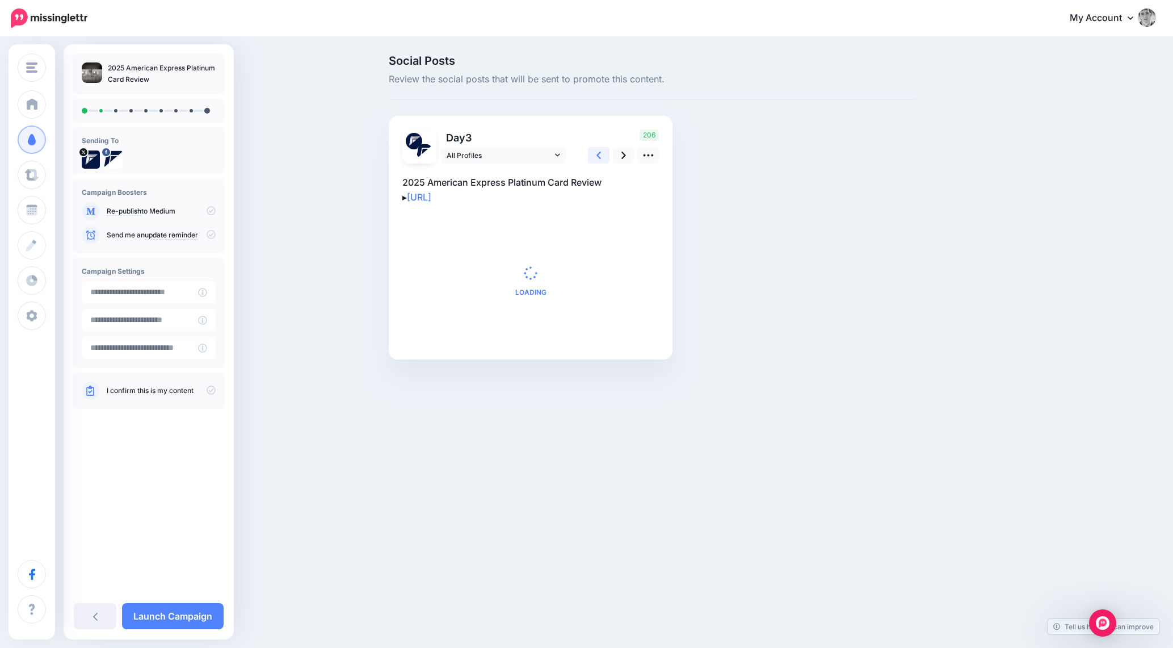
click at [607, 155] on link at bounding box center [599, 155] width 22 height 16
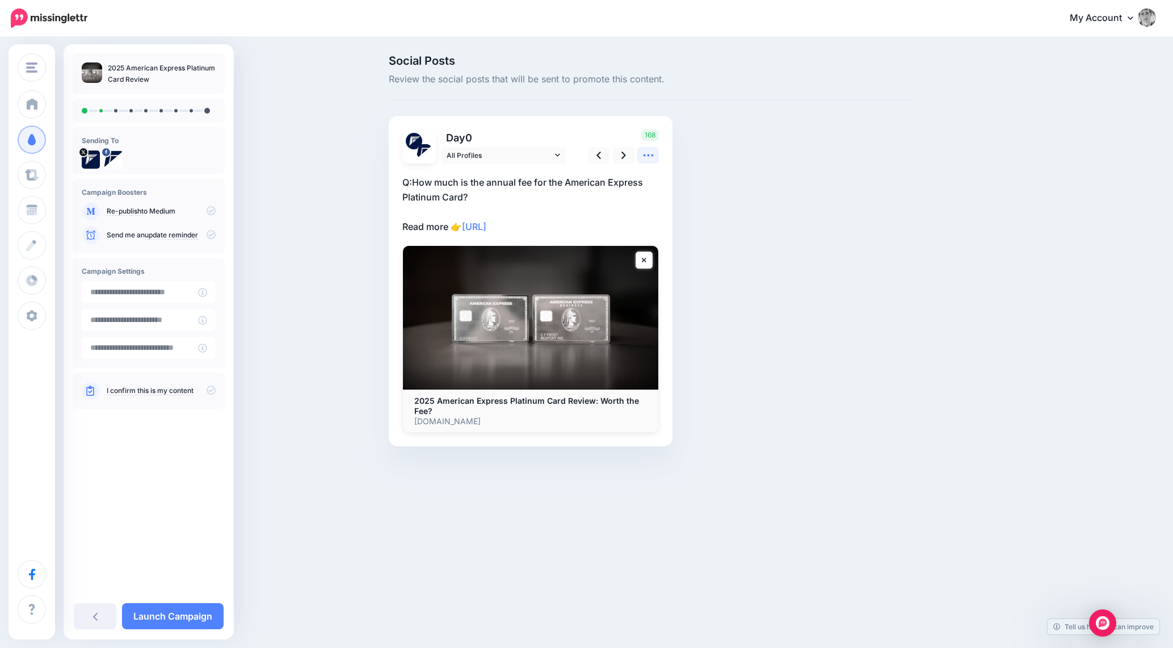
click at [654, 154] on link at bounding box center [648, 155] width 22 height 16
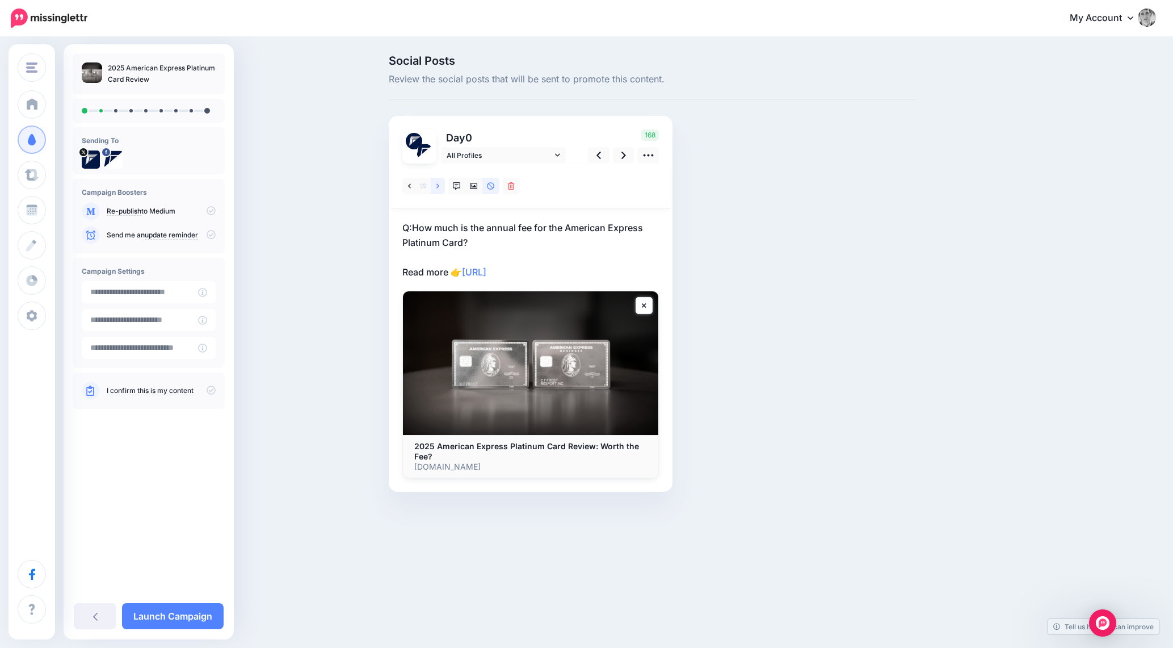
click at [443, 184] on link at bounding box center [438, 186] width 14 height 16
click at [625, 156] on icon at bounding box center [623, 155] width 5 height 7
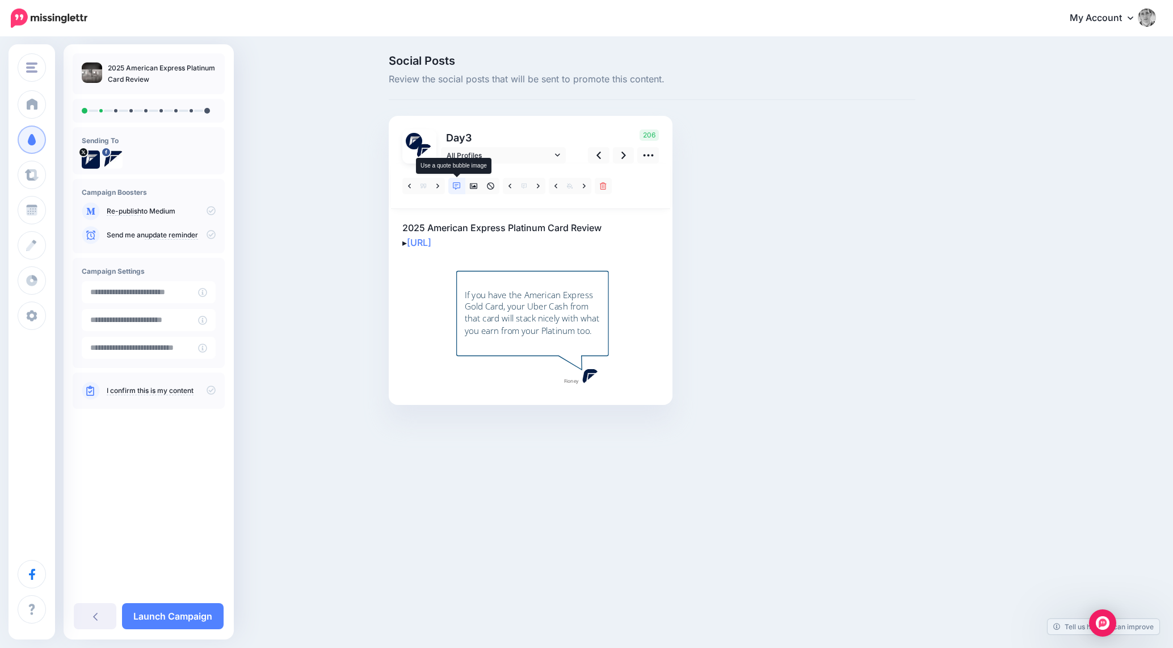
click at [455, 186] on icon at bounding box center [457, 186] width 8 height 8
click at [535, 188] on link at bounding box center [538, 186] width 14 height 16
click at [536, 188] on link at bounding box center [538, 186] width 14 height 16
click at [536, 187] on link at bounding box center [538, 186] width 14 height 16
click at [535, 183] on link at bounding box center [538, 186] width 14 height 16
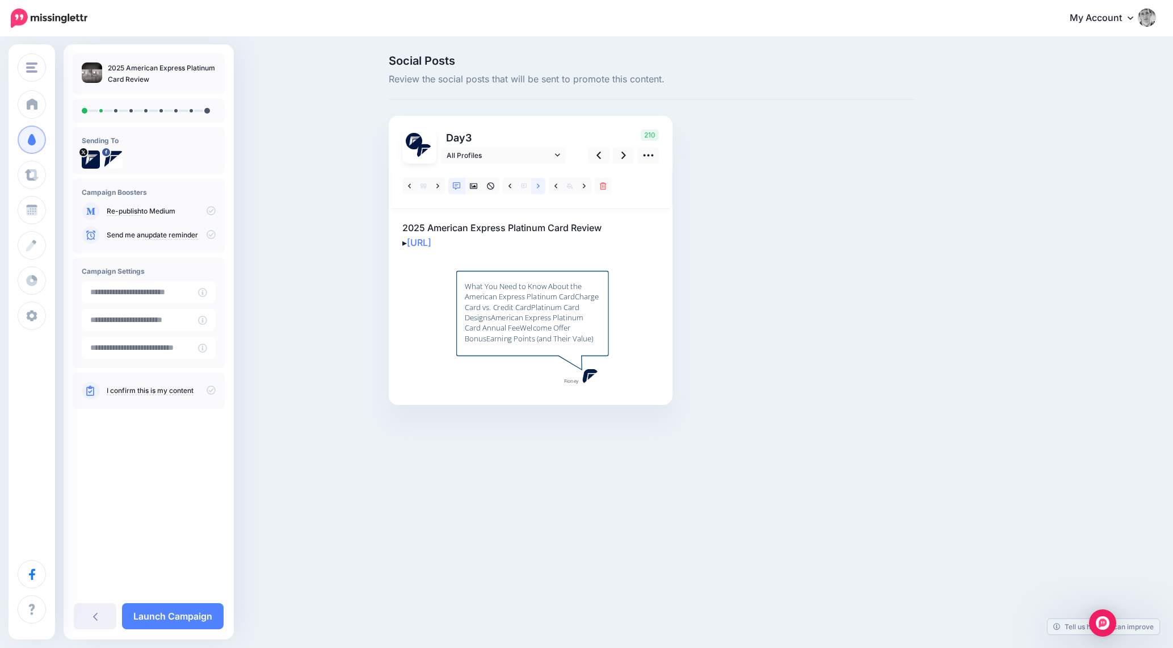
click at [535, 182] on link at bounding box center [538, 186] width 14 height 16
click at [620, 150] on link at bounding box center [624, 155] width 22 height 16
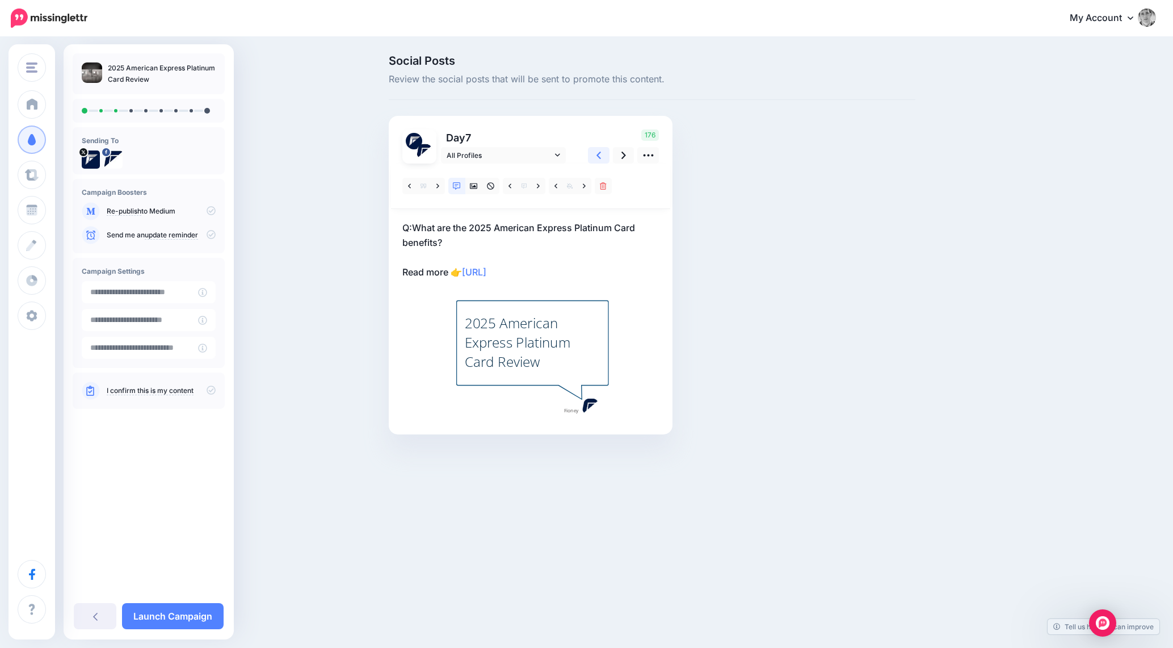
click at [602, 150] on link at bounding box center [599, 155] width 22 height 16
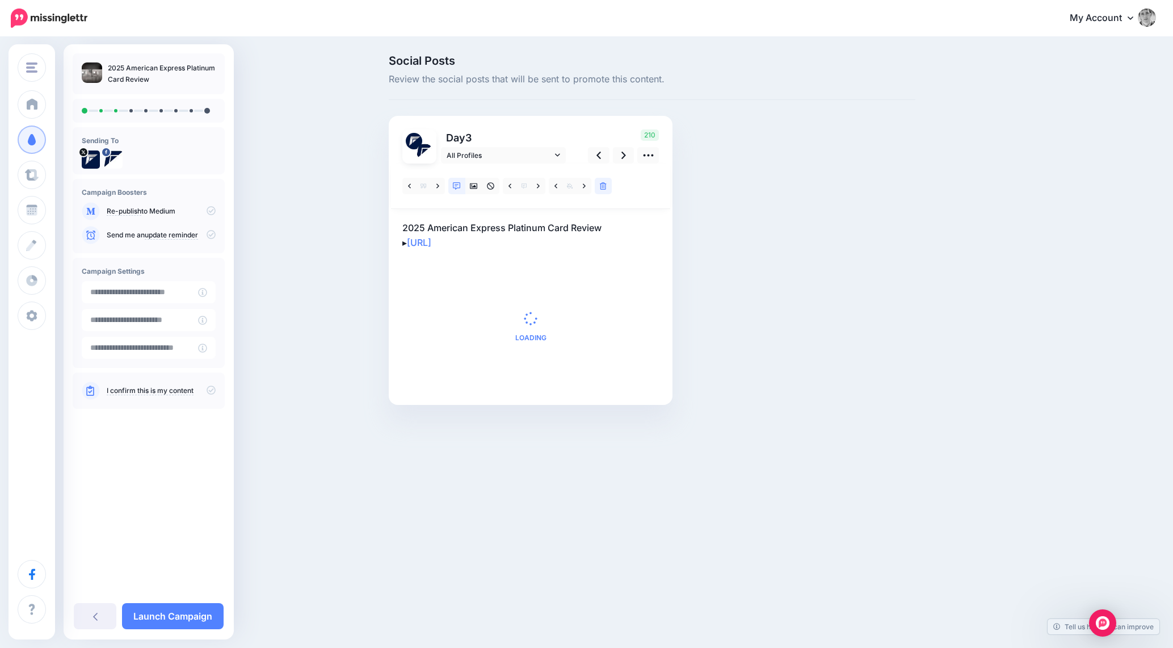
click at [601, 184] on icon at bounding box center [603, 186] width 7 height 8
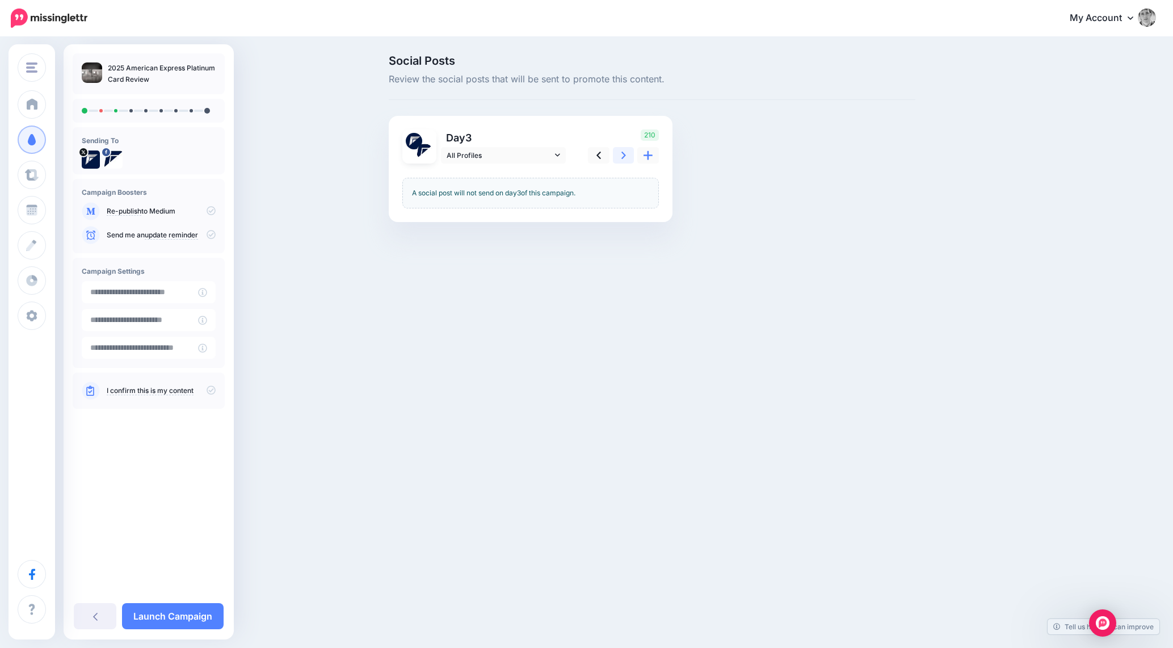
click at [623, 159] on icon at bounding box center [623, 155] width 5 height 12
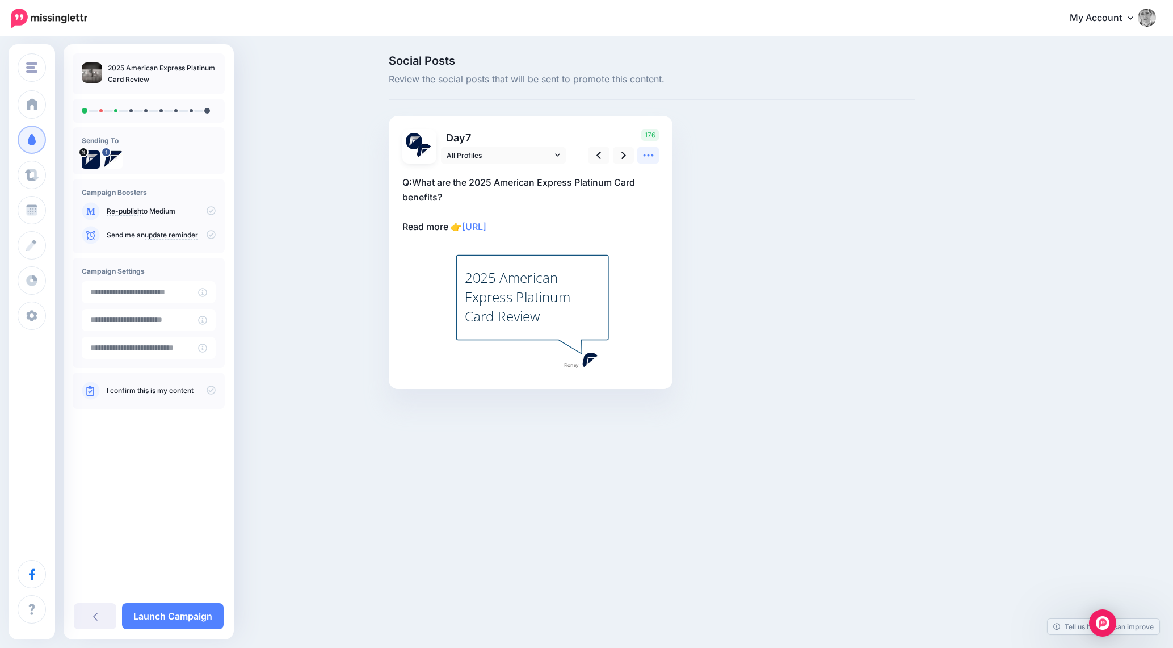
click at [648, 159] on icon at bounding box center [648, 155] width 12 height 12
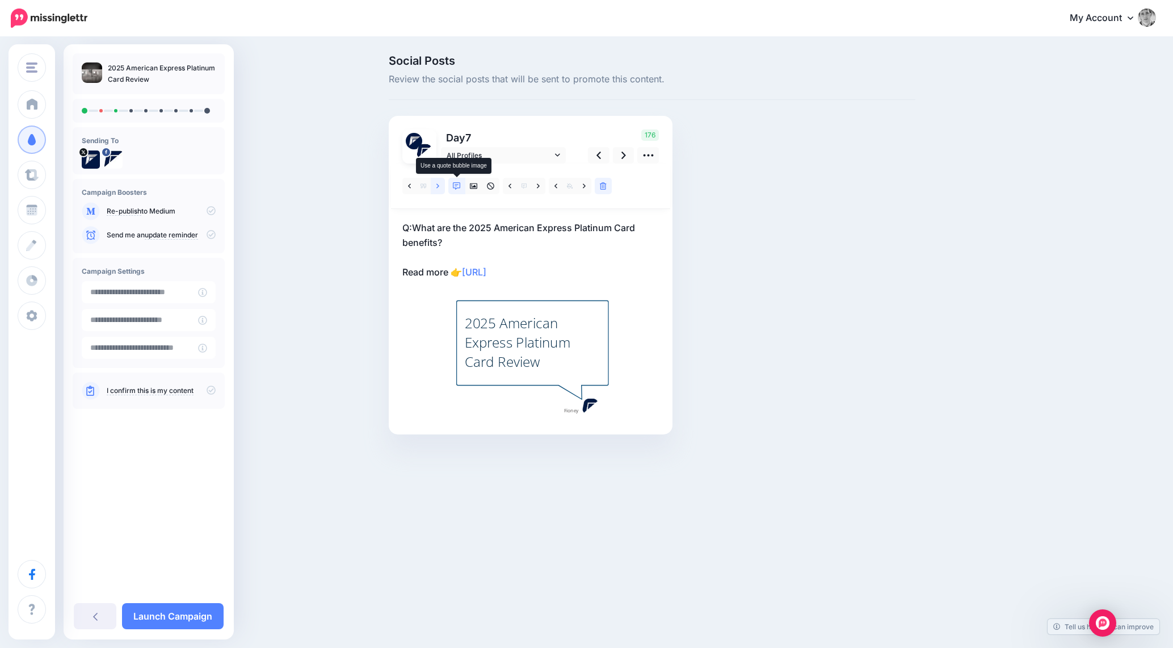
click at [438, 188] on icon at bounding box center [437, 186] width 3 height 8
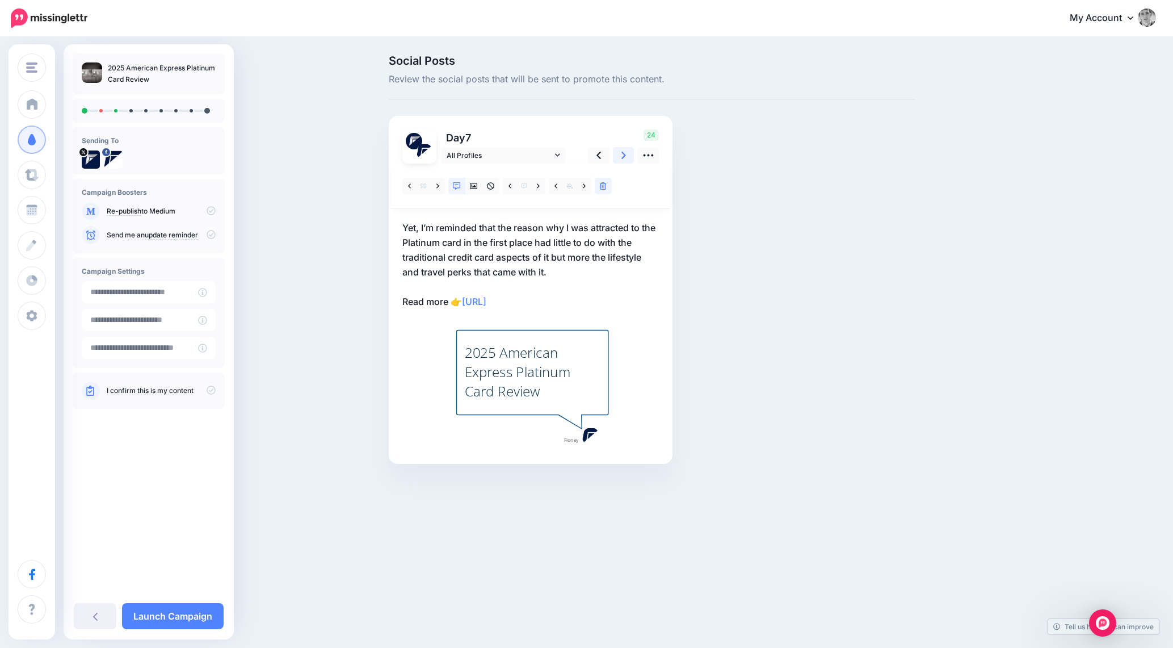
click at [624, 159] on icon at bounding box center [623, 155] width 5 height 12
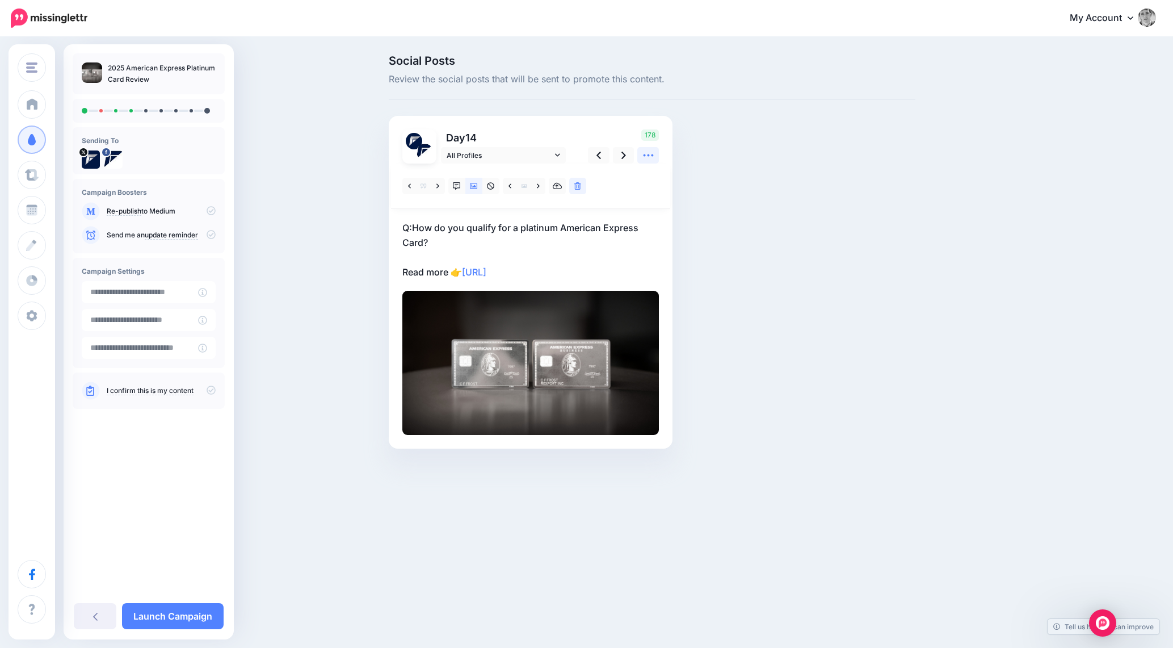
click at [654, 159] on icon at bounding box center [648, 155] width 12 height 12
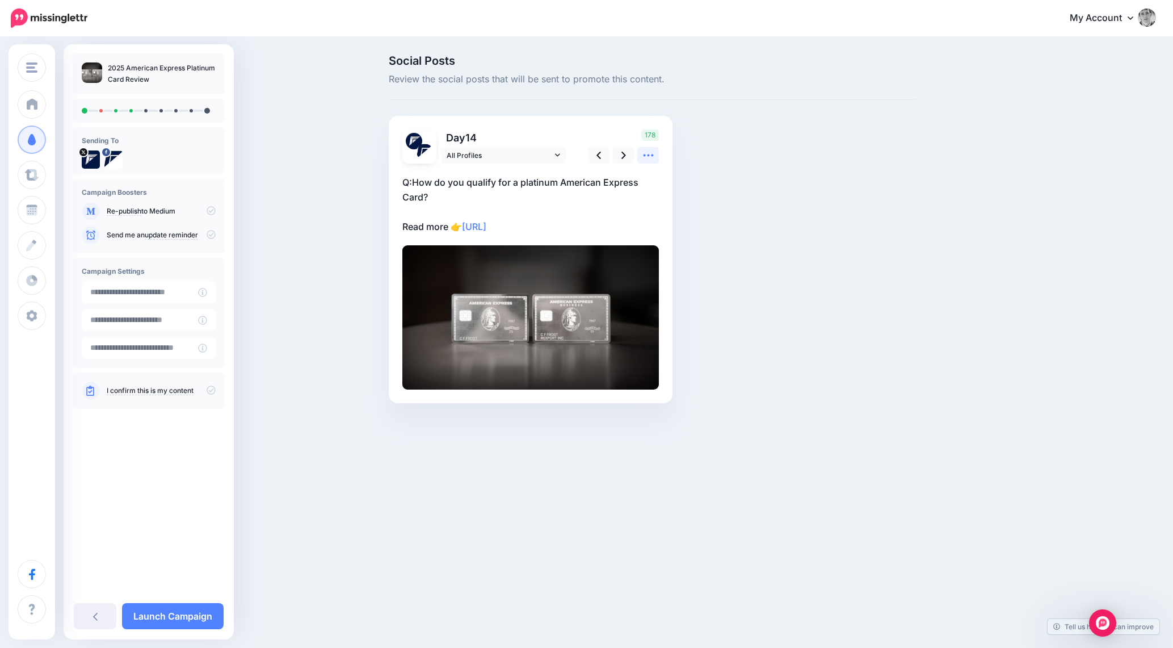
click at [649, 153] on icon at bounding box center [648, 155] width 12 height 12
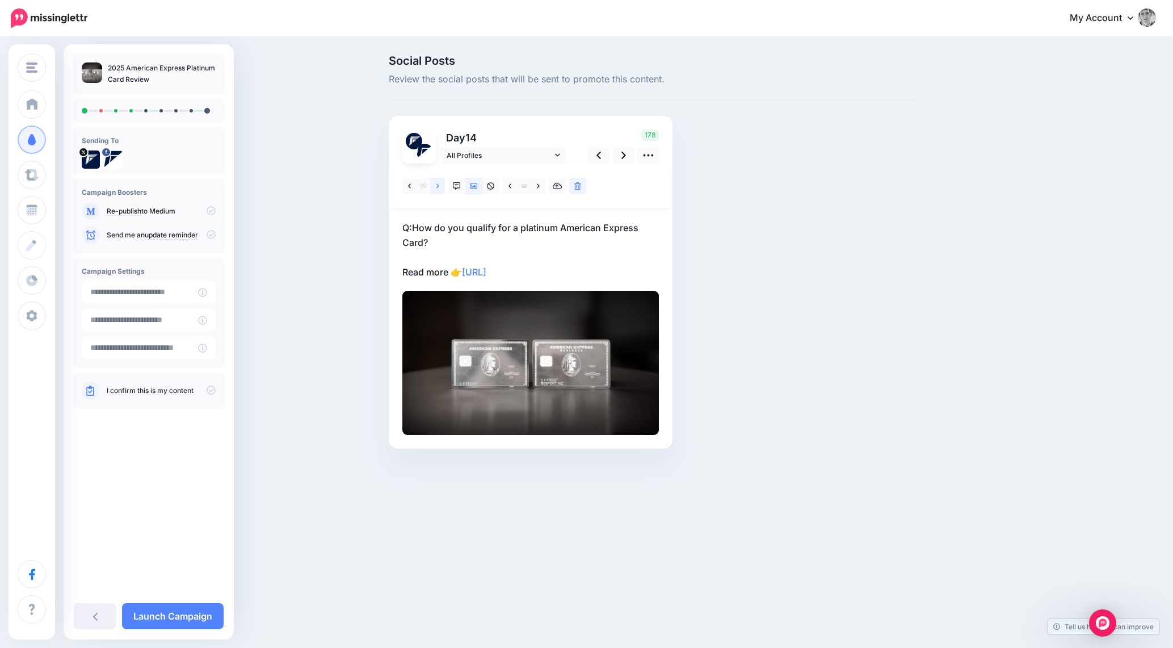
click at [436, 186] on icon at bounding box center [437, 186] width 3 height 8
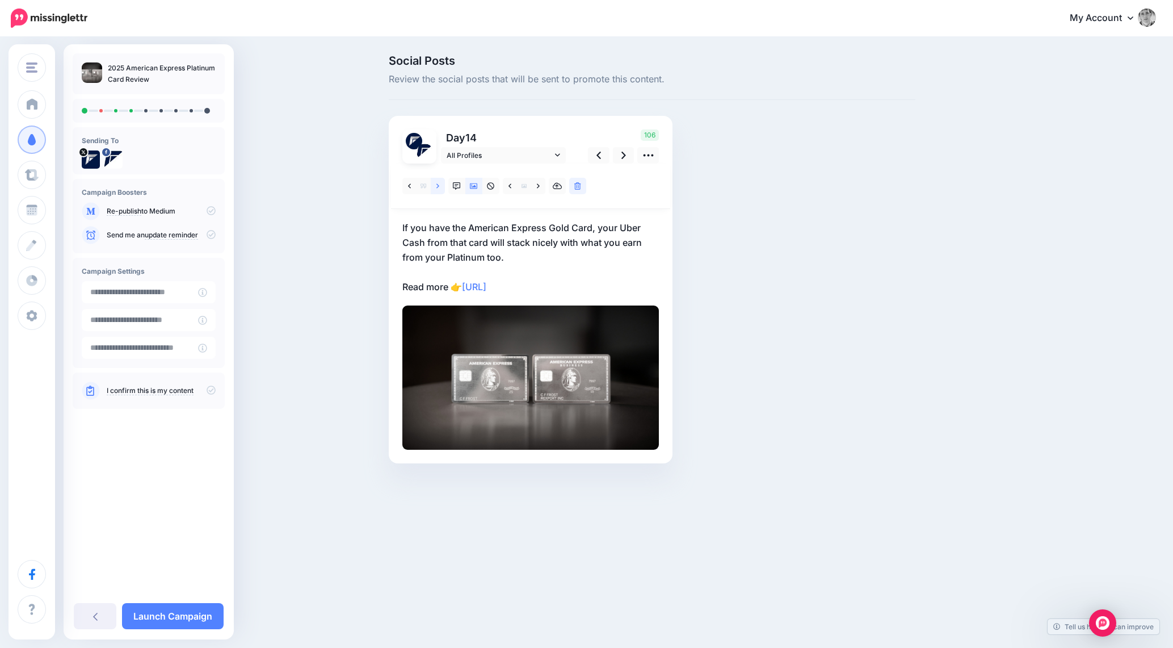
click at [436, 186] on icon at bounding box center [437, 186] width 3 height 8
click at [436, 185] on icon at bounding box center [437, 186] width 3 height 8
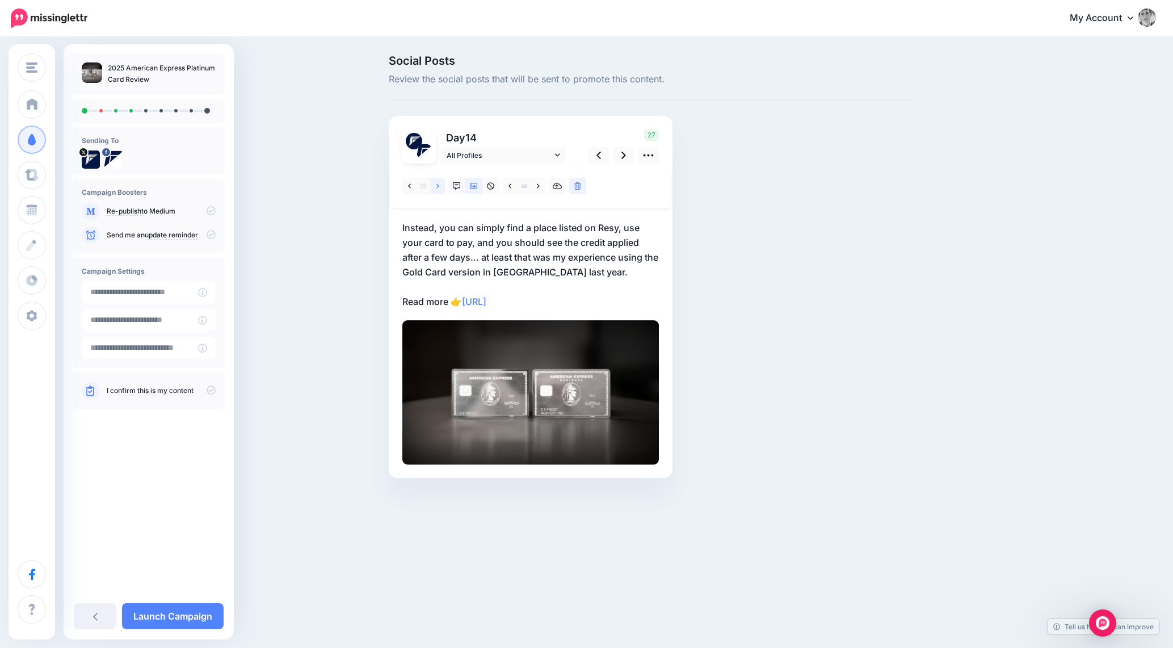
click at [436, 186] on icon at bounding box center [437, 186] width 3 height 8
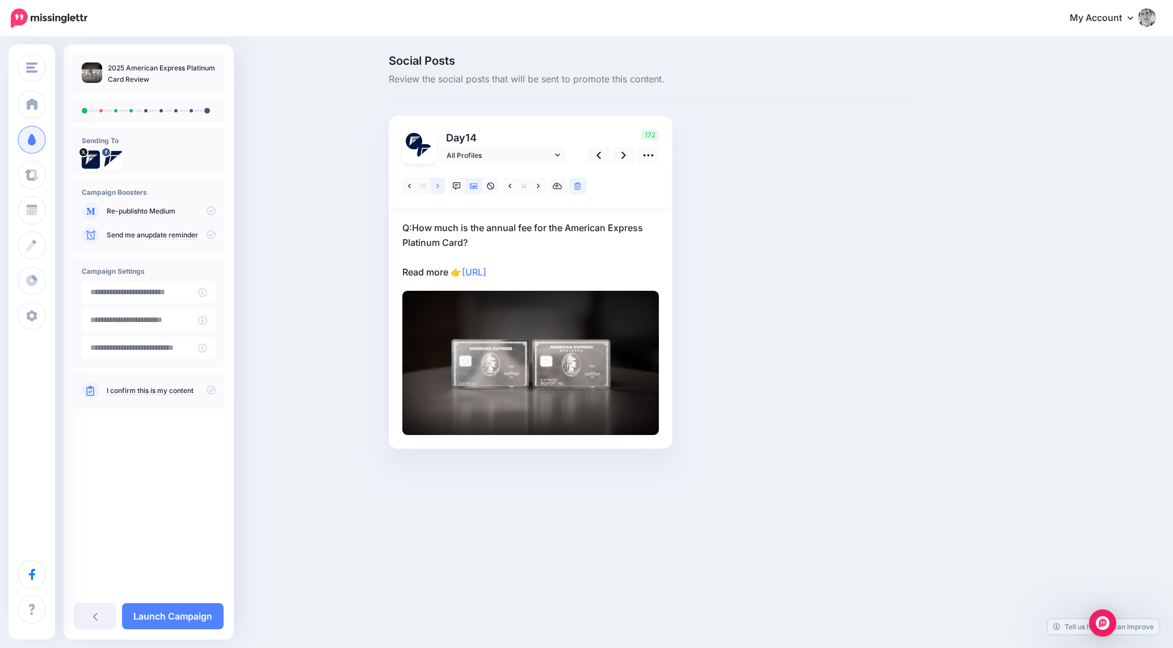
click at [436, 185] on icon at bounding box center [437, 186] width 3 height 8
click at [437, 185] on icon at bounding box center [437, 186] width 3 height 8
click at [415, 191] on link at bounding box center [409, 186] width 14 height 16
click at [614, 158] on link at bounding box center [624, 155] width 22 height 16
click at [582, 184] on link at bounding box center [577, 186] width 17 height 16
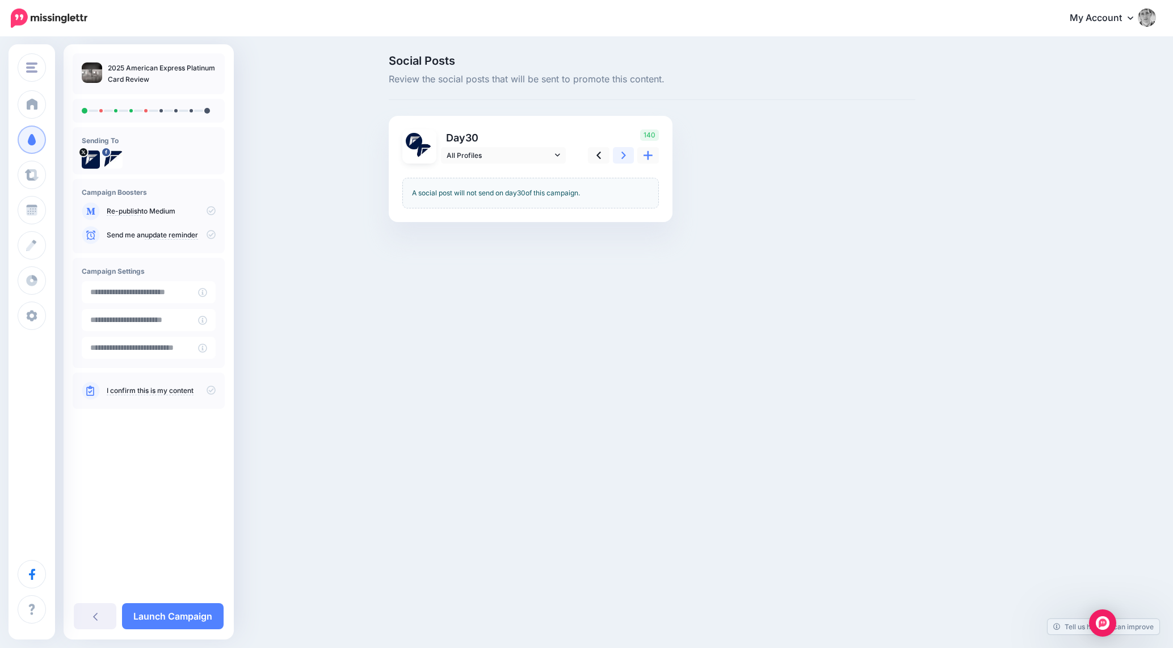
click at [623, 161] on link at bounding box center [624, 155] width 22 height 16
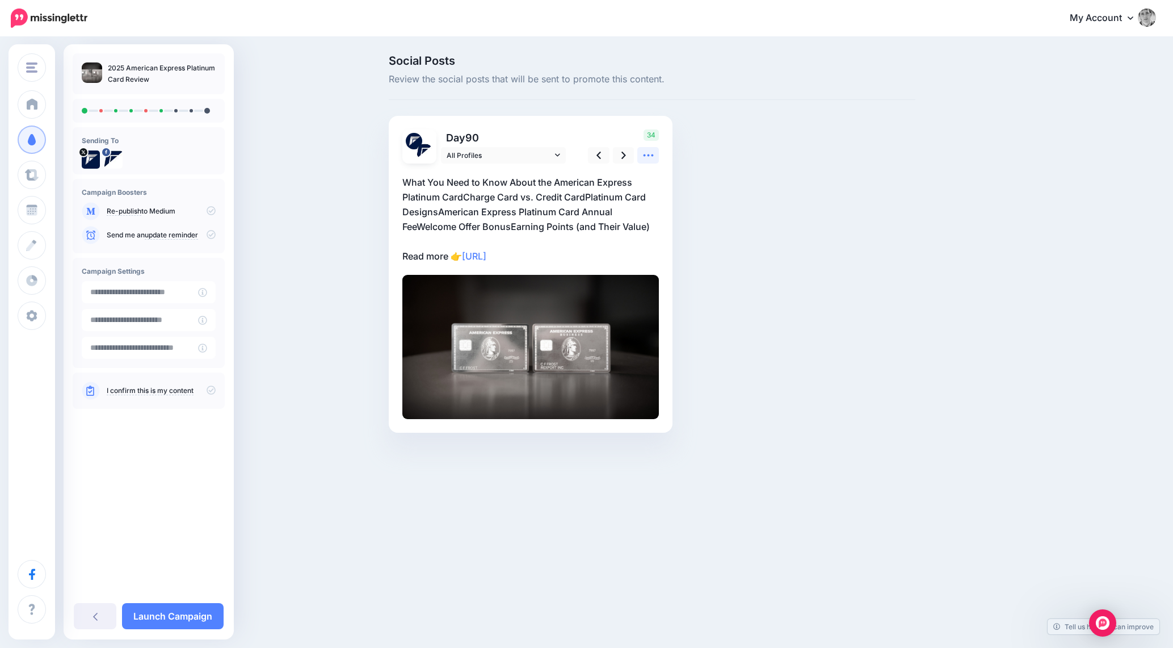
click at [643, 158] on icon at bounding box center [648, 155] width 12 height 12
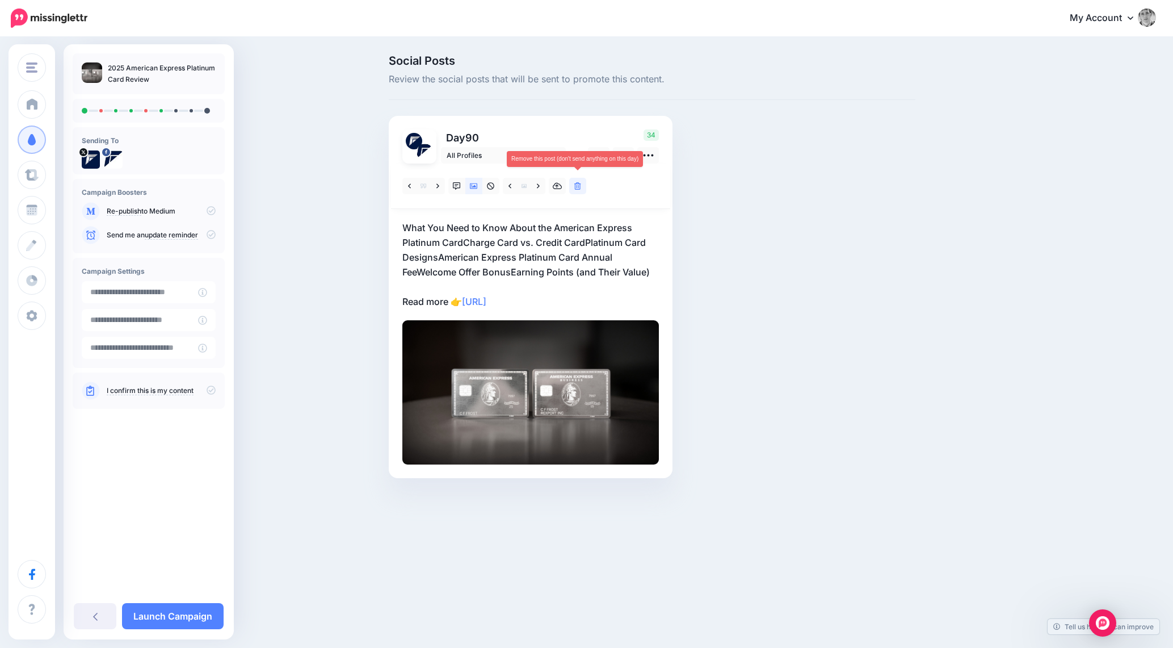
click at [576, 184] on icon at bounding box center [577, 186] width 7 height 8
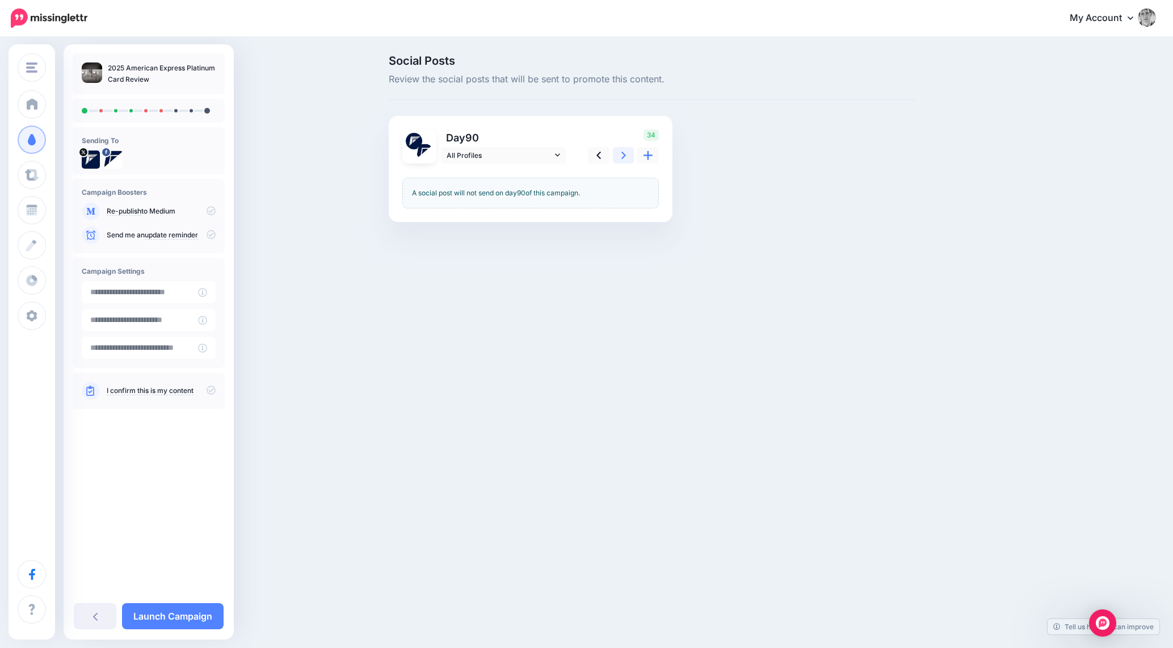
click at [622, 157] on icon at bounding box center [623, 155] width 5 height 7
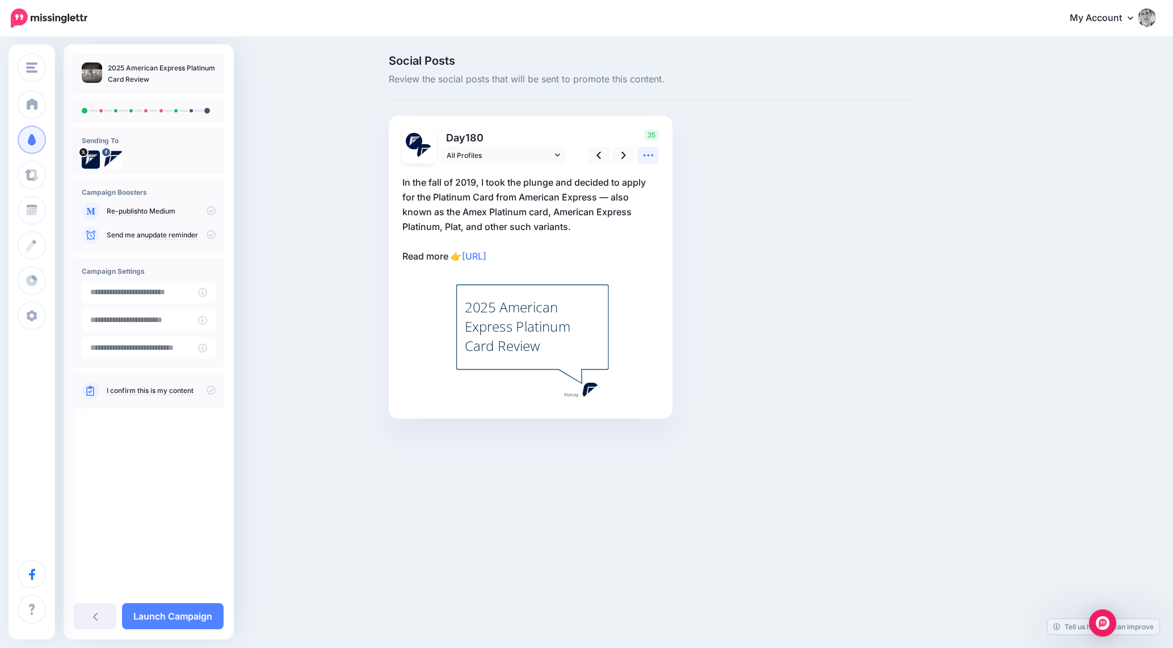
click at [644, 158] on icon at bounding box center [648, 155] width 12 height 12
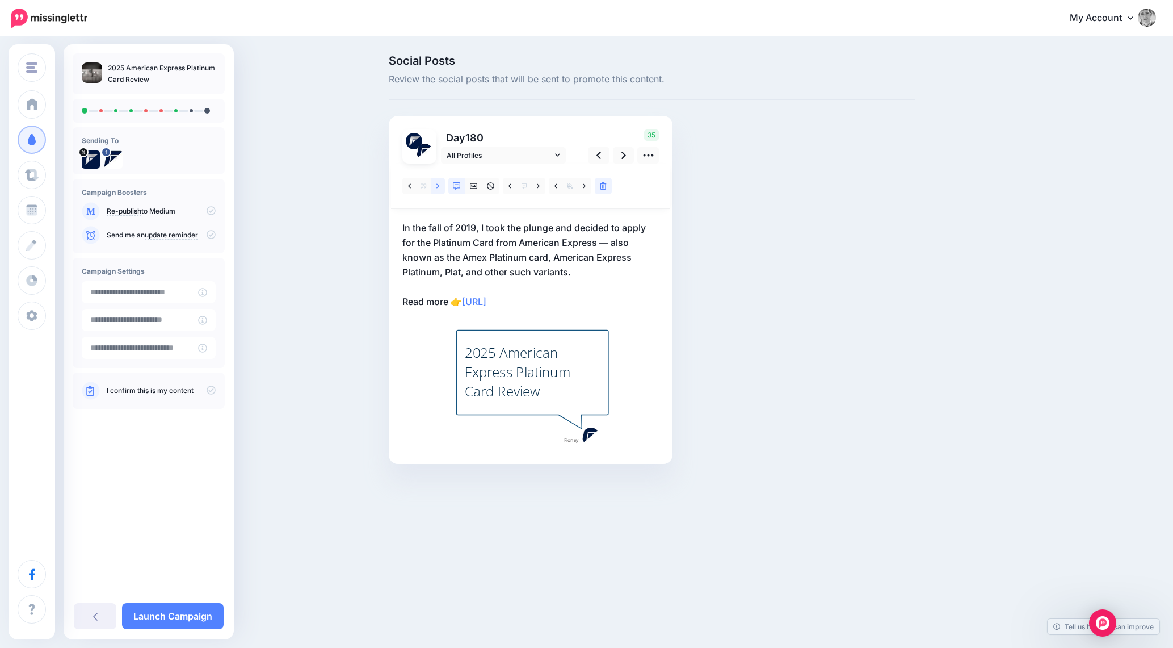
click at [431, 187] on link at bounding box center [438, 186] width 14 height 16
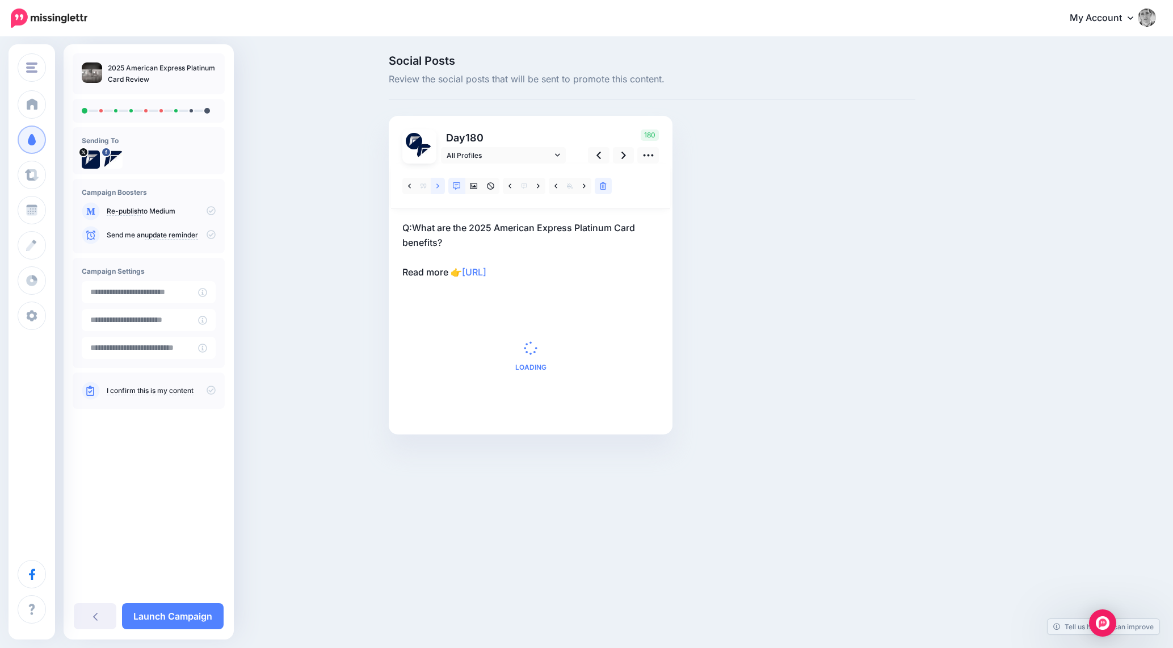
click at [442, 185] on link at bounding box center [438, 186] width 14 height 16
click at [411, 187] on link at bounding box center [409, 186] width 14 height 16
click at [408, 184] on icon at bounding box center [409, 186] width 3 height 8
click at [409, 184] on icon at bounding box center [409, 186] width 3 height 8
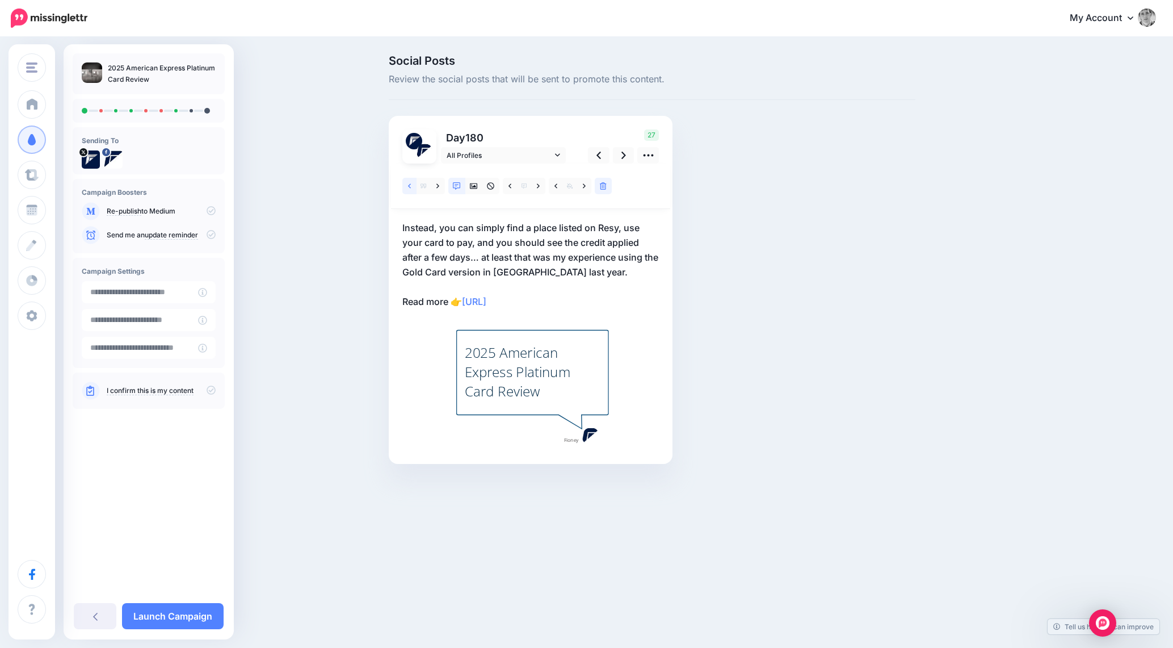
click at [409, 183] on icon at bounding box center [409, 186] width 3 height 8
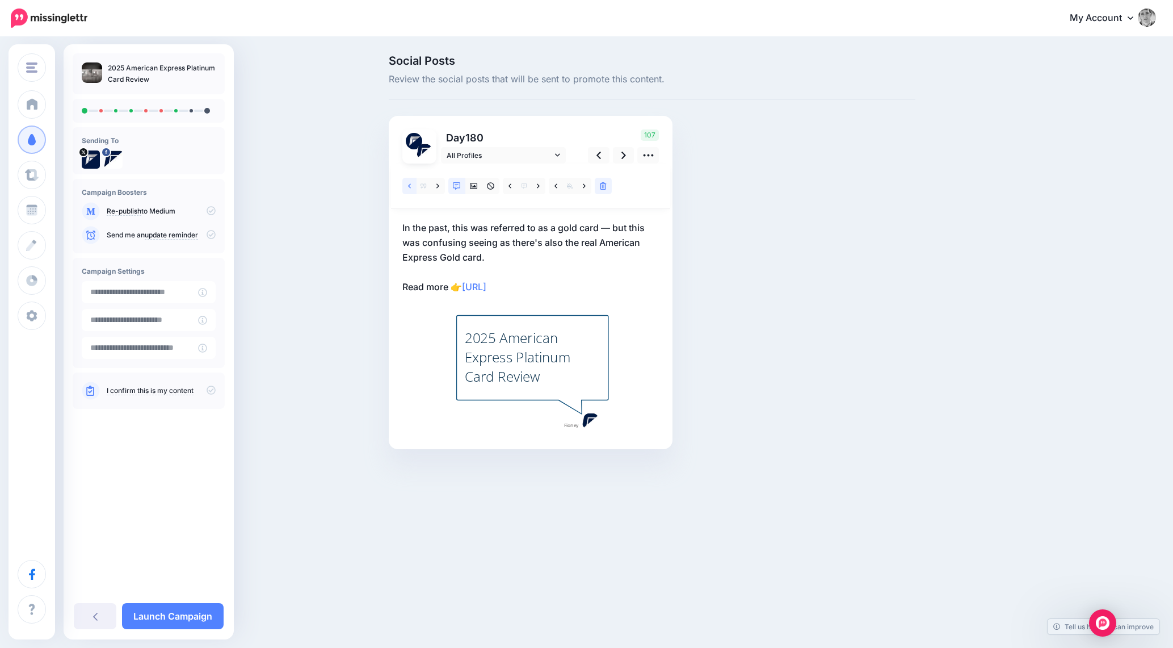
click at [410, 184] on icon at bounding box center [409, 185] width 3 height 5
click at [620, 156] on link at bounding box center [624, 155] width 22 height 16
click at [605, 186] on icon at bounding box center [603, 186] width 7 height 8
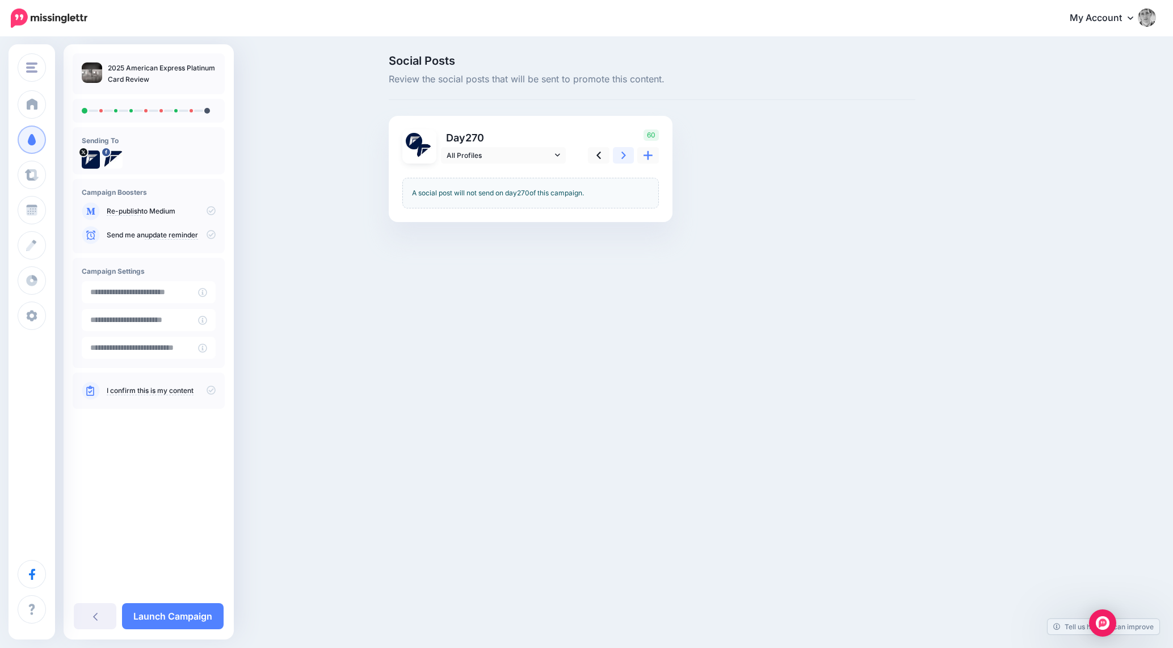
click at [626, 157] on link at bounding box center [624, 155] width 22 height 16
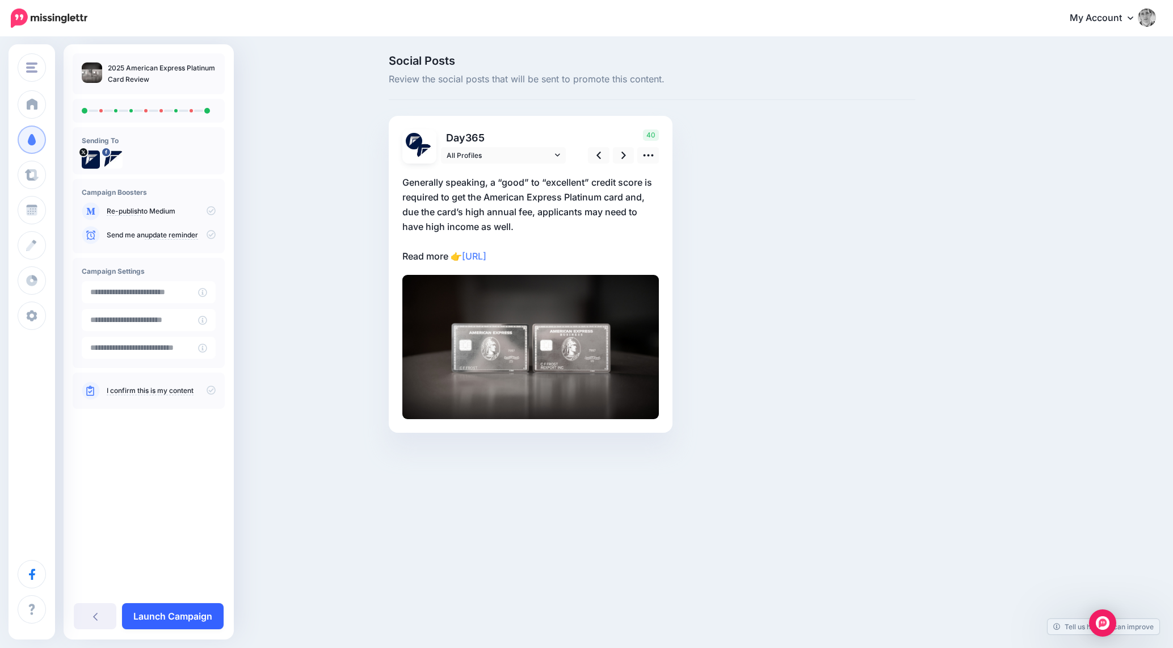
click at [208, 608] on link "Launch Campaign" at bounding box center [173, 616] width 102 height 26
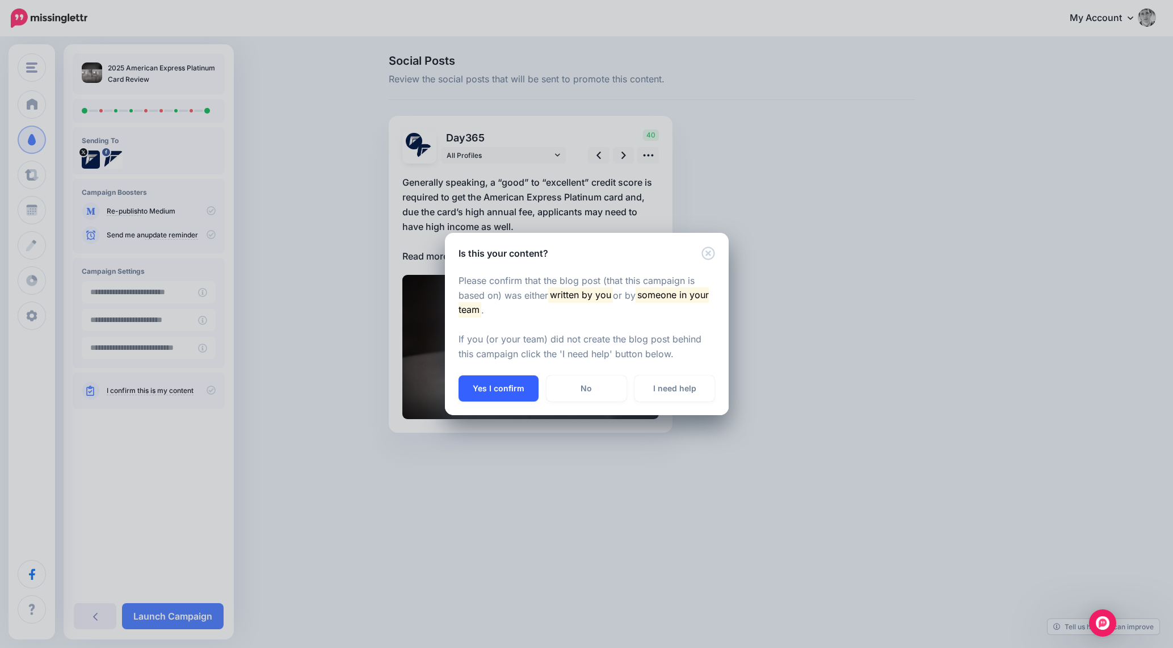
click at [494, 392] on button "Yes I confirm" at bounding box center [499, 388] width 80 height 26
